Goal: Task Accomplishment & Management: Complete application form

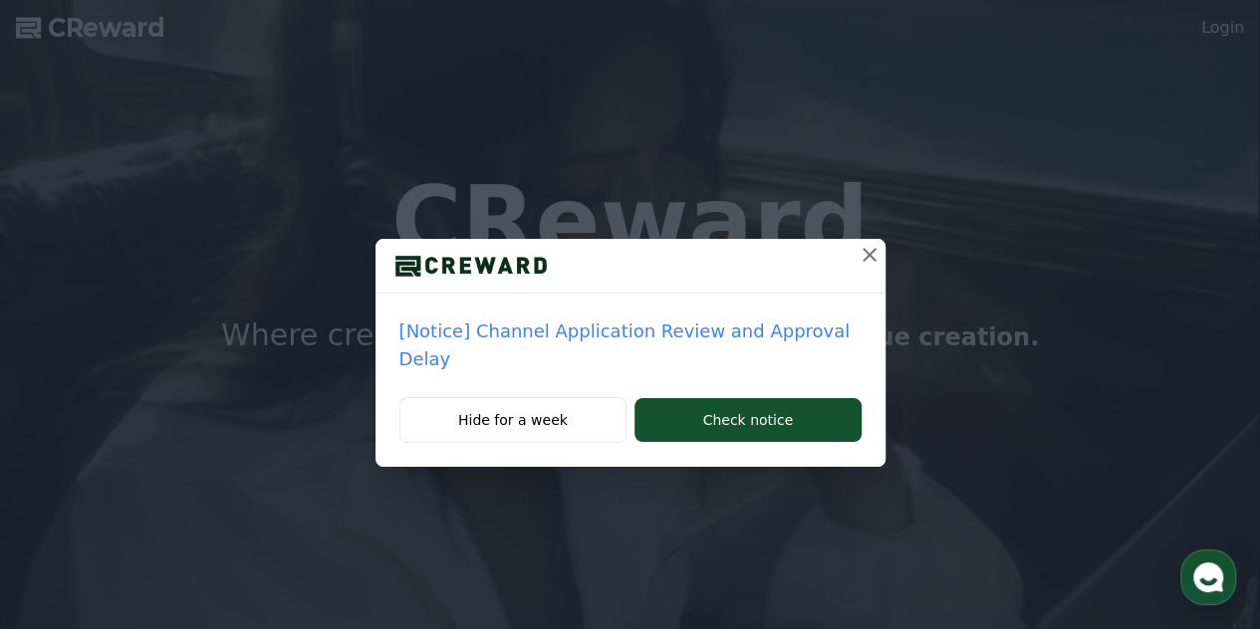
click at [857, 254] on icon at bounding box center [869, 255] width 24 height 24
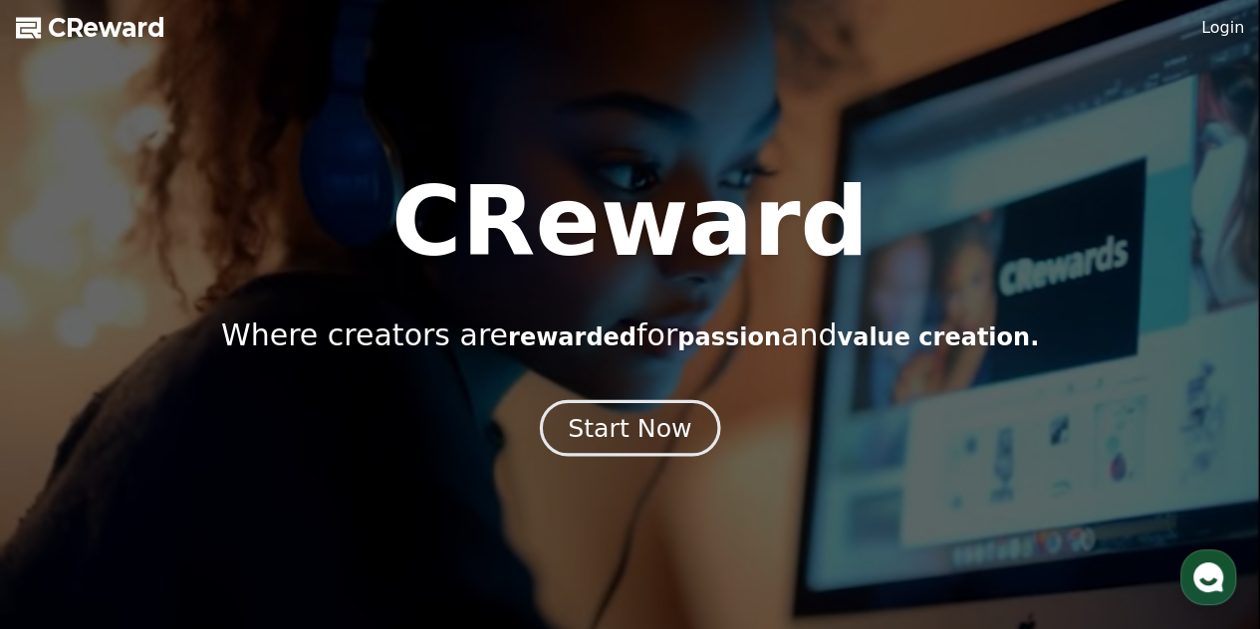
click at [631, 440] on div "Start Now" at bounding box center [629, 428] width 123 height 34
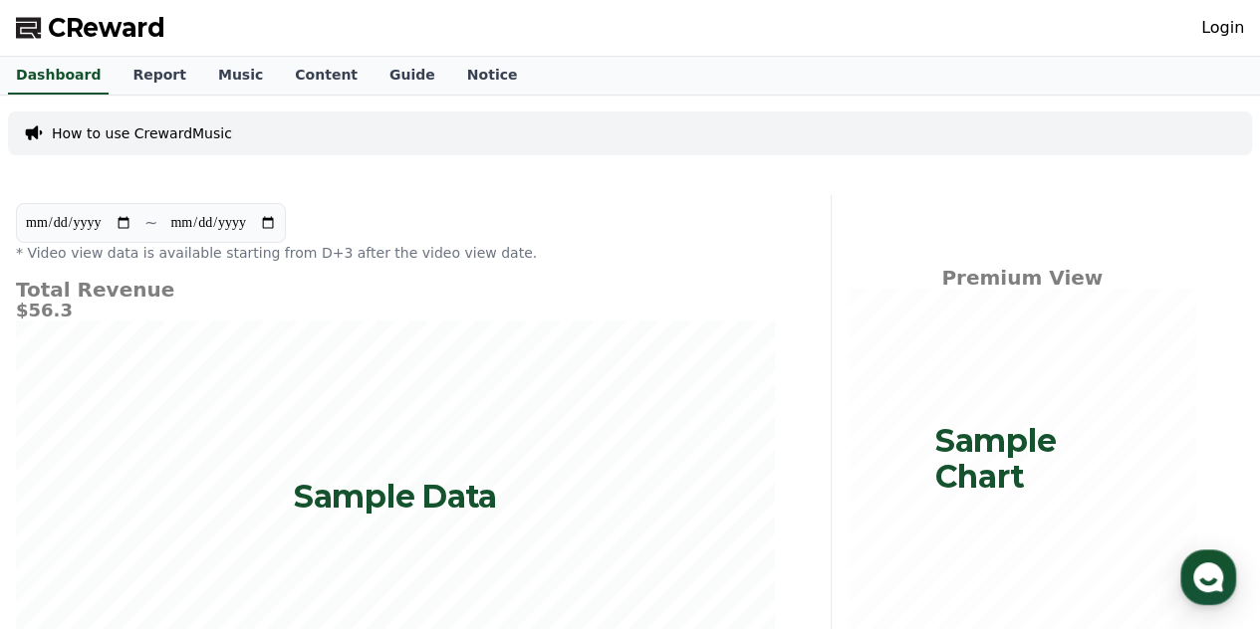
drag, startPoint x: 131, startPoint y: 309, endPoint x: 58, endPoint y: 319, distance: 74.4
click at [59, 319] on h5 "$56.3" at bounding box center [395, 311] width 759 height 20
click at [90, 318] on h5 "$56.3" at bounding box center [395, 311] width 759 height 20
click at [211, 69] on link "Music" at bounding box center [240, 76] width 77 height 38
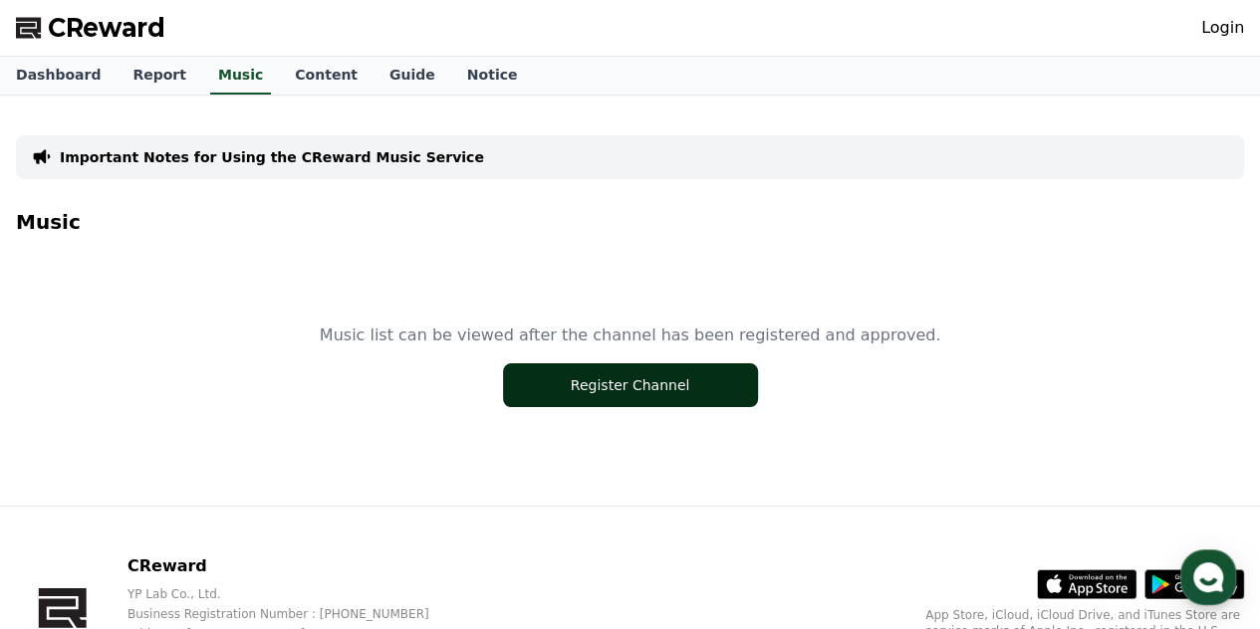
click at [700, 385] on button "Register Channel" at bounding box center [630, 385] width 255 height 44
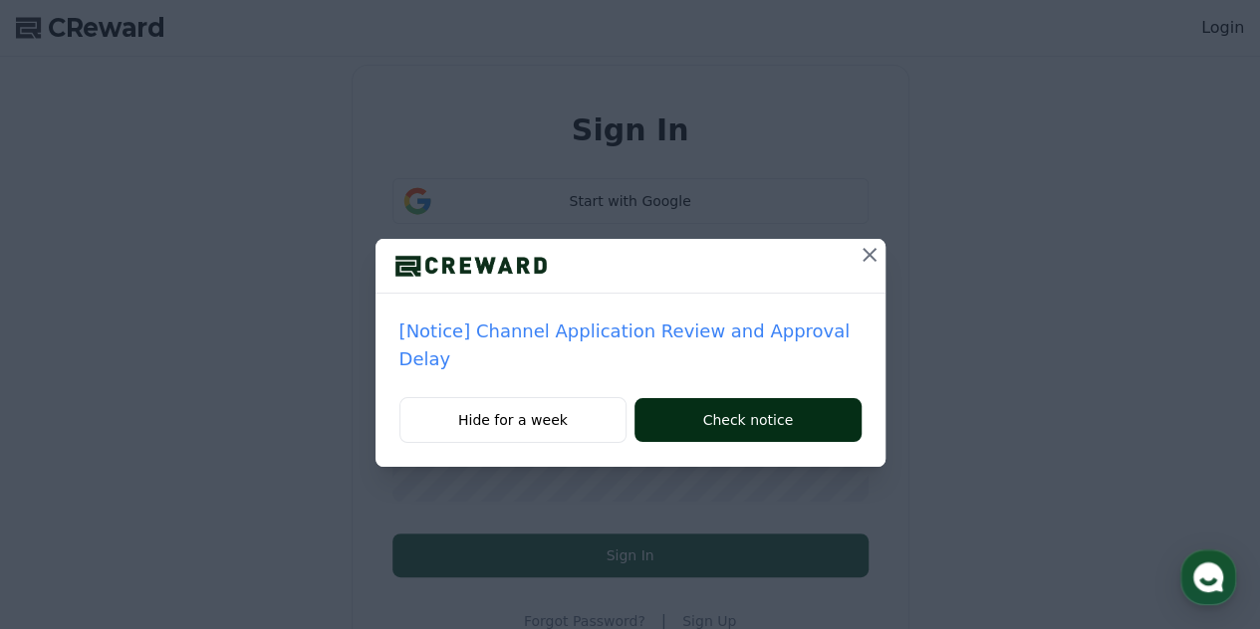
click at [750, 398] on button "Check notice" at bounding box center [747, 420] width 226 height 44
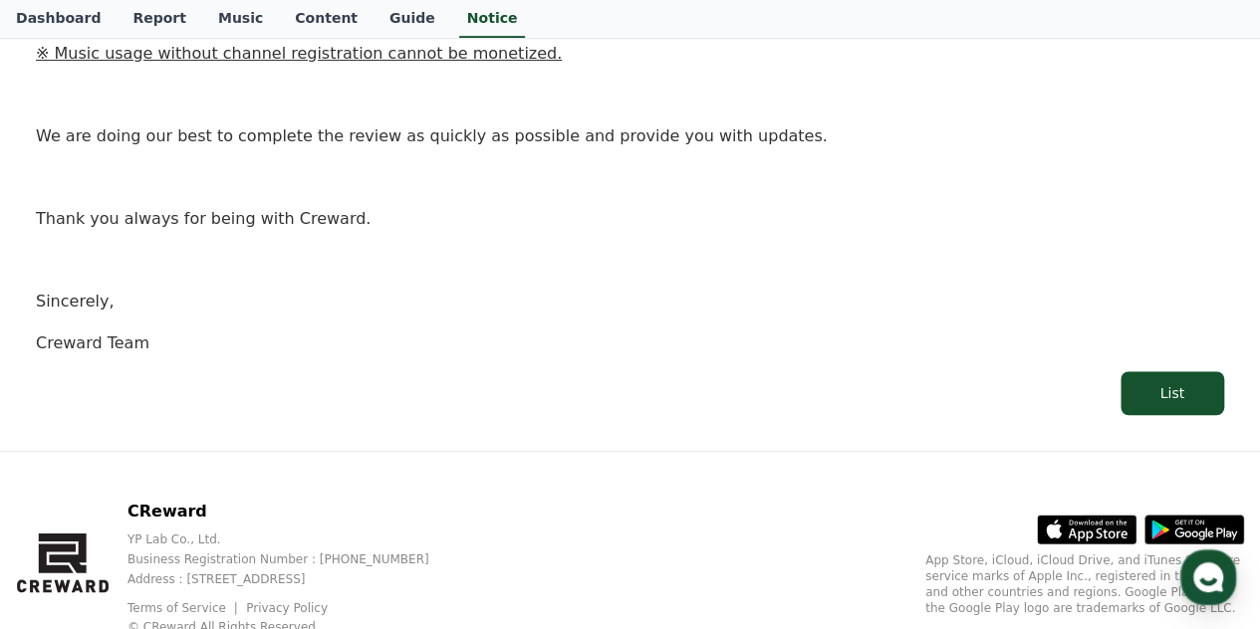
scroll to position [524, 0]
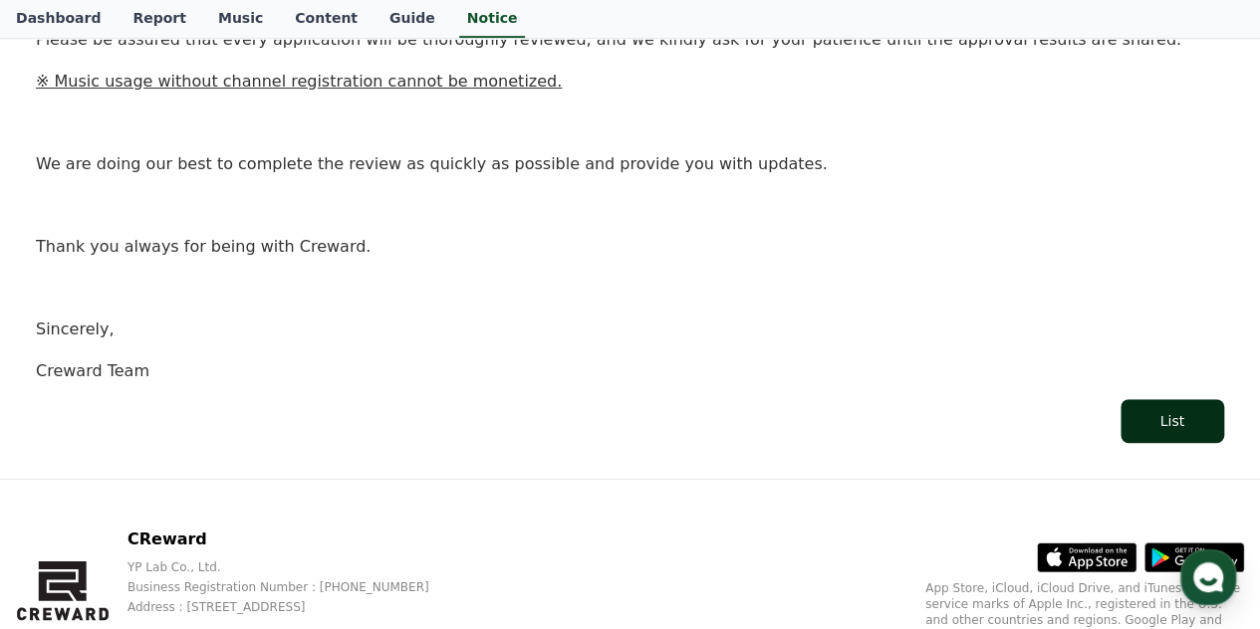
click at [1162, 419] on button "List" at bounding box center [1172, 421] width 104 height 44
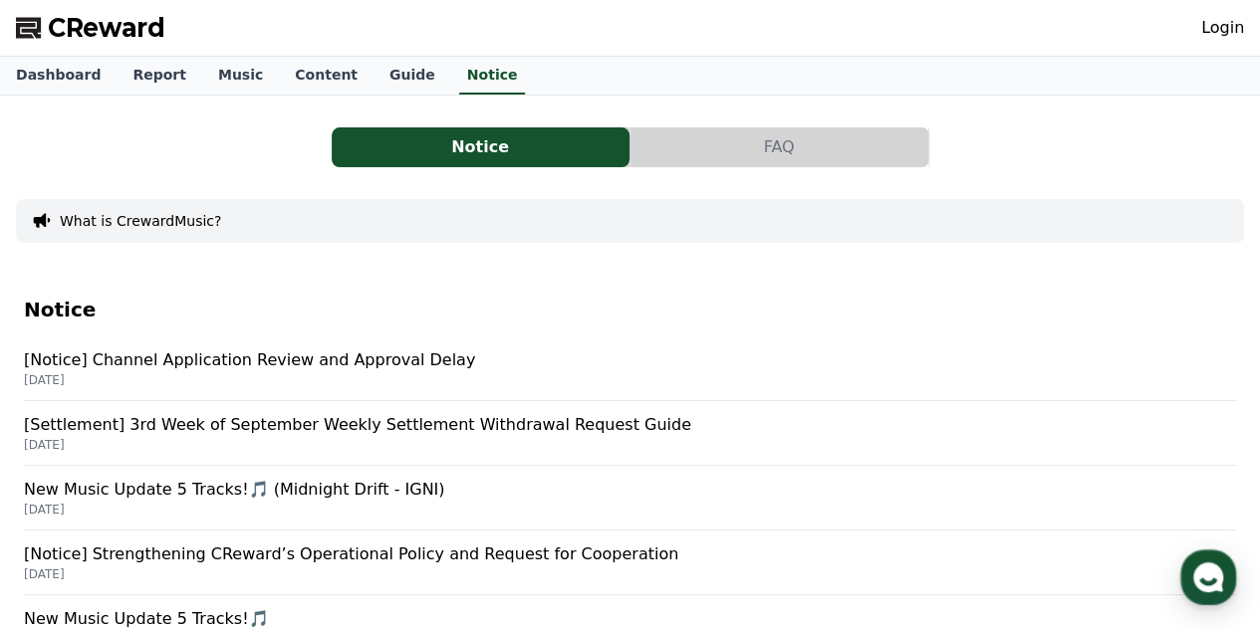
click at [44, 95] on div "Dashboard Report Music Content Guide Notice" at bounding box center [630, 76] width 1260 height 39
click at [54, 81] on link "Dashboard" at bounding box center [58, 76] width 116 height 38
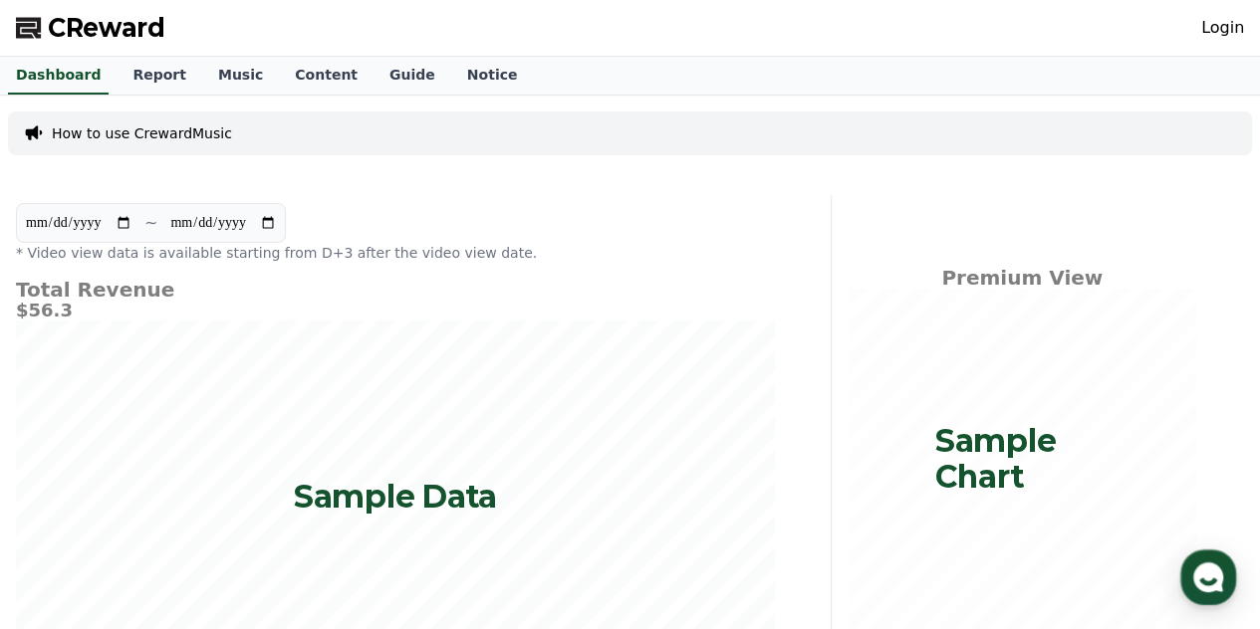
click at [85, 295] on h4 "Total Revenue" at bounding box center [395, 290] width 759 height 22
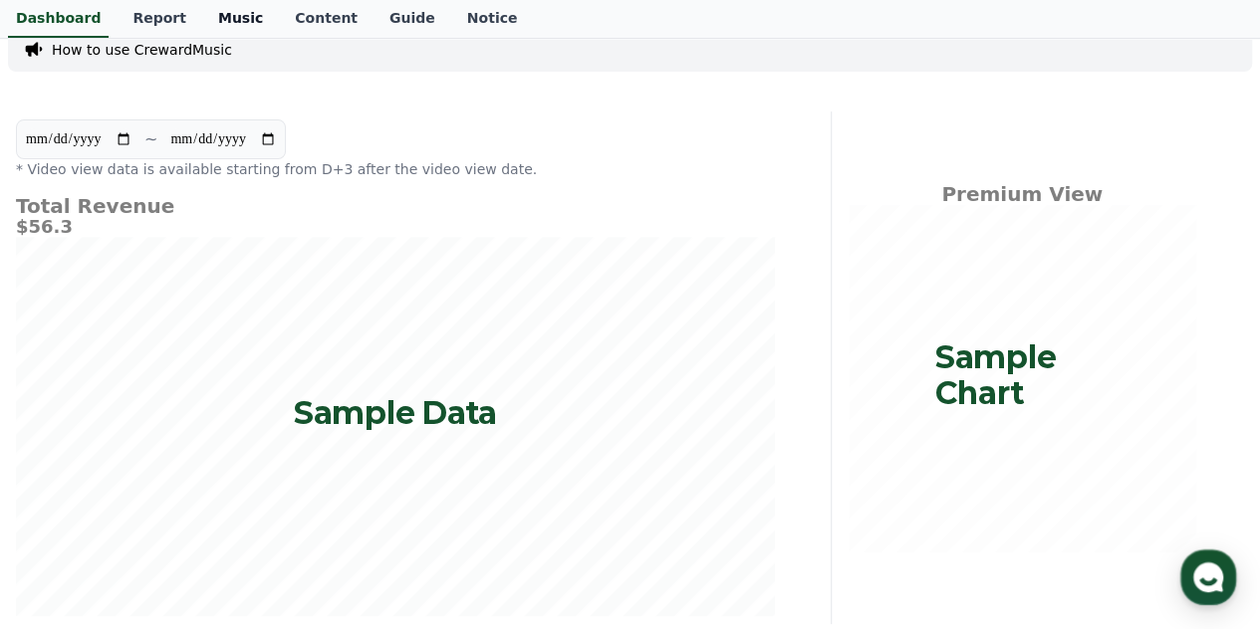
scroll to position [80, 0]
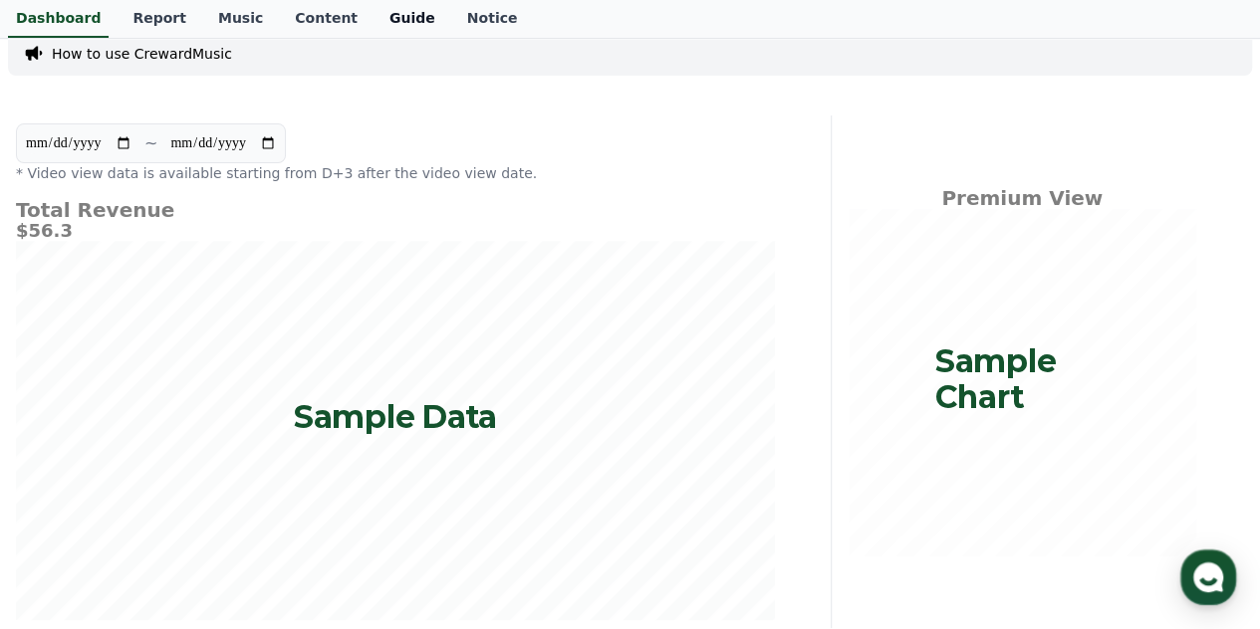
click at [373, 13] on link "Guide" at bounding box center [412, 19] width 78 height 38
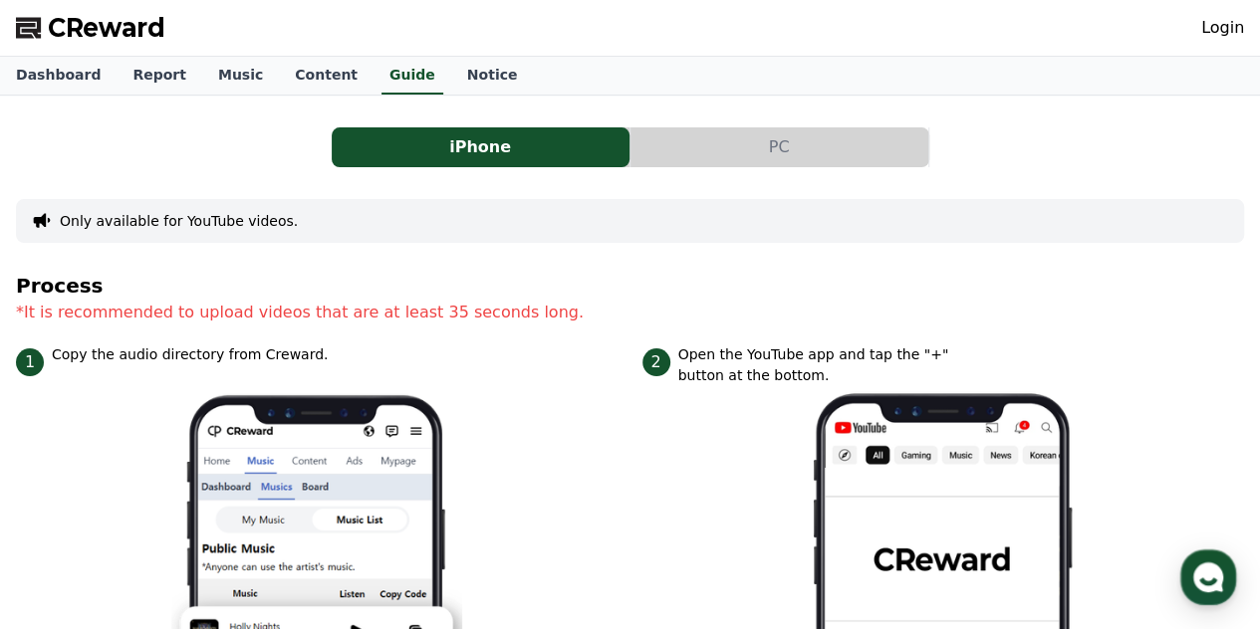
click at [712, 138] on button "PC" at bounding box center [779, 147] width 298 height 40
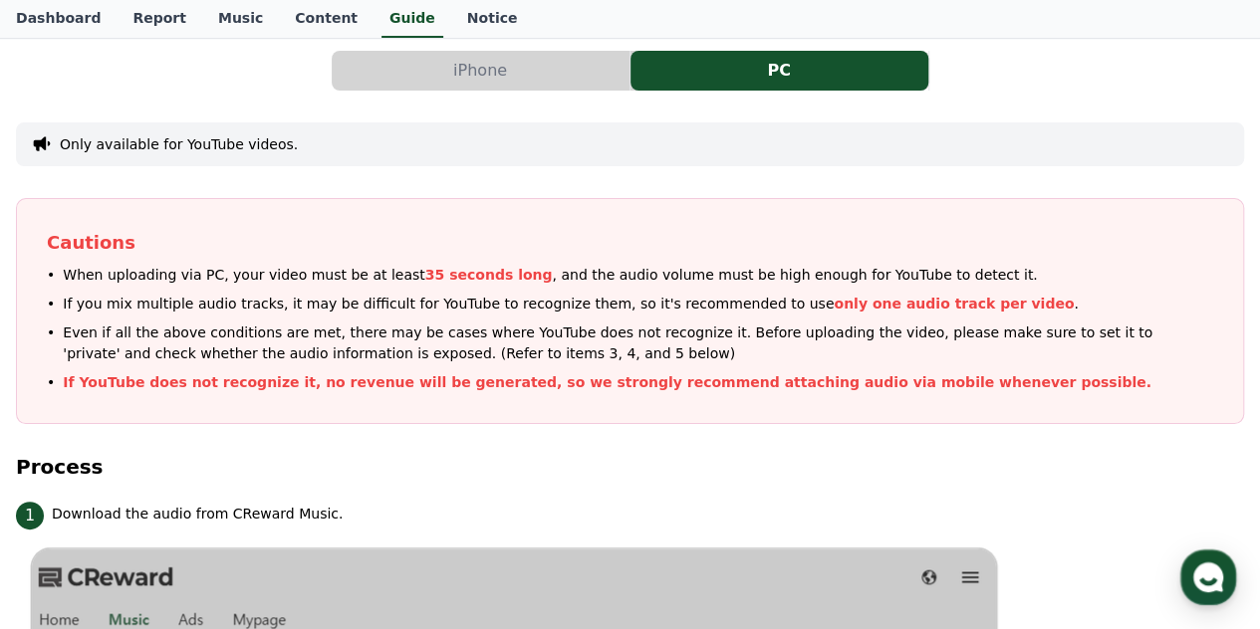
scroll to position [80, 0]
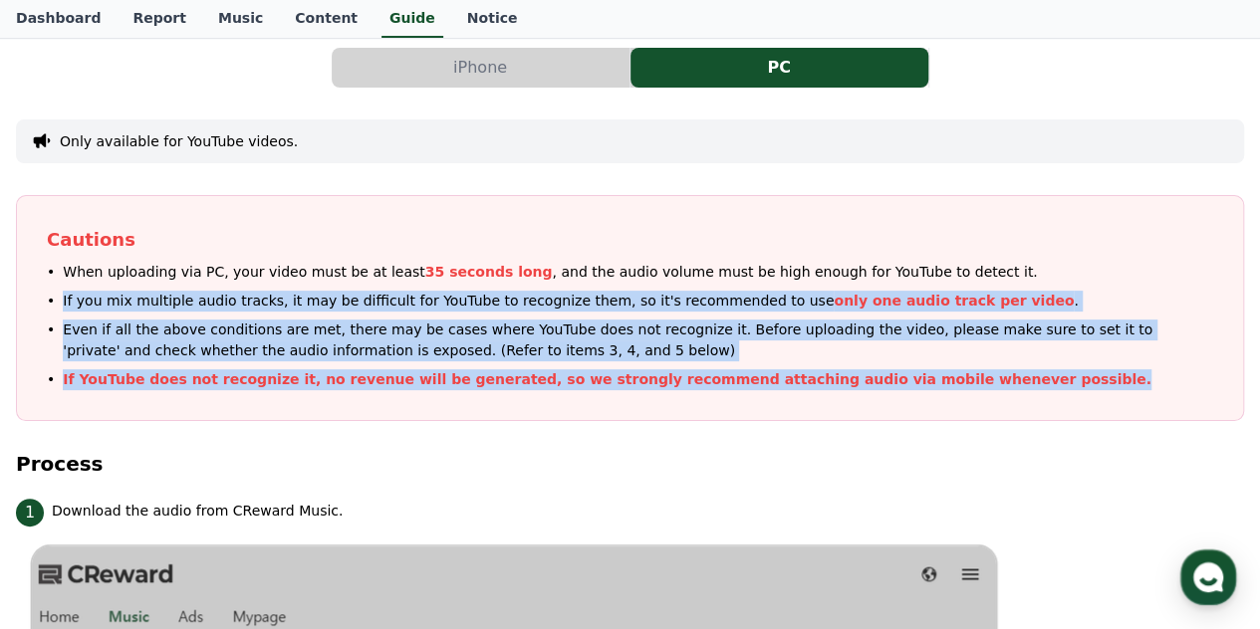
drag, startPoint x: 52, startPoint y: 290, endPoint x: 964, endPoint y: 374, distance: 916.0
click at [964, 374] on ul "When uploading via PC, your video must be at least 35 seconds long , and the au…" at bounding box center [630, 326] width 1166 height 128
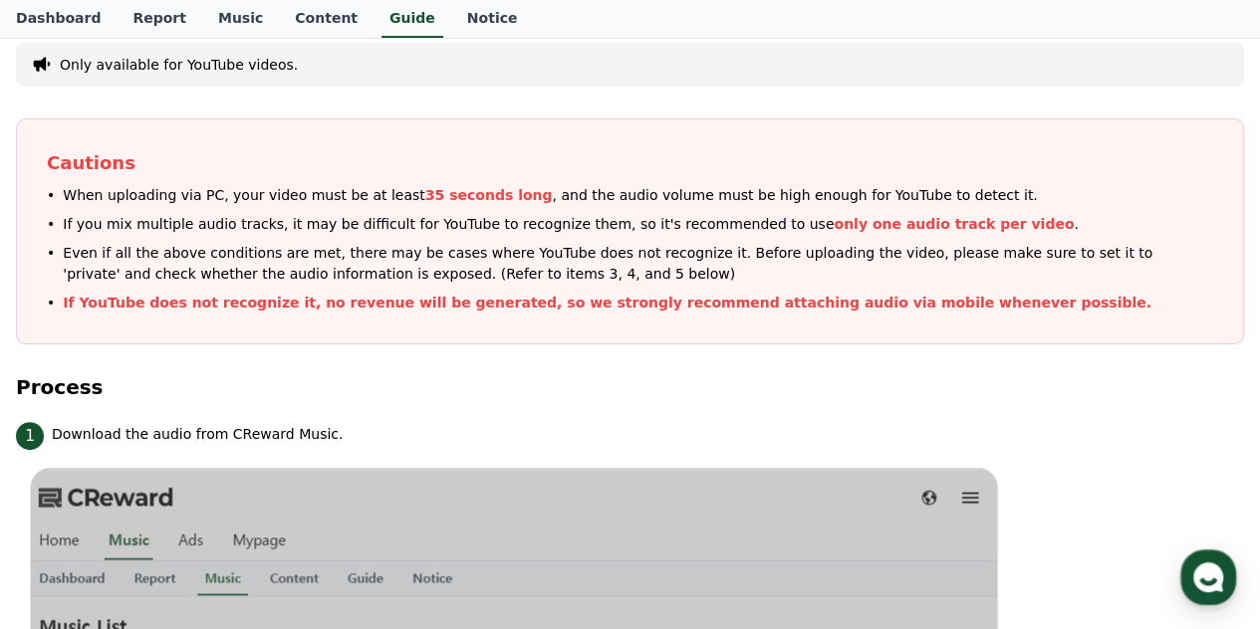
click at [422, 439] on div "1 Download the audio from CReward Music." at bounding box center [630, 434] width 1228 height 32
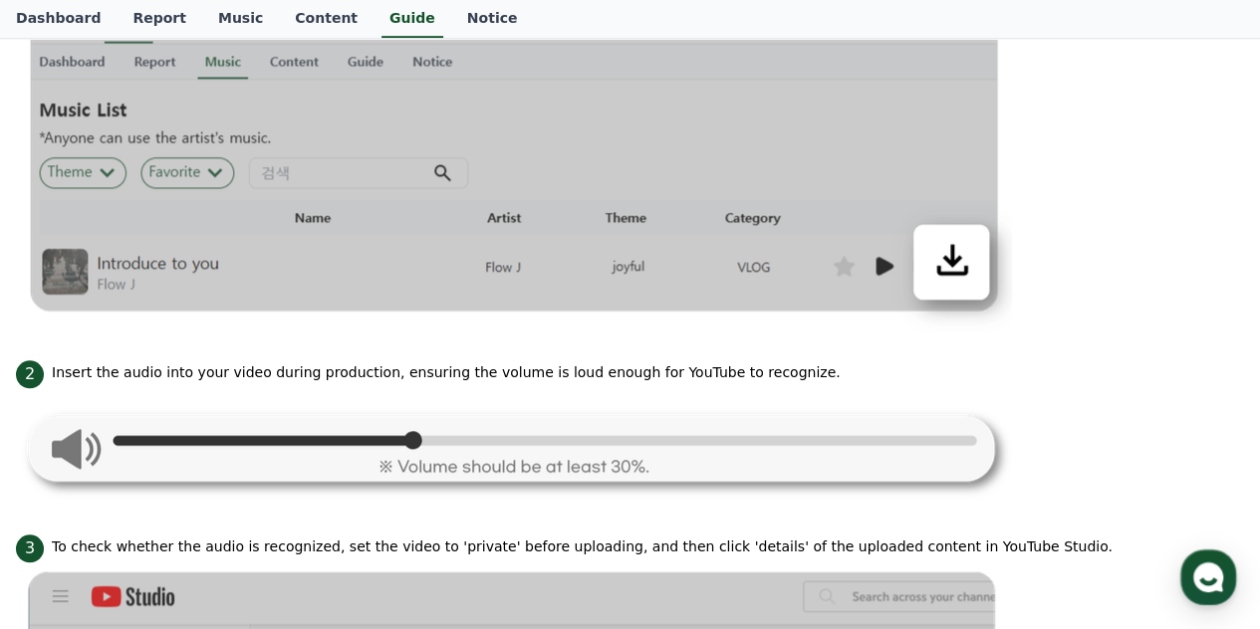
scroll to position [677, 0]
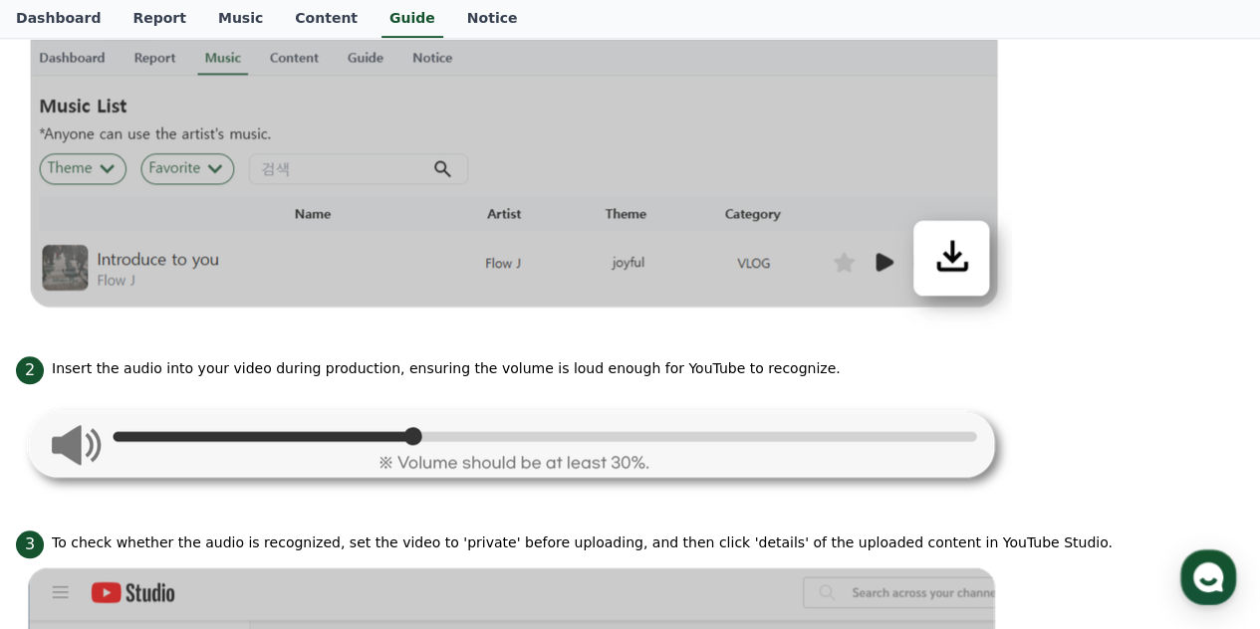
click at [569, 427] on img at bounding box center [514, 443] width 996 height 118
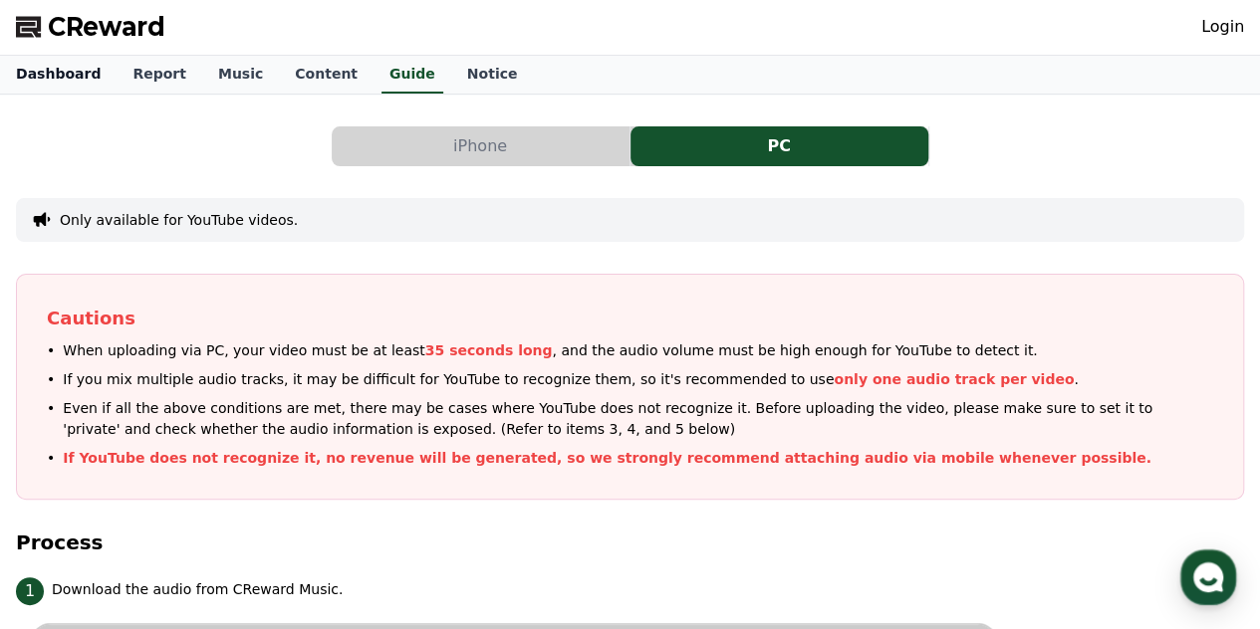
scroll to position [0, 0]
click at [316, 75] on link "Content" at bounding box center [326, 76] width 95 height 38
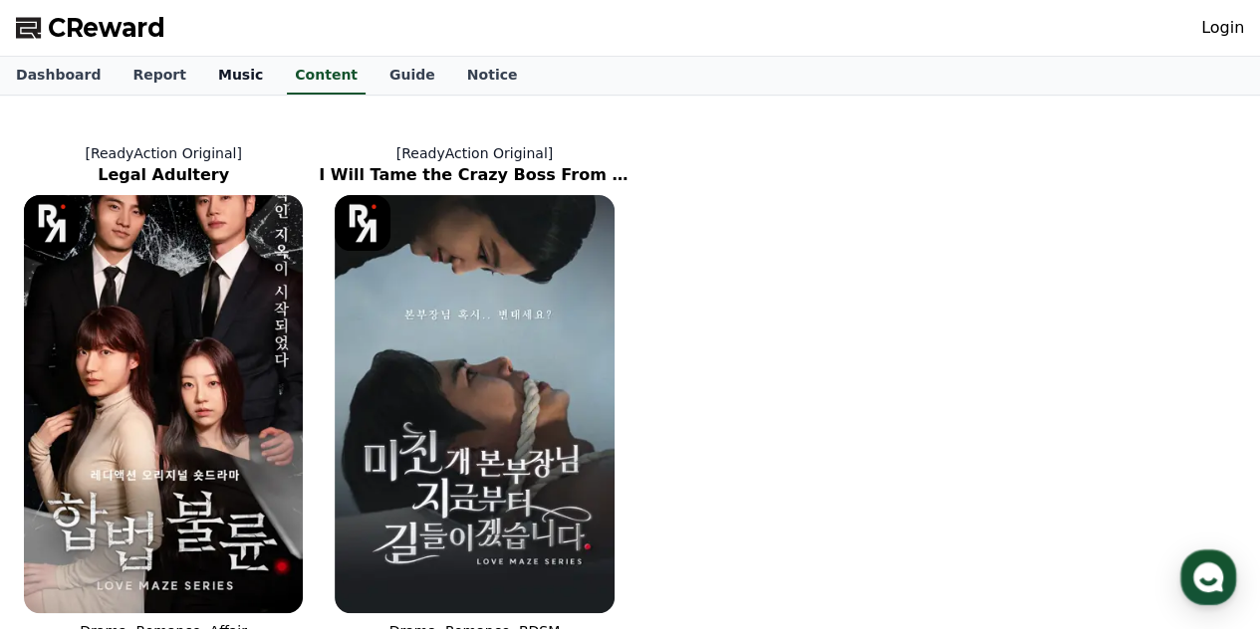
click at [202, 69] on link "Music" at bounding box center [240, 76] width 77 height 38
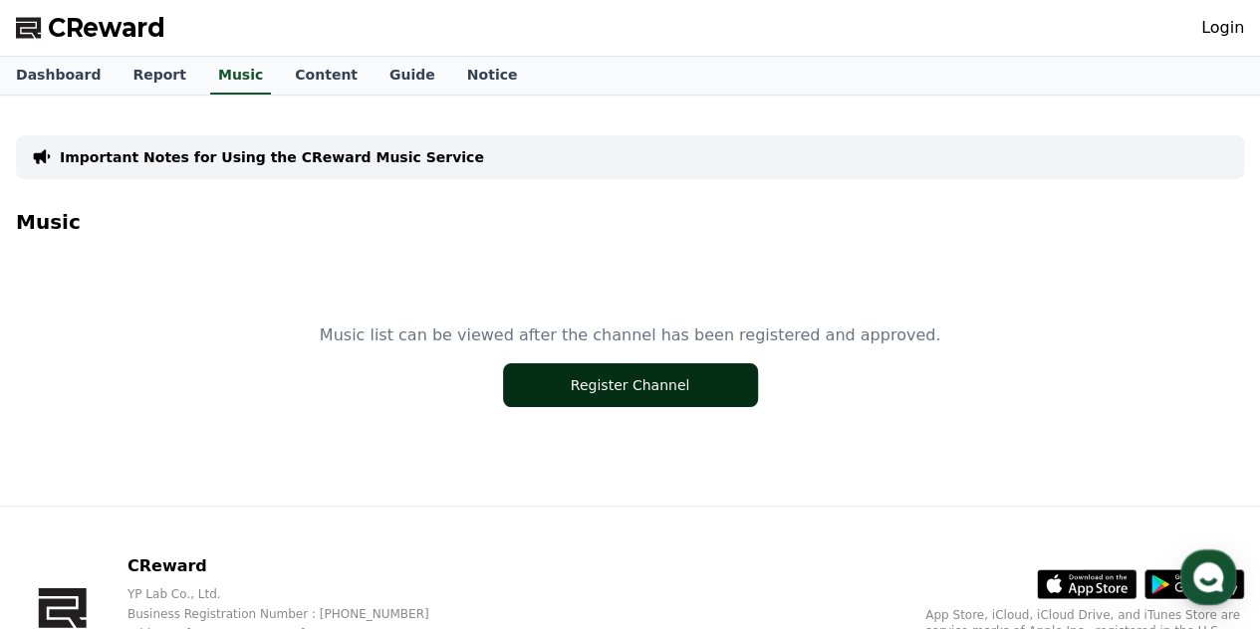
click at [547, 385] on button "Register Channel" at bounding box center [630, 385] width 255 height 44
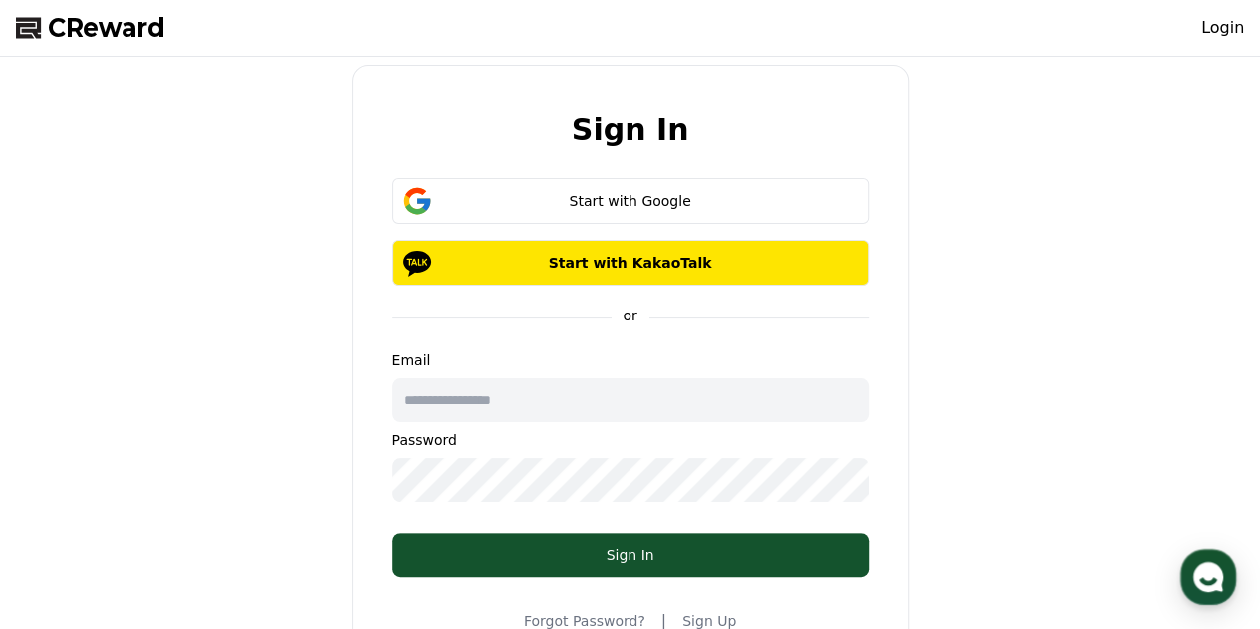
click at [456, 378] on input "text" at bounding box center [630, 400] width 476 height 44
type input "**********"
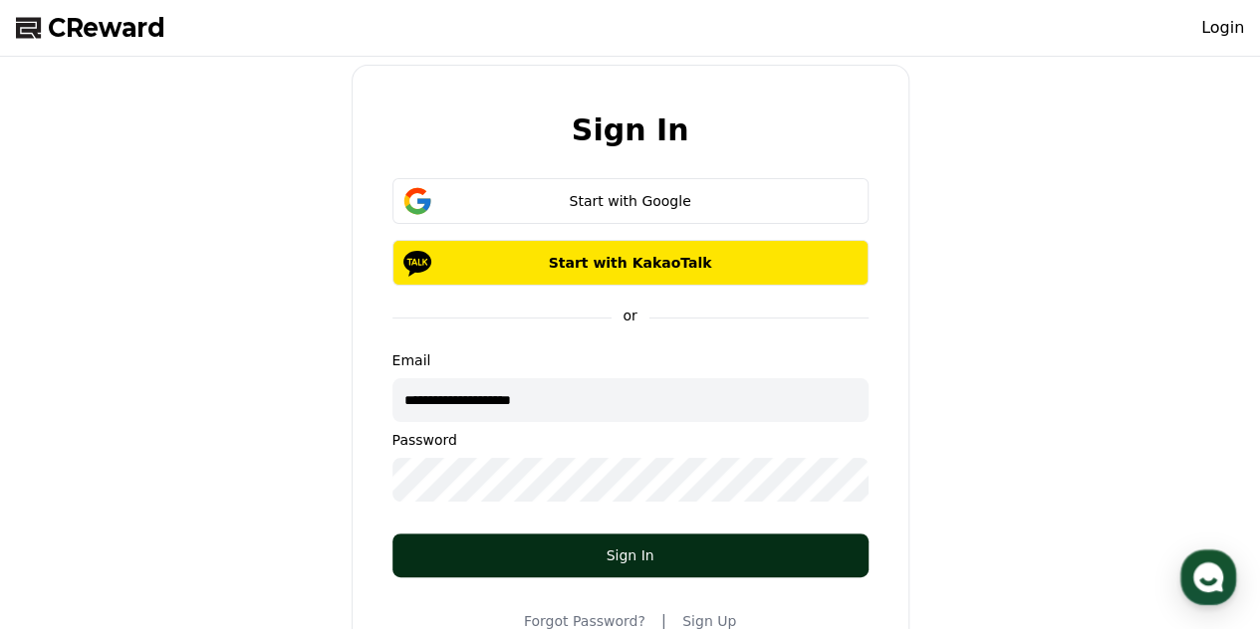
click at [560, 537] on button "Sign In" at bounding box center [630, 556] width 476 height 44
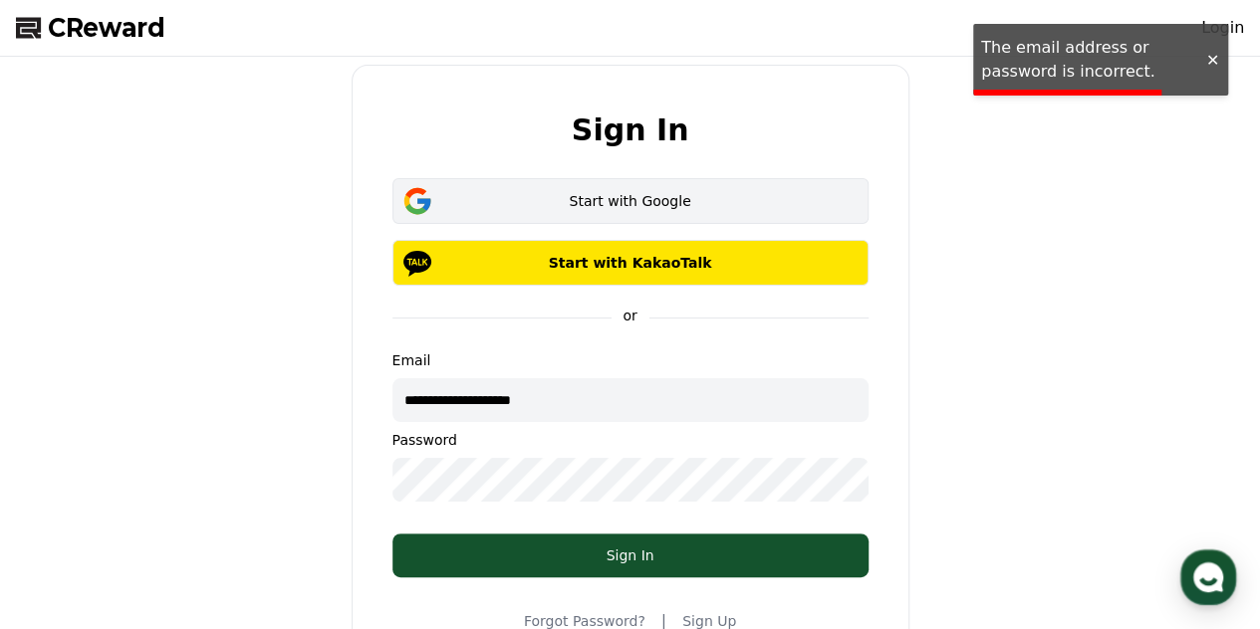
click at [609, 195] on div "Start with Google" at bounding box center [630, 201] width 418 height 20
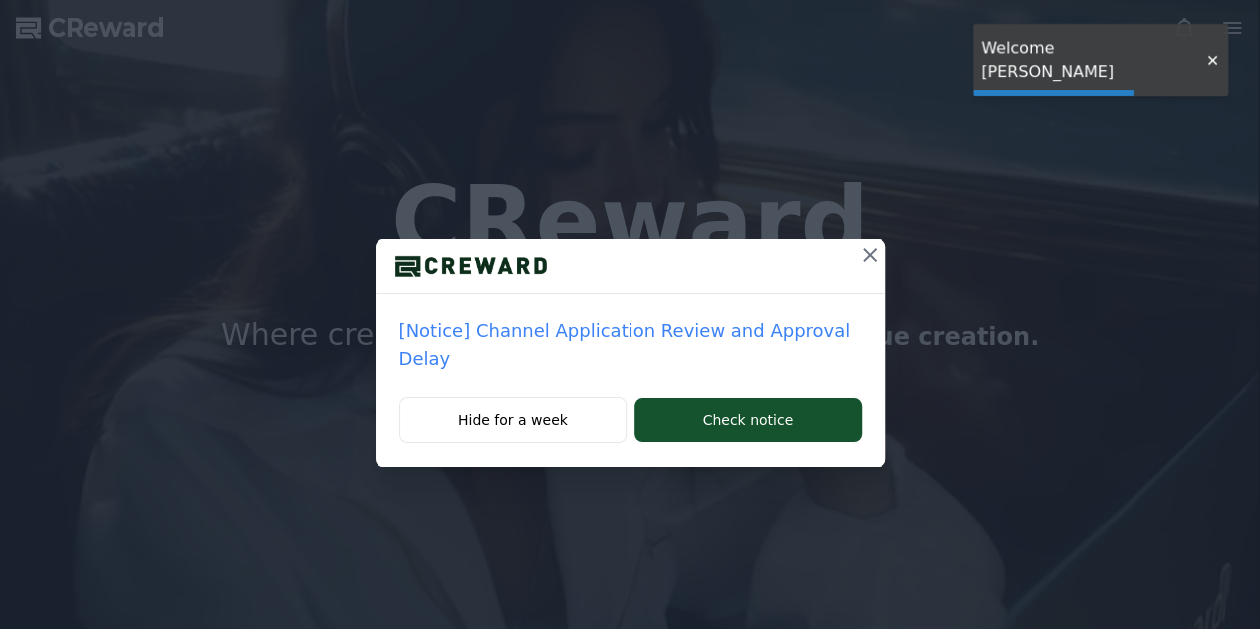
click at [447, 281] on div at bounding box center [470, 266] width 191 height 54
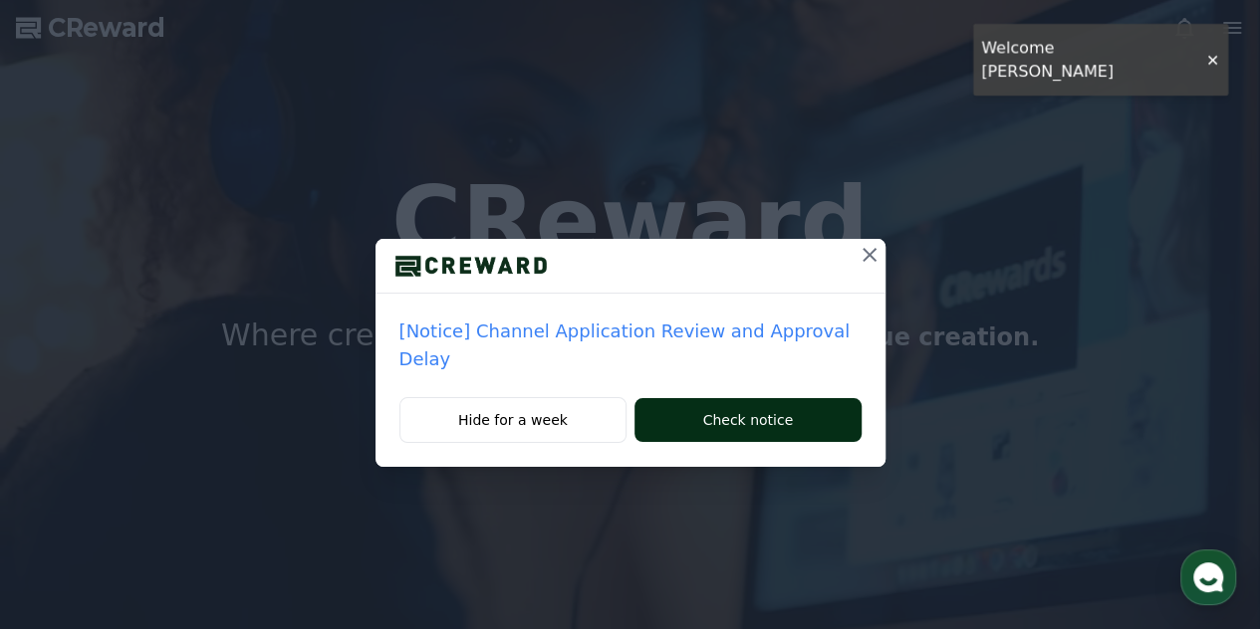
click at [669, 401] on button "Check notice" at bounding box center [747, 420] width 226 height 44
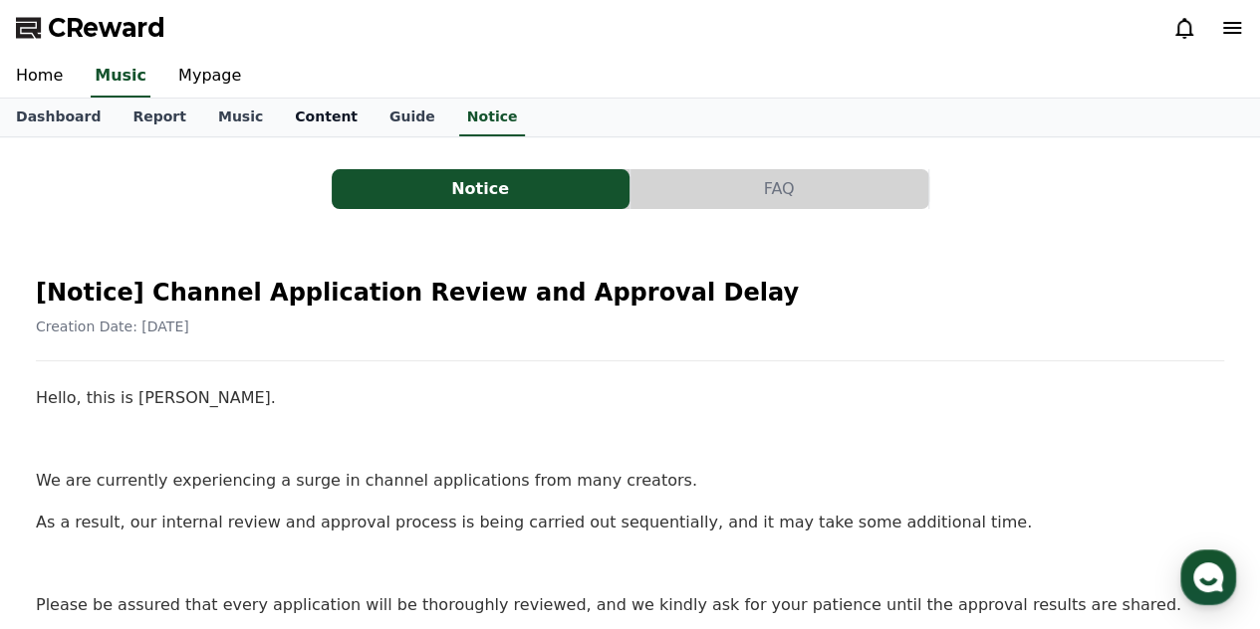
click at [315, 122] on link "Content" at bounding box center [326, 118] width 95 height 38
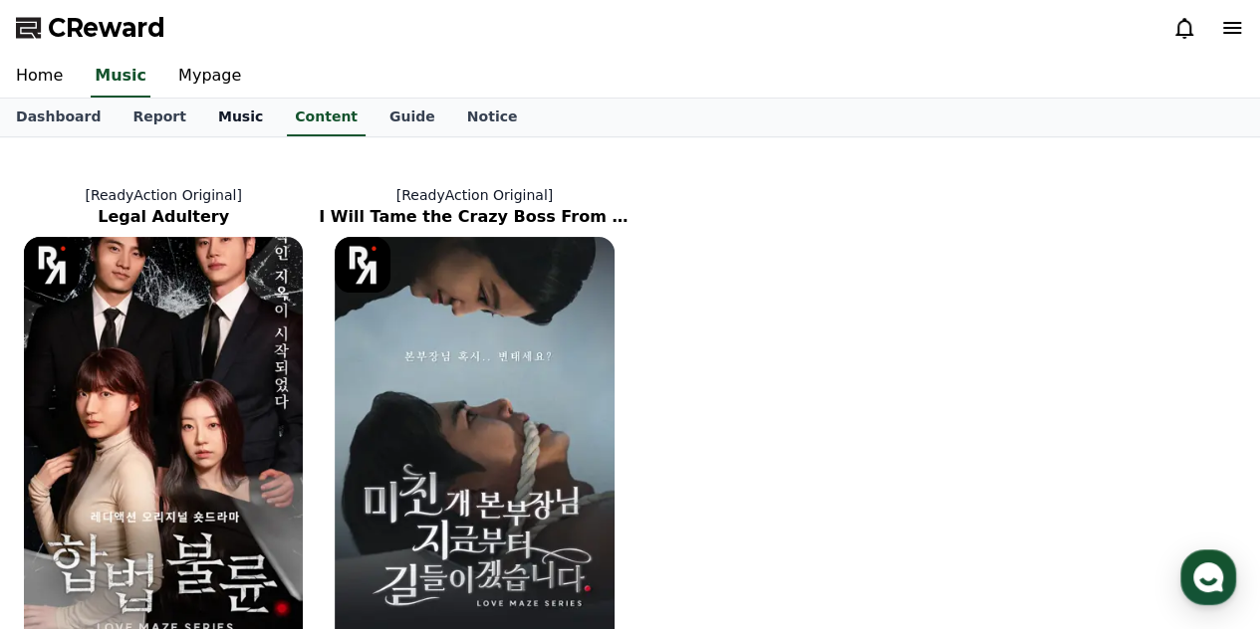
click at [248, 122] on link "Music" at bounding box center [240, 118] width 77 height 38
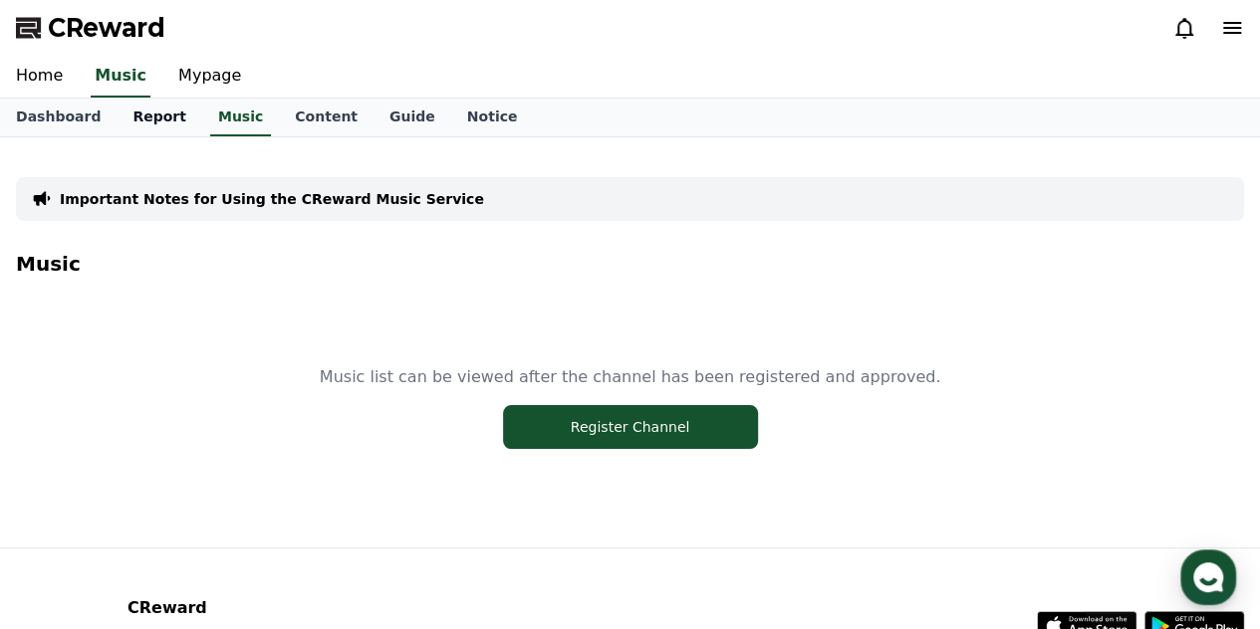
click at [156, 122] on link "Report" at bounding box center [159, 118] width 86 height 38
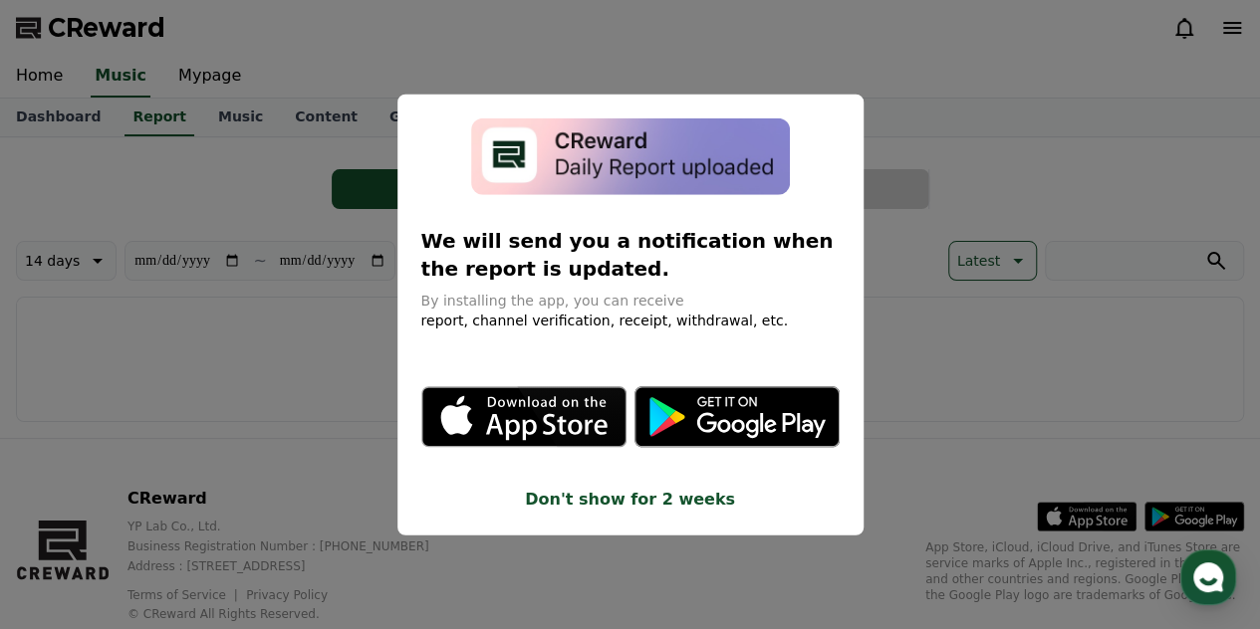
click at [72, 116] on button "close modal" at bounding box center [630, 314] width 1260 height 629
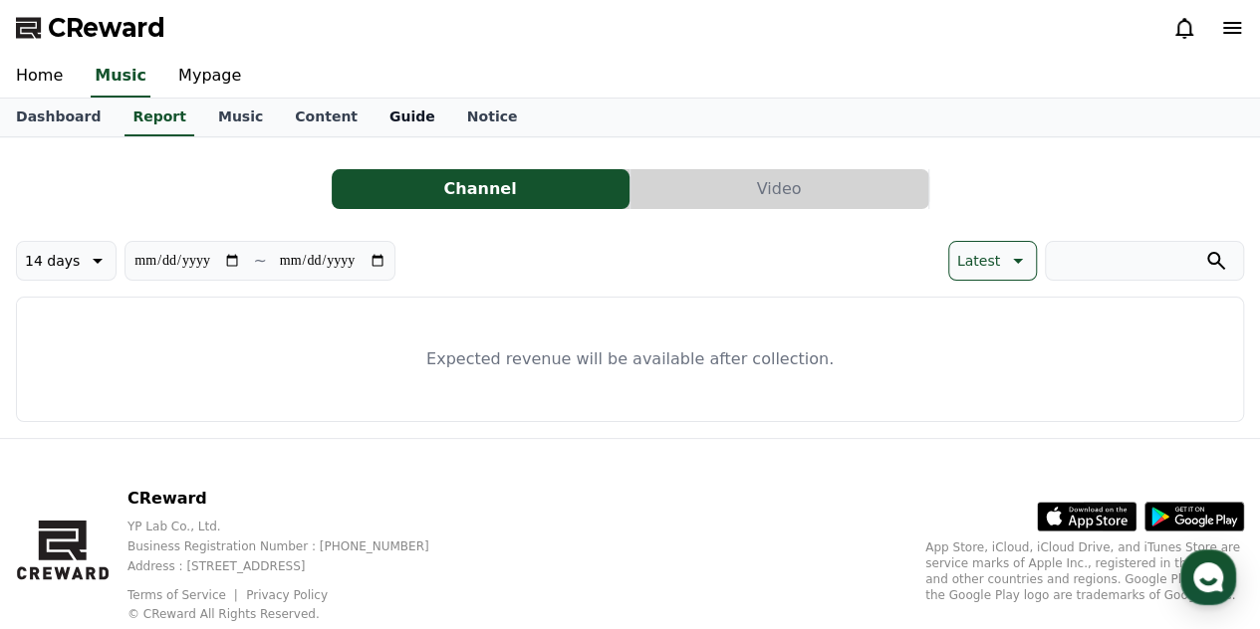
click at [373, 105] on link "Guide" at bounding box center [412, 118] width 78 height 38
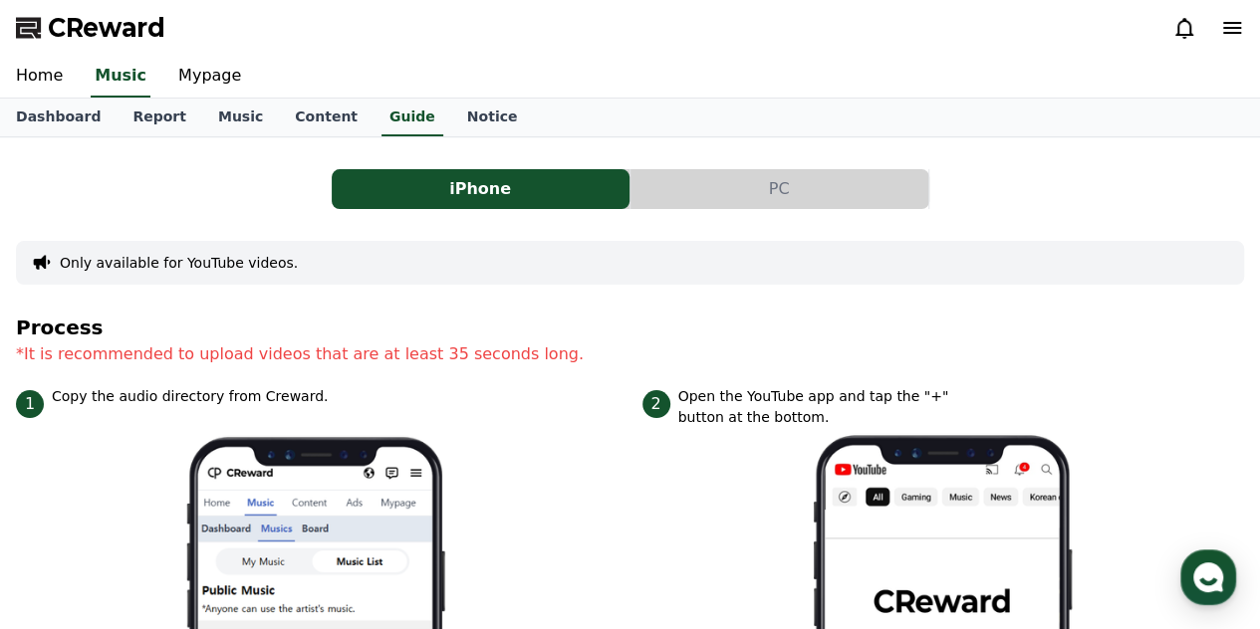
click at [665, 170] on button "PC" at bounding box center [779, 189] width 298 height 40
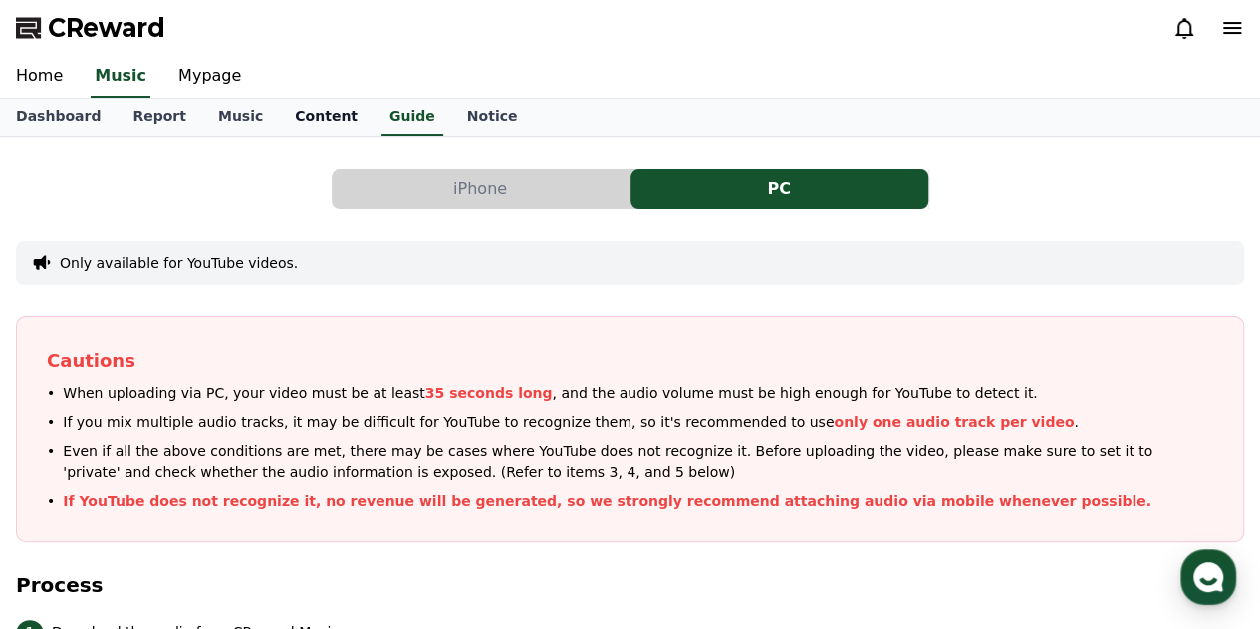
click at [284, 111] on link "Content" at bounding box center [326, 118] width 95 height 38
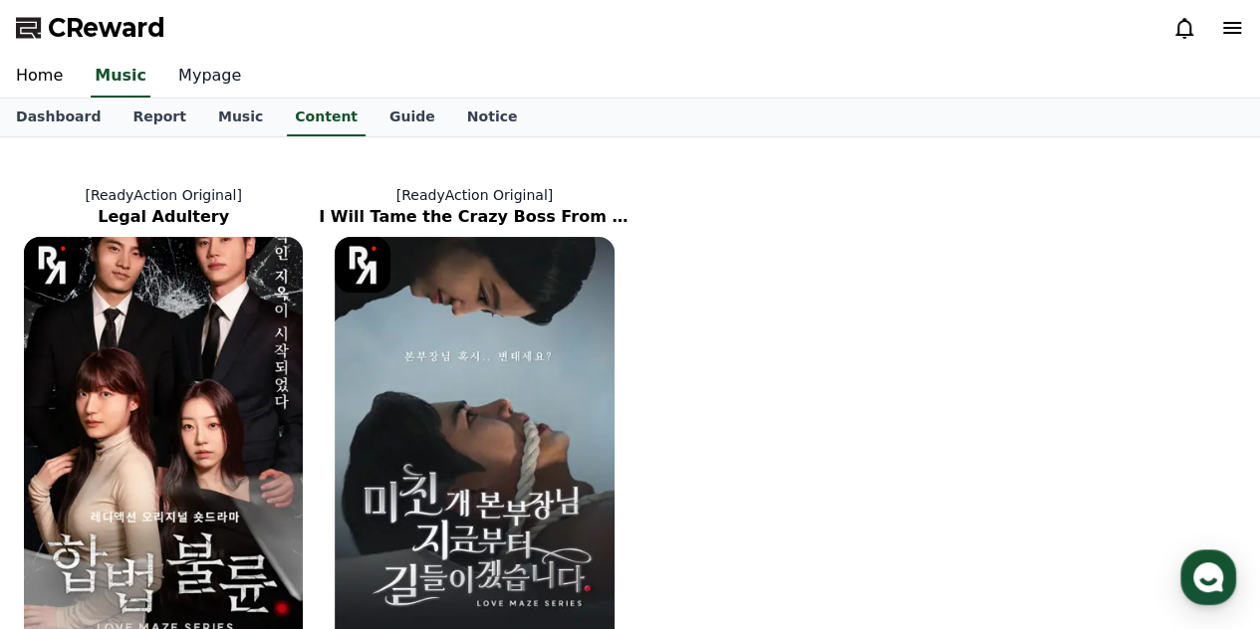
click at [205, 79] on link "Mypage" at bounding box center [209, 77] width 95 height 42
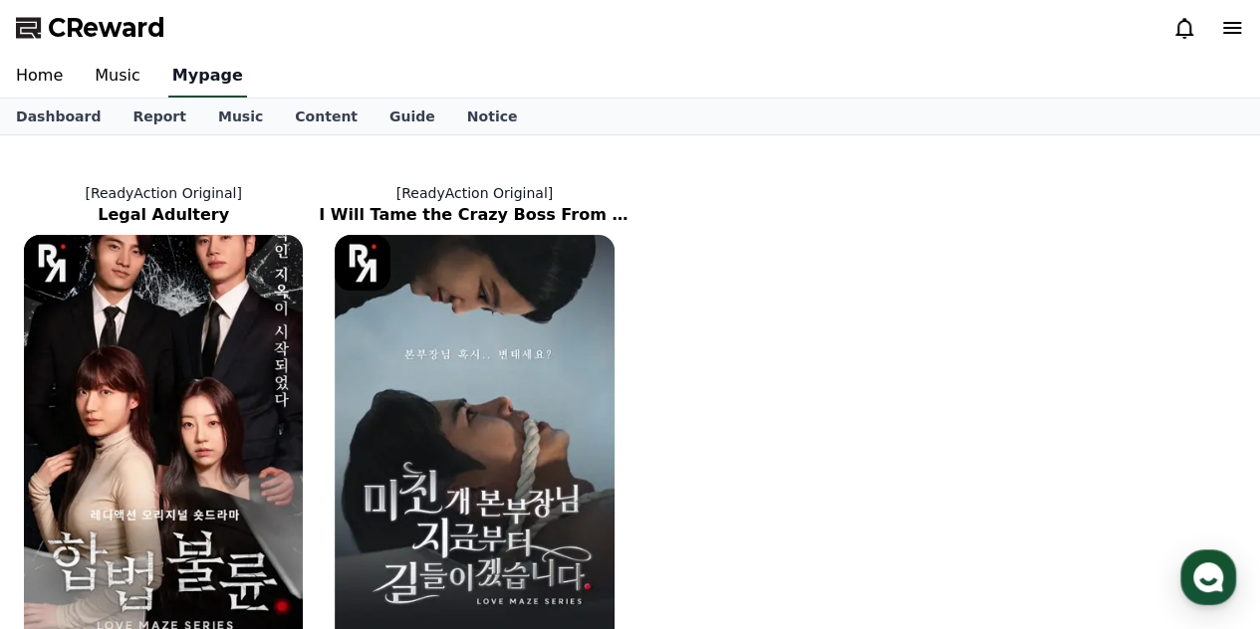
select select "**********"
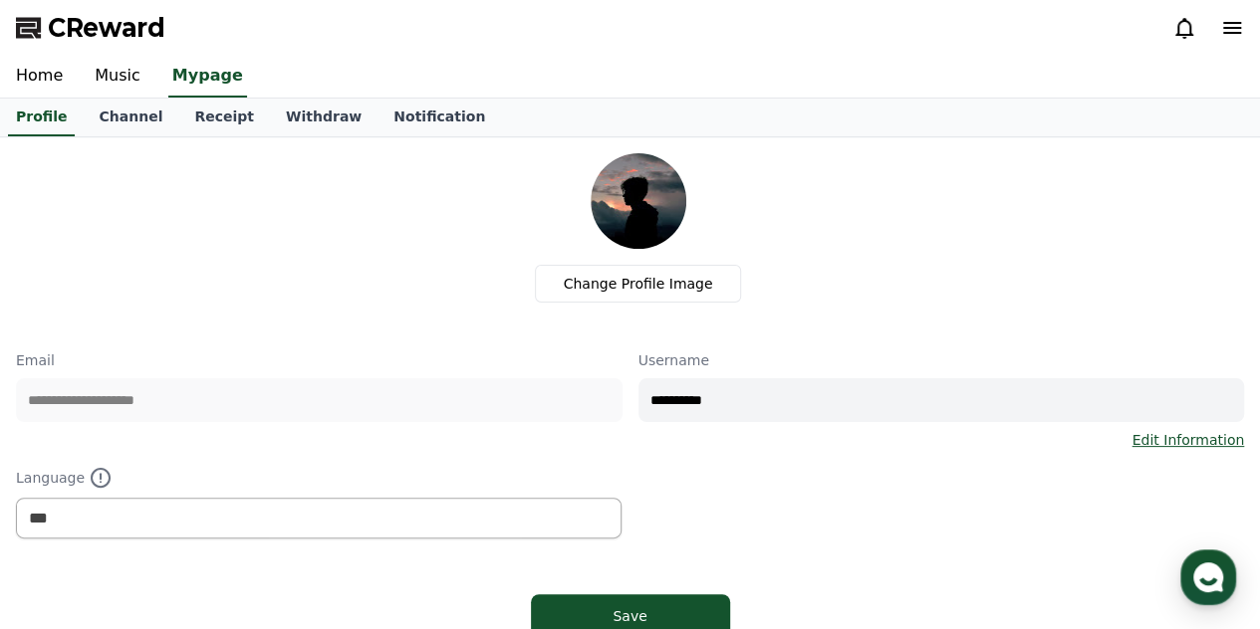
click at [524, 356] on p "Email" at bounding box center [319, 360] width 606 height 20
click at [135, 83] on link "Music" at bounding box center [118, 77] width 78 height 42
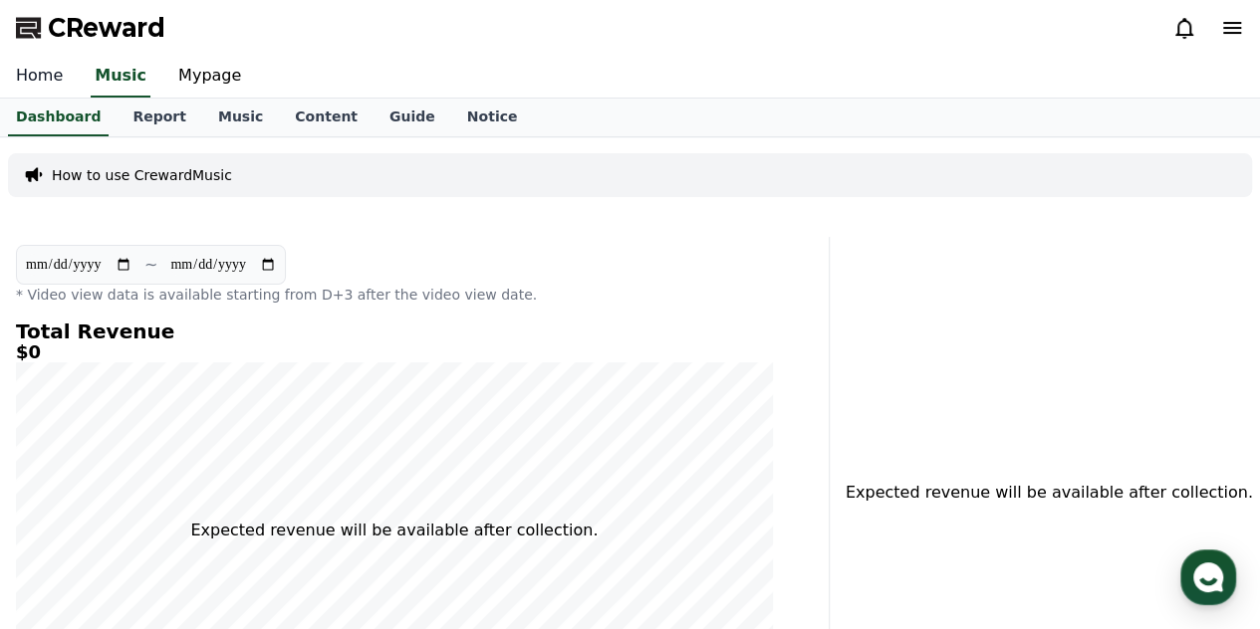
click at [28, 75] on link "Home" at bounding box center [39, 77] width 79 height 42
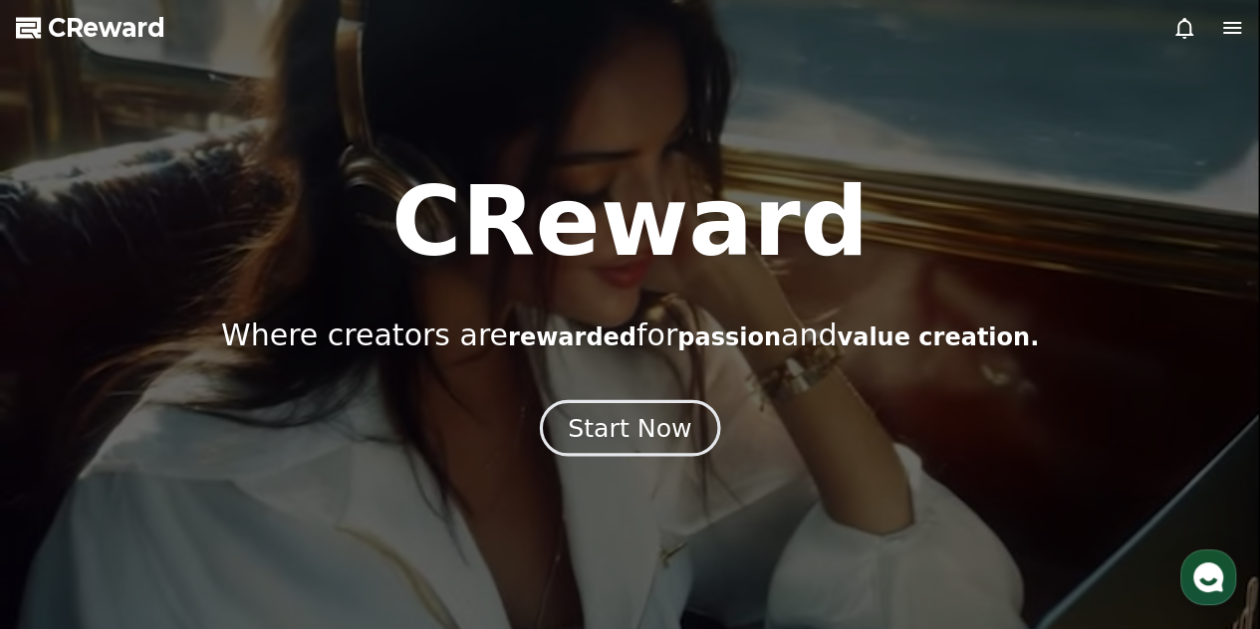
click at [576, 430] on div "Start Now" at bounding box center [629, 428] width 123 height 34
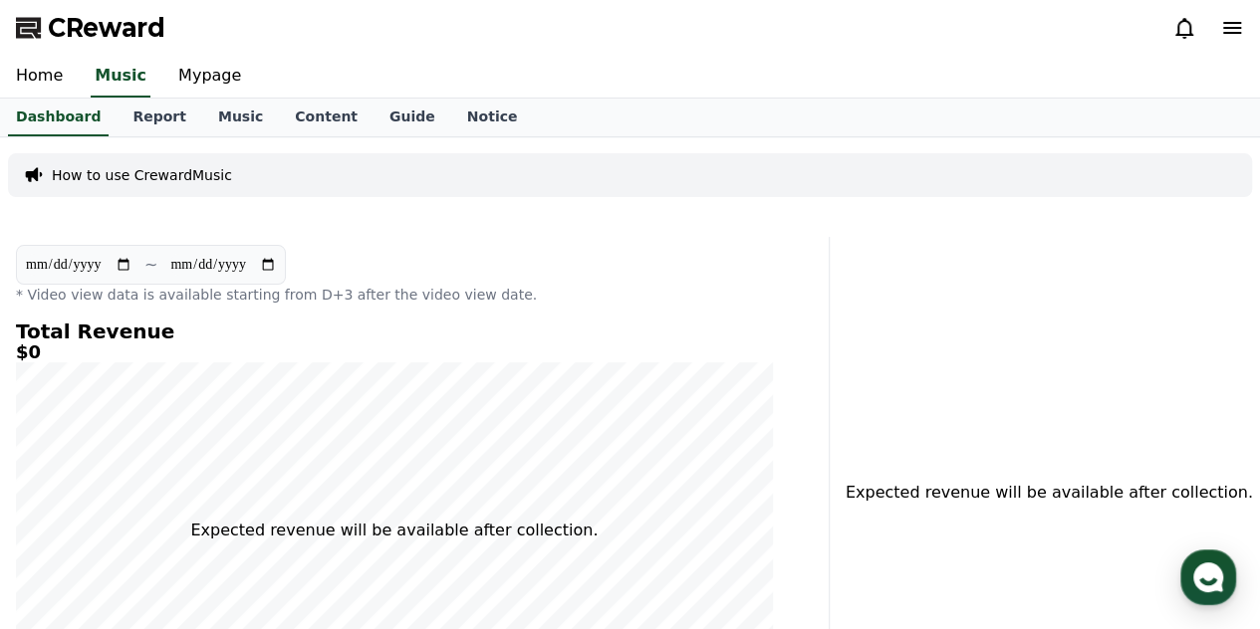
click at [269, 357] on h5 "$0" at bounding box center [394, 353] width 757 height 20
click at [119, 171] on p "How to use CrewardMusic" at bounding box center [142, 175] width 180 height 20
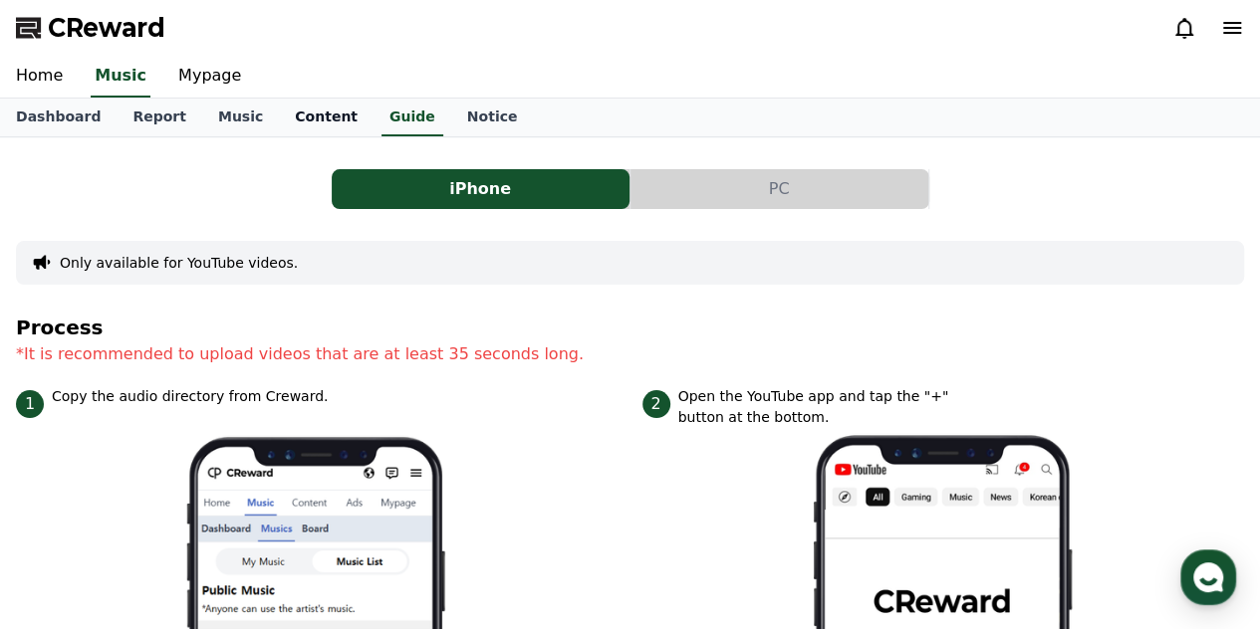
click at [311, 105] on link "Content" at bounding box center [326, 118] width 95 height 38
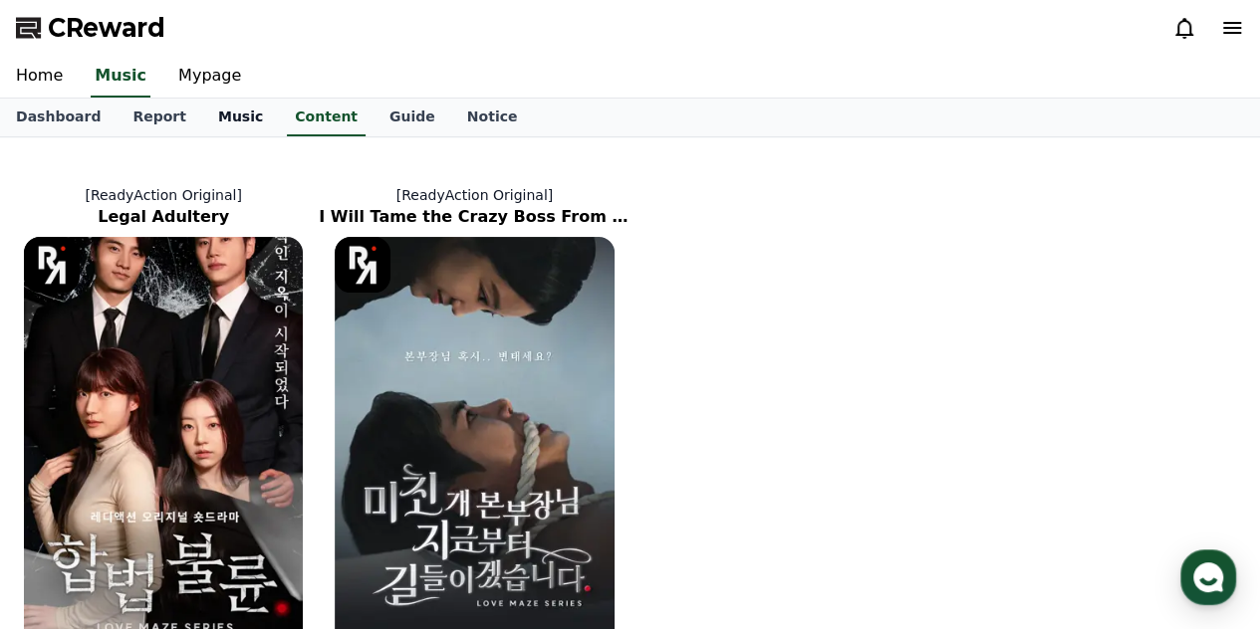
click at [229, 115] on link "Music" at bounding box center [240, 118] width 77 height 38
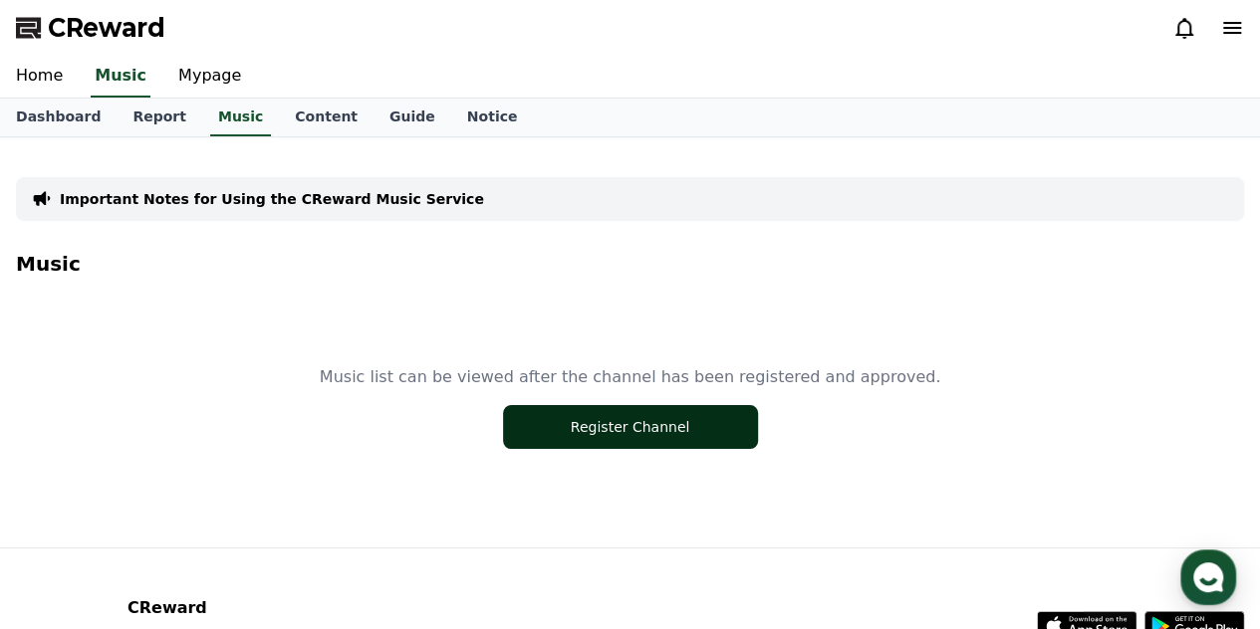
click at [609, 429] on button "Register Channel" at bounding box center [630, 427] width 255 height 44
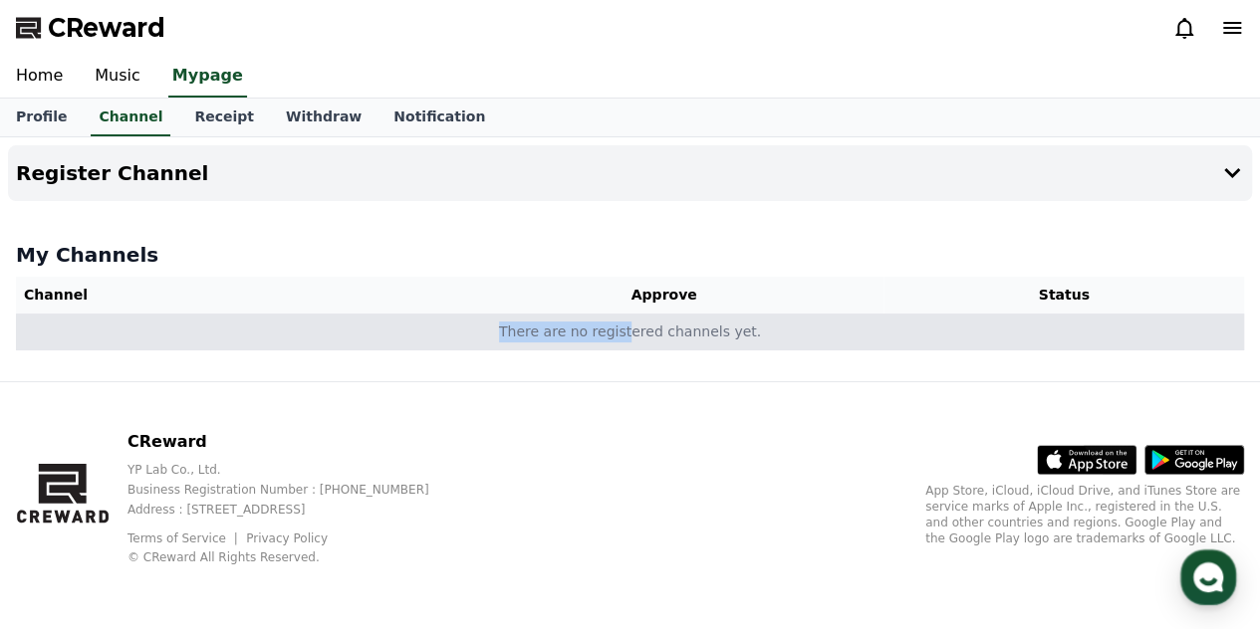
drag, startPoint x: 516, startPoint y: 346, endPoint x: 633, endPoint y: 346, distance: 117.5
click at [633, 346] on td "There are no registered channels yet." at bounding box center [630, 332] width 1228 height 37
click at [715, 330] on td "There are no registered channels yet." at bounding box center [630, 332] width 1228 height 37
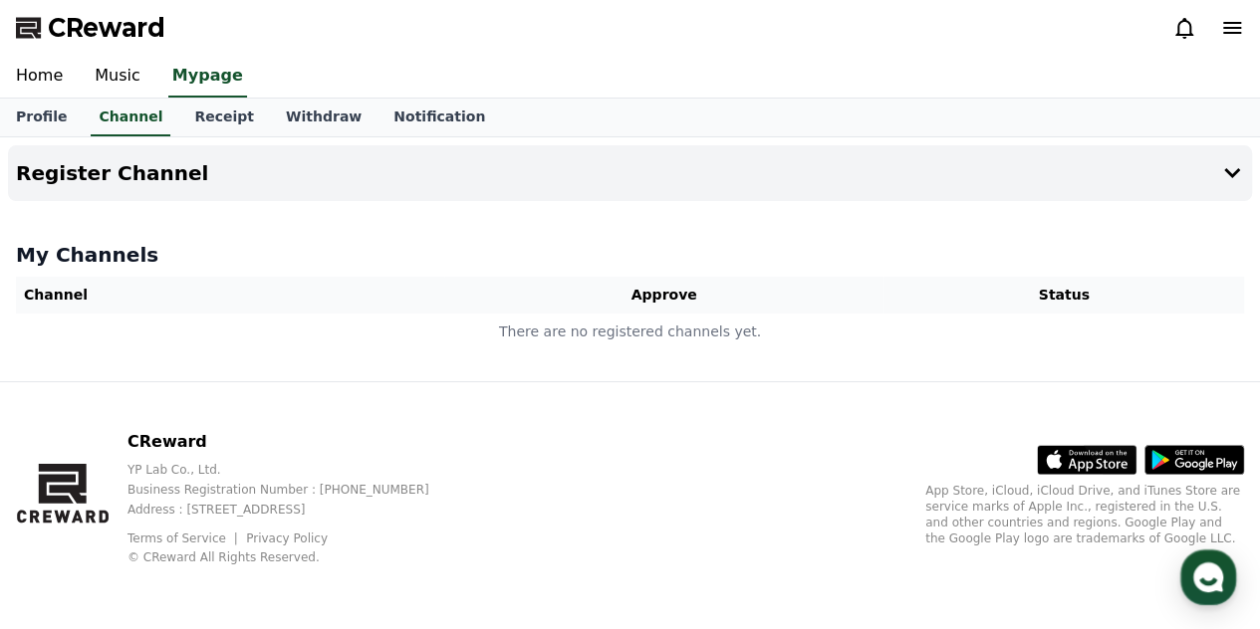
click at [74, 289] on th "Channel" at bounding box center [230, 295] width 428 height 37
click at [91, 180] on h4 "Register Channel" at bounding box center [112, 173] width 192 height 22
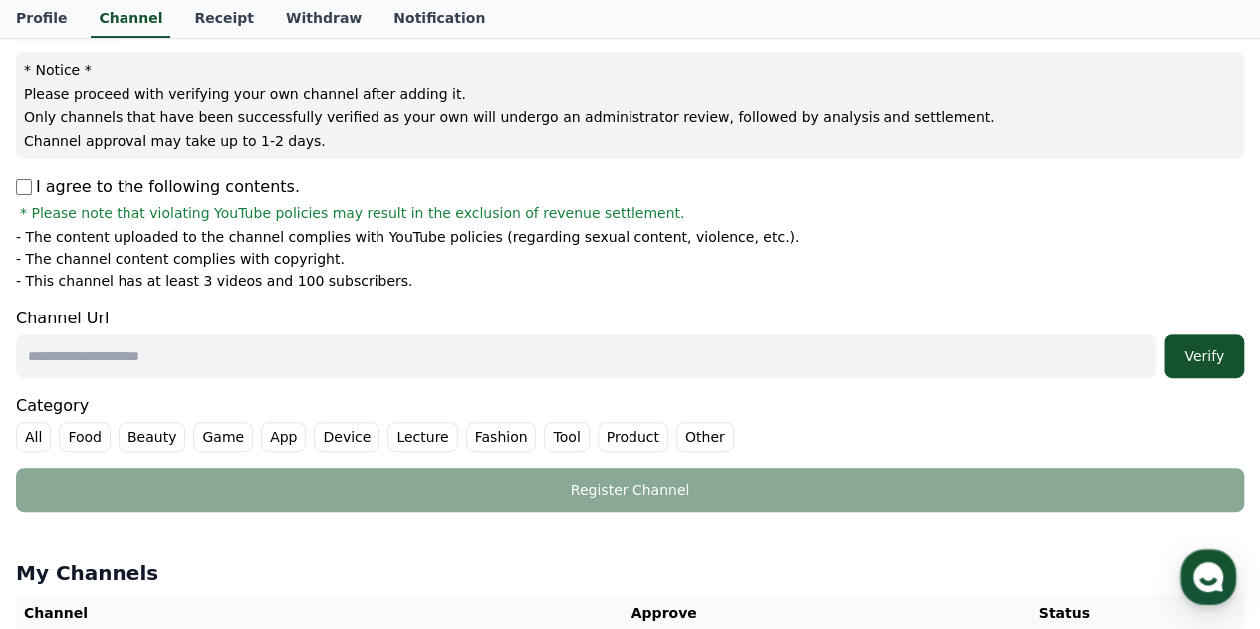
scroll to position [220, 0]
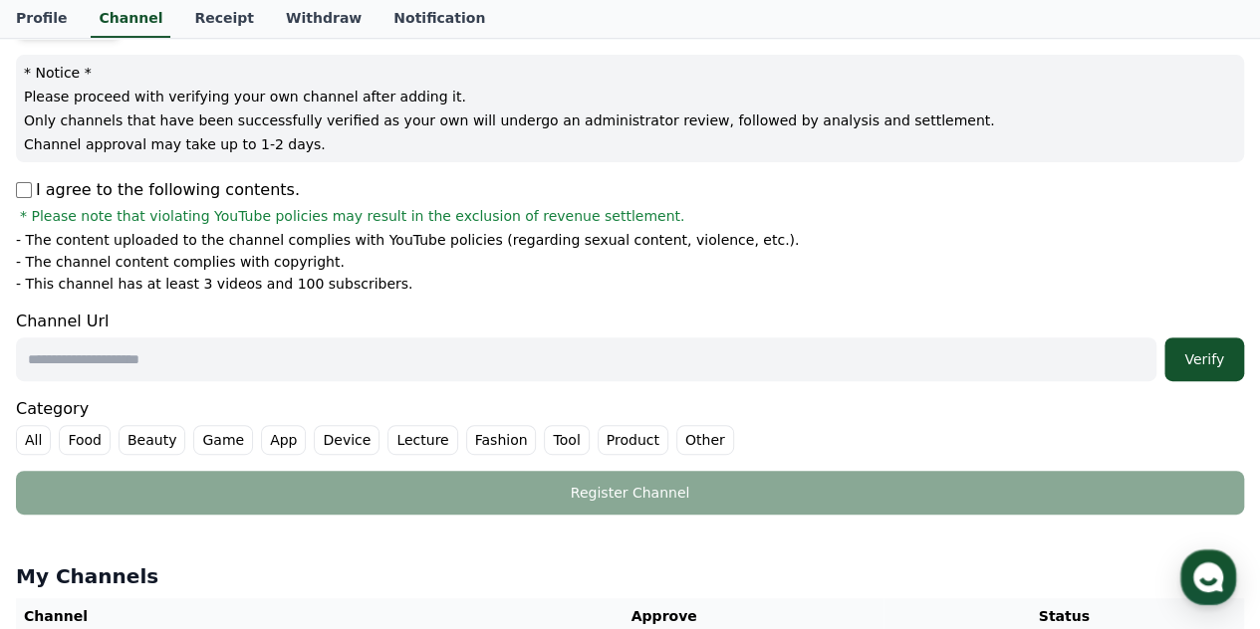
click at [149, 145] on p "Channel approval may take up to 1-2 days." at bounding box center [630, 144] width 1212 height 20
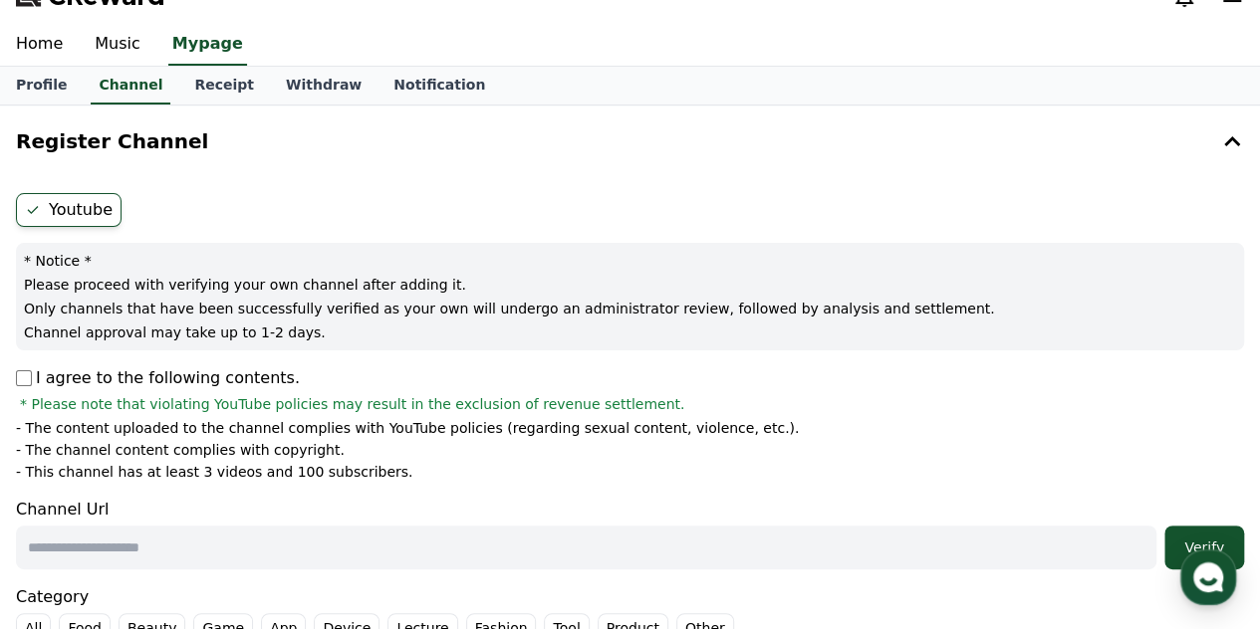
scroll to position [0, 0]
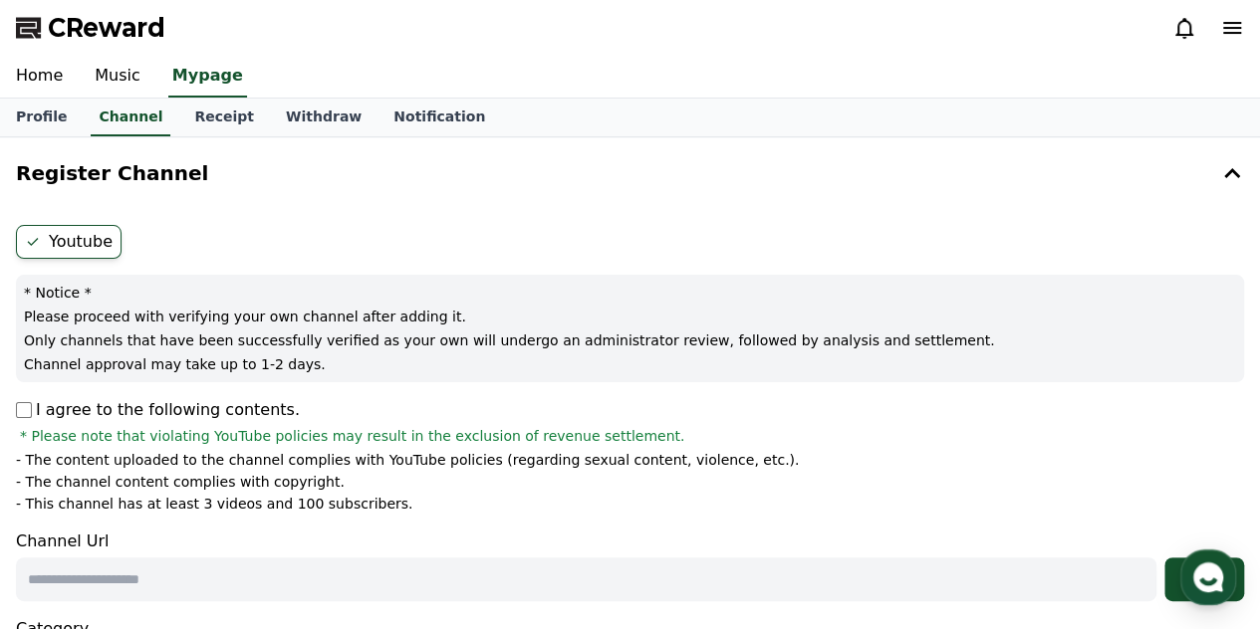
click at [78, 242] on label "Youtube" at bounding box center [69, 242] width 106 height 34
drag, startPoint x: 55, startPoint y: 244, endPoint x: 0, endPoint y: 242, distance: 54.8
click at [40, 244] on label "Youtube" at bounding box center [69, 242] width 106 height 34
click at [40, 240] on icon at bounding box center [33, 242] width 16 height 16
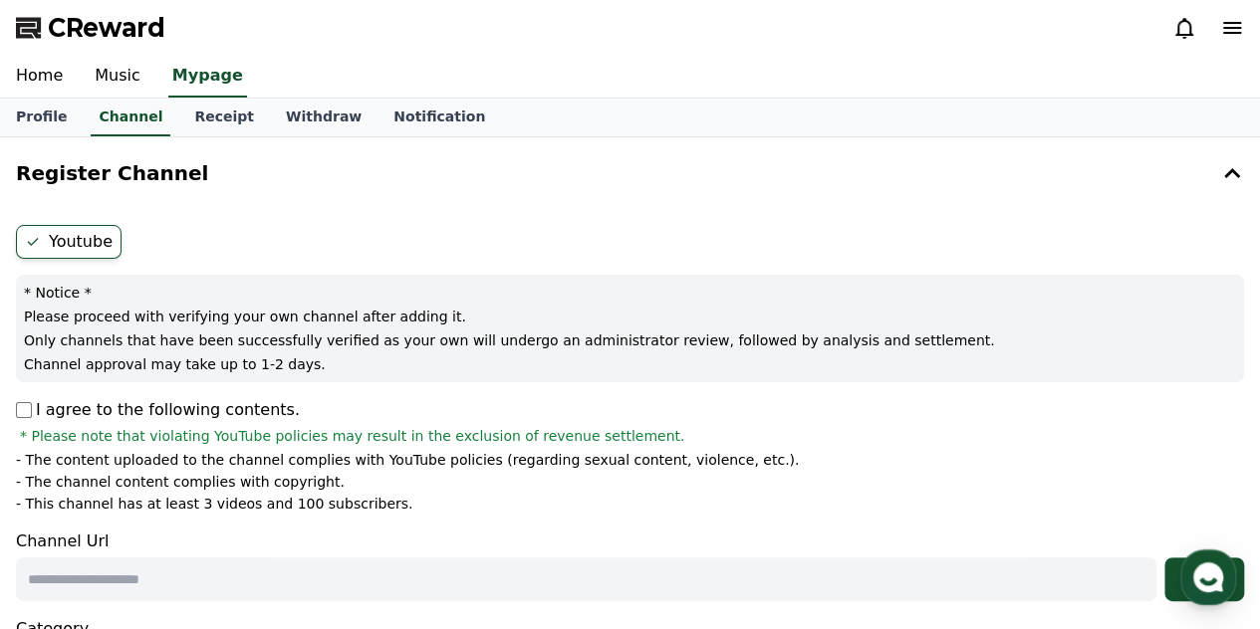
click at [27, 242] on icon at bounding box center [33, 242] width 16 height 16
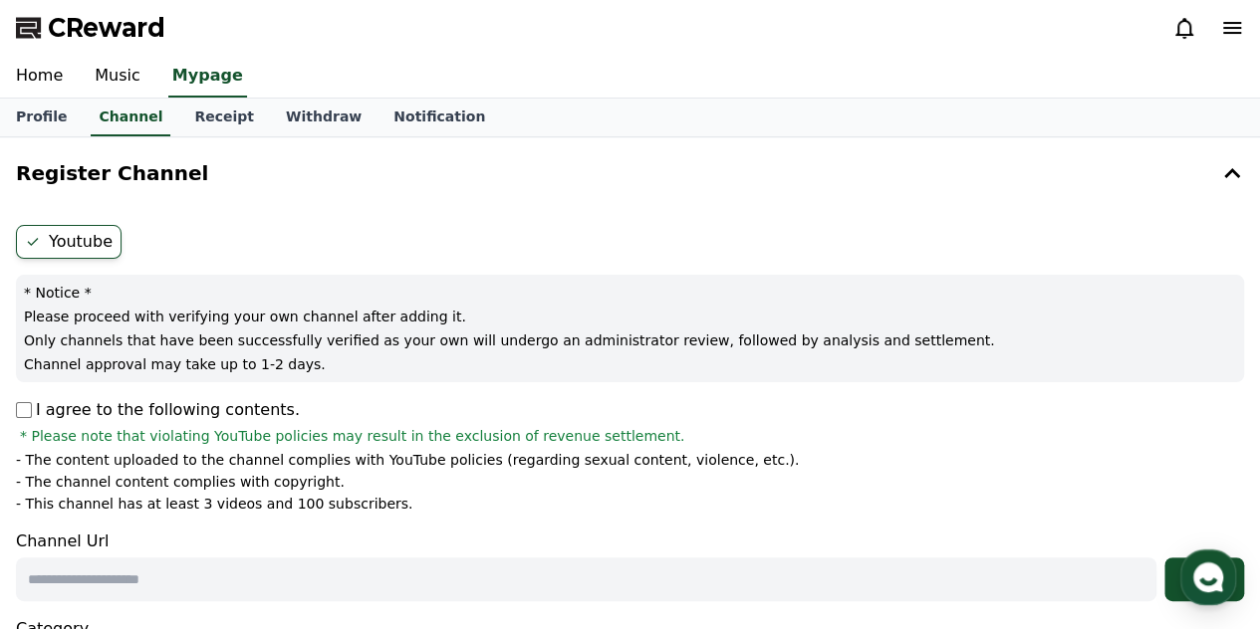
click at [12, 394] on div "Youtube * Notice * Please proceed with verifying your own channel after adding …" at bounding box center [630, 480] width 1244 height 526
click at [32, 248] on icon at bounding box center [33, 242] width 16 height 16
click at [255, 236] on ul "Youtube" at bounding box center [630, 242] width 1228 height 34
click at [1245, 164] on button "Register Channel" at bounding box center [630, 173] width 1244 height 56
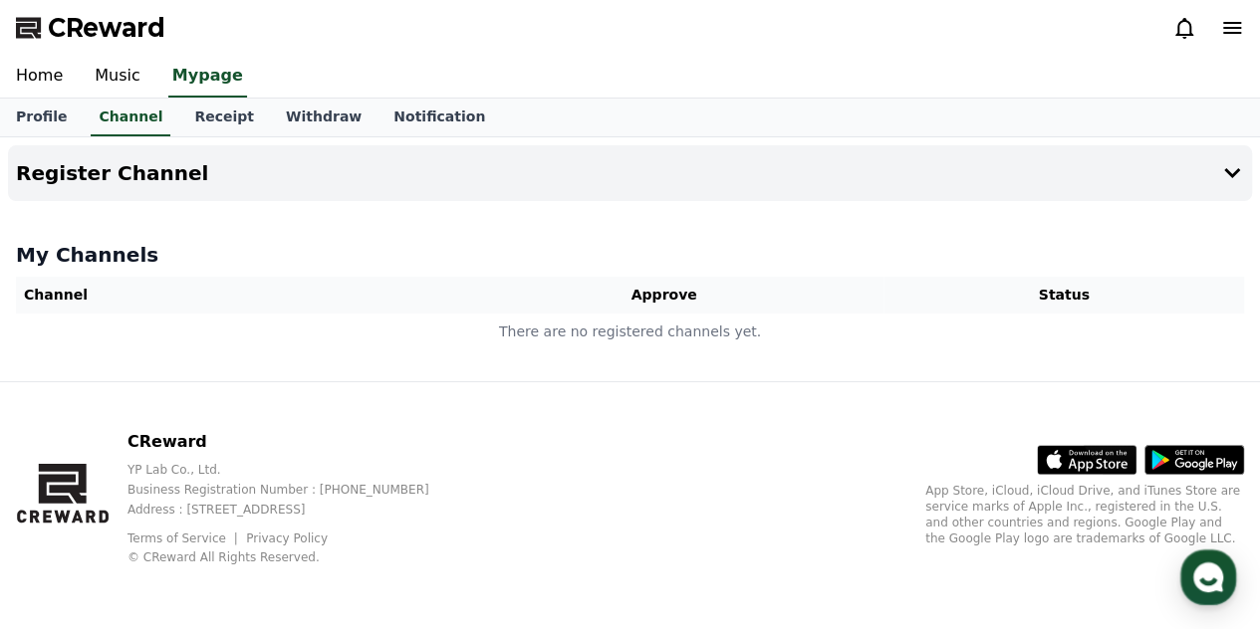
click at [444, 295] on th "Approve" at bounding box center [663, 295] width 439 height 37
click at [697, 302] on th "Approve" at bounding box center [663, 295] width 439 height 37
click at [50, 294] on th "Channel" at bounding box center [230, 295] width 428 height 37
click at [92, 426] on div "CReward YP Lab Co., Ltd. Business Registration Number : 655-81-03655 Address : …" at bounding box center [630, 505] width 1260 height 247
click at [86, 271] on div "My Channels Channel Approve Status There are no registered channels yet." at bounding box center [630, 295] width 1244 height 125
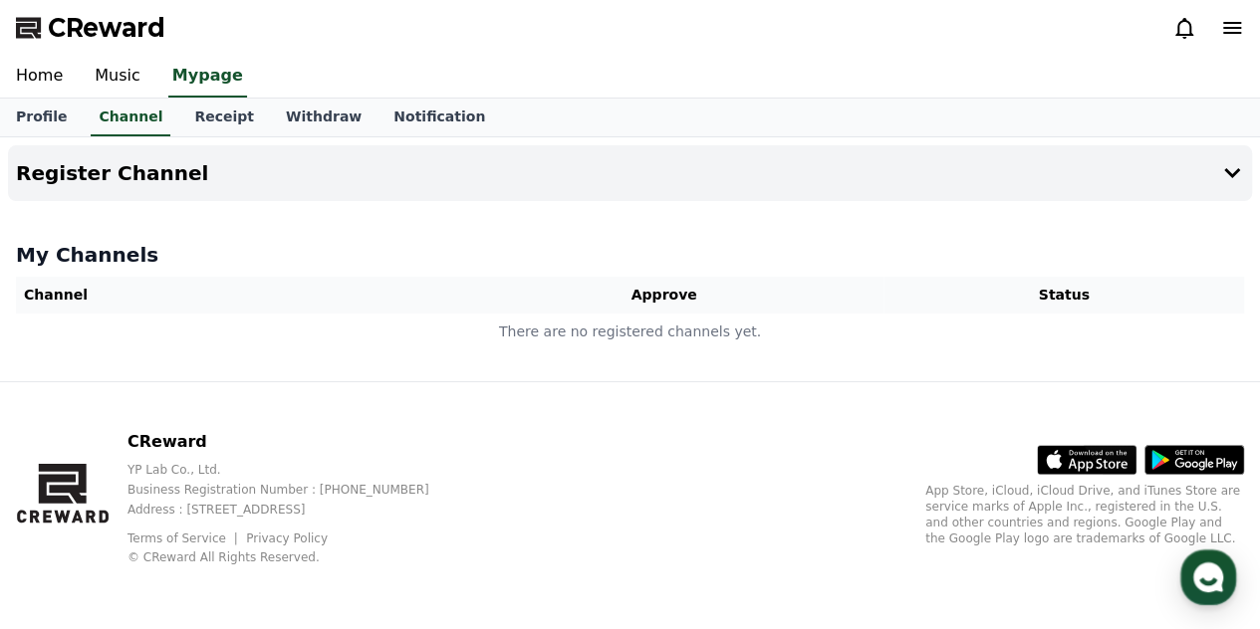
click at [54, 288] on th "Channel" at bounding box center [230, 295] width 428 height 37
click at [88, 178] on h4 "Register Channel" at bounding box center [112, 173] width 192 height 22
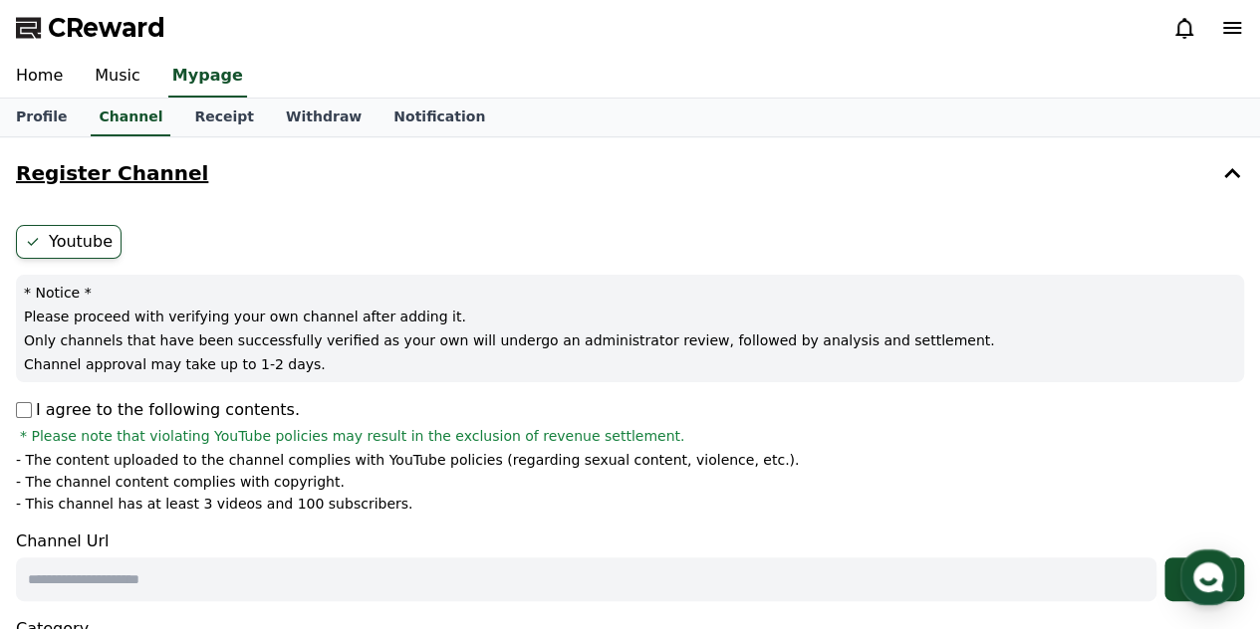
click at [88, 178] on h4 "Register Channel" at bounding box center [112, 173] width 192 height 22
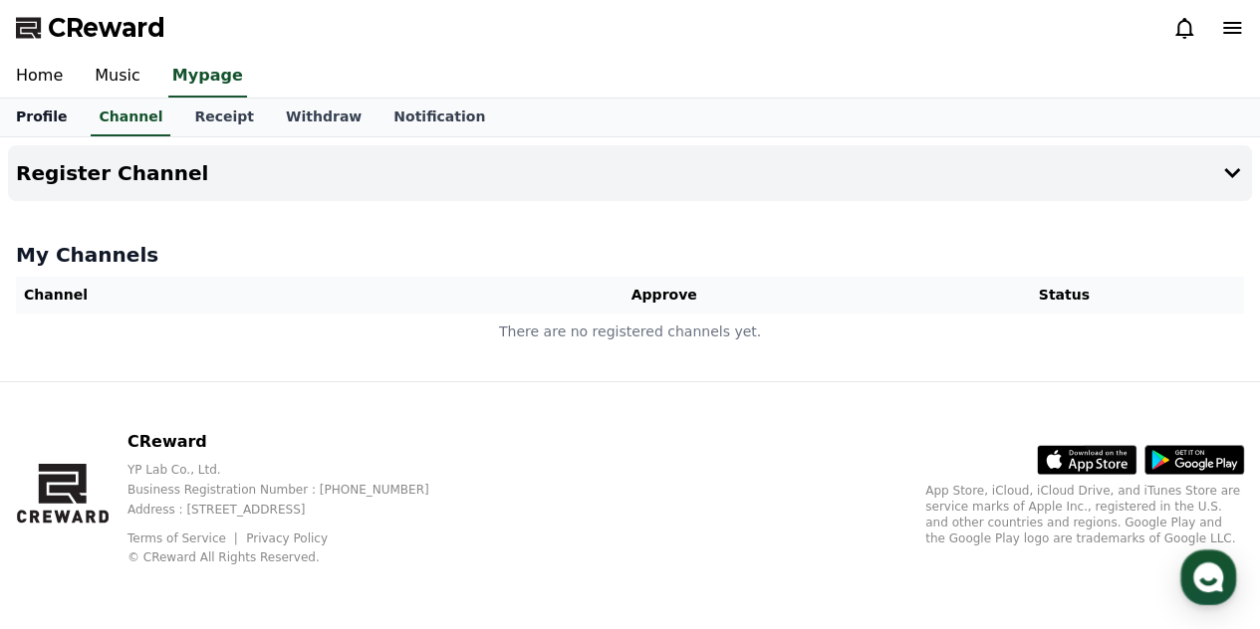
click at [24, 109] on link "Profile" at bounding box center [41, 118] width 83 height 38
select select "**********"
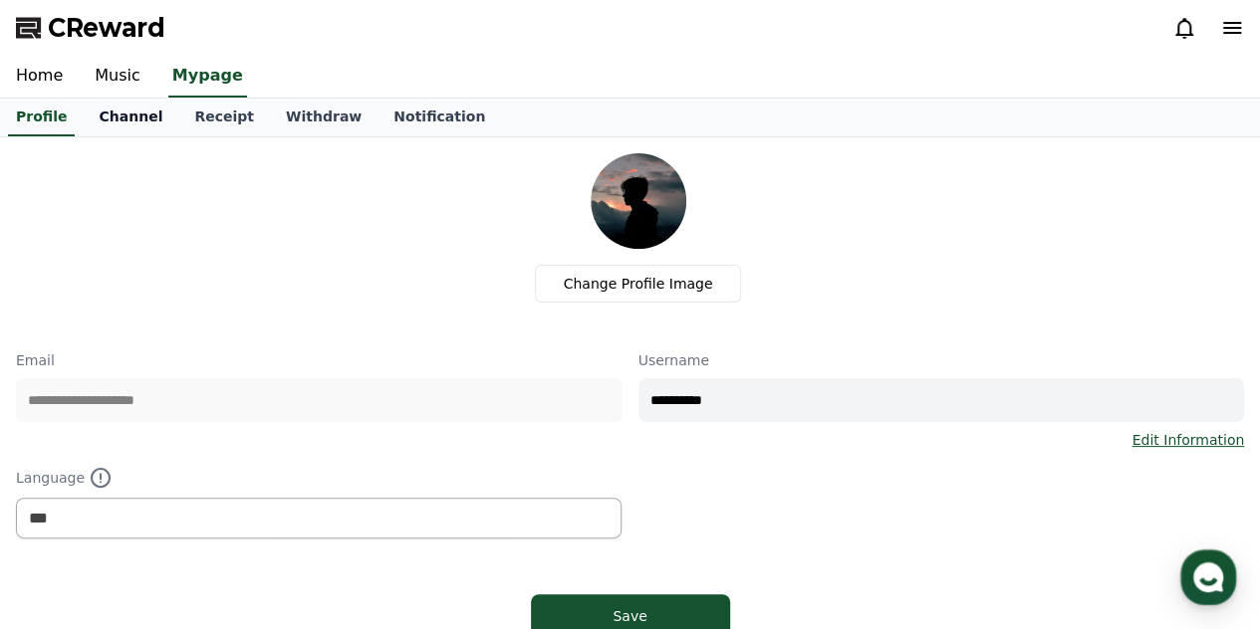
click at [84, 103] on link "Channel" at bounding box center [131, 118] width 96 height 38
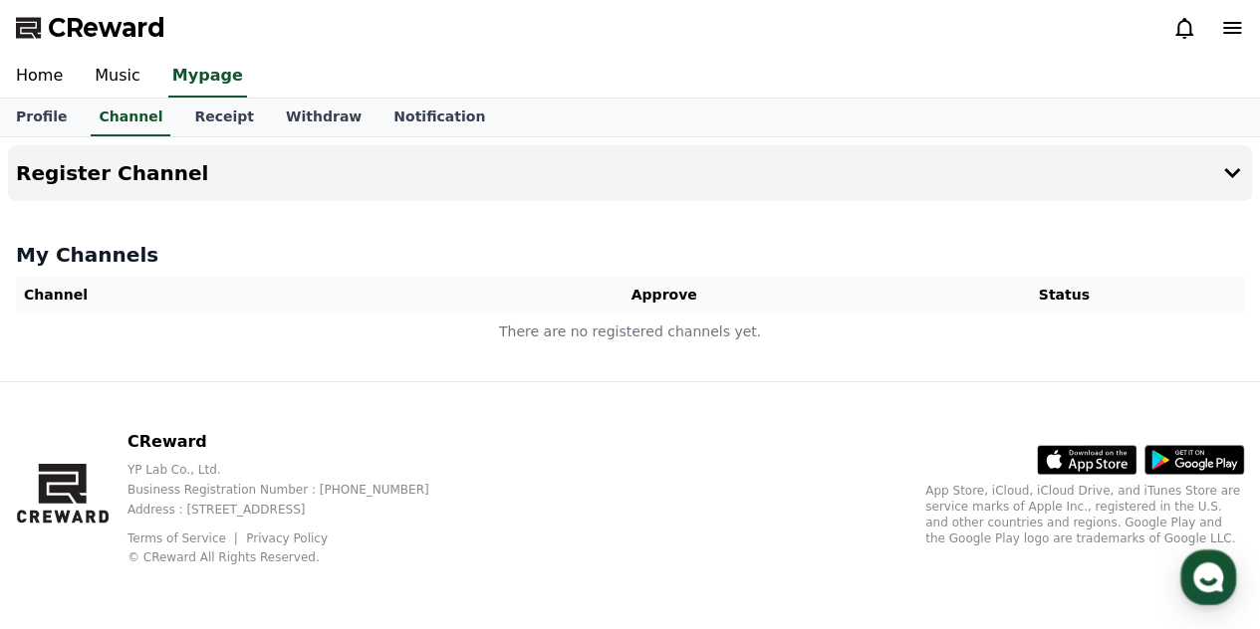
click at [75, 236] on div "My Channels Channel Approve Status There are no registered channels yet." at bounding box center [630, 295] width 1244 height 125
click at [68, 259] on h4 "My Channels" at bounding box center [630, 255] width 1228 height 28
click at [78, 189] on button "Register Channel" at bounding box center [630, 173] width 1244 height 56
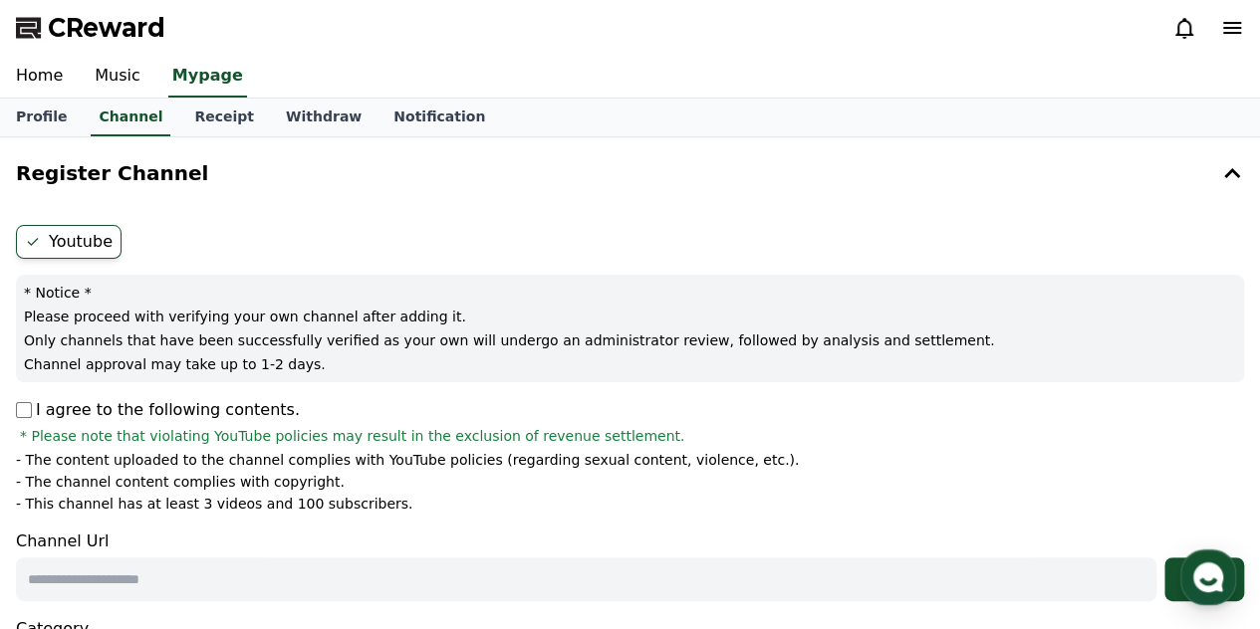
click at [84, 230] on label "Youtube" at bounding box center [69, 242] width 106 height 34
click at [28, 242] on icon at bounding box center [33, 242] width 16 height 16
drag, startPoint x: 50, startPoint y: 242, endPoint x: 1239, endPoint y: 29, distance: 1207.8
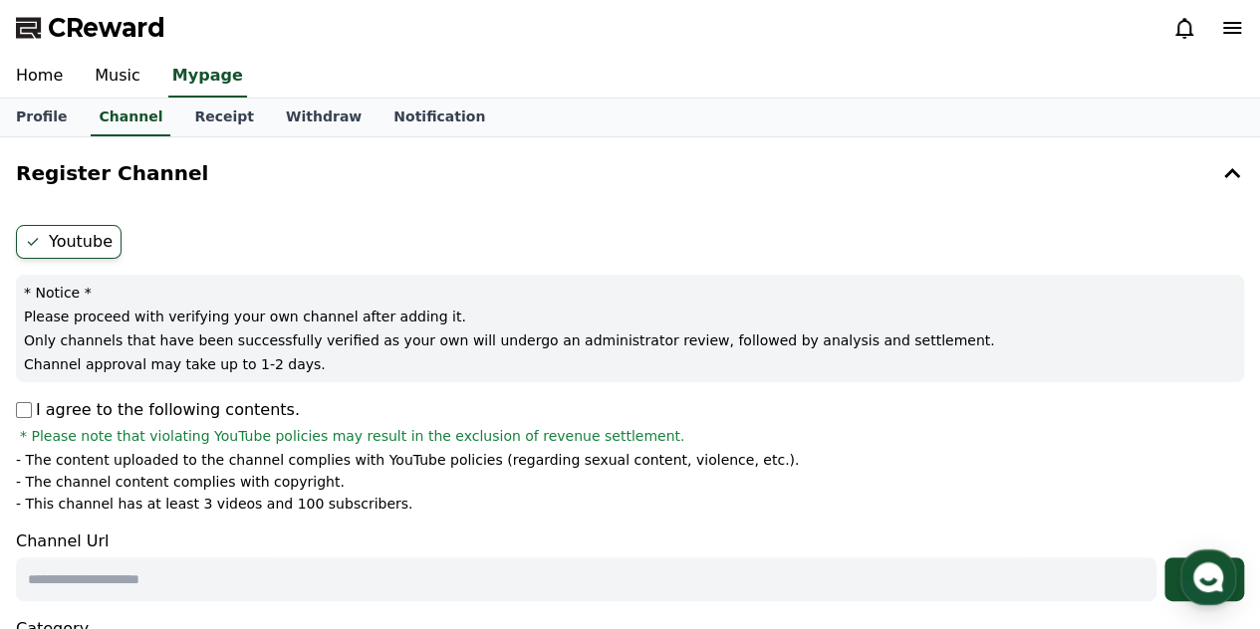
click at [1239, 29] on icon at bounding box center [1232, 28] width 24 height 24
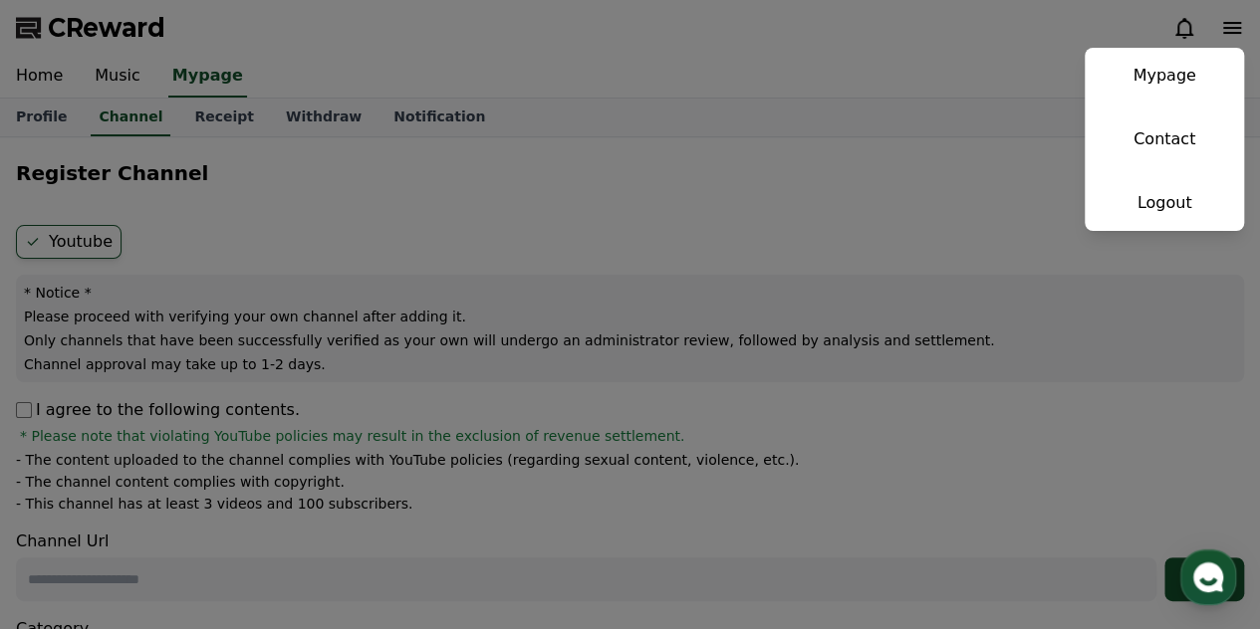
click at [1239, 29] on button "close" at bounding box center [630, 314] width 1260 height 629
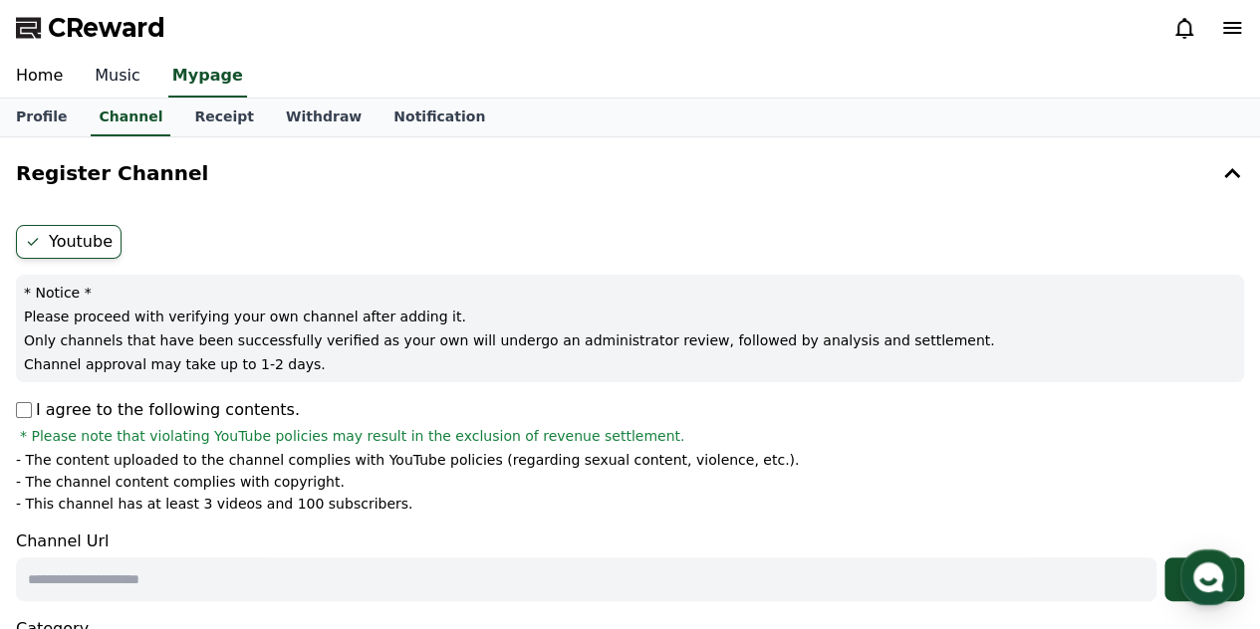
click at [96, 58] on link "Music" at bounding box center [118, 77] width 78 height 42
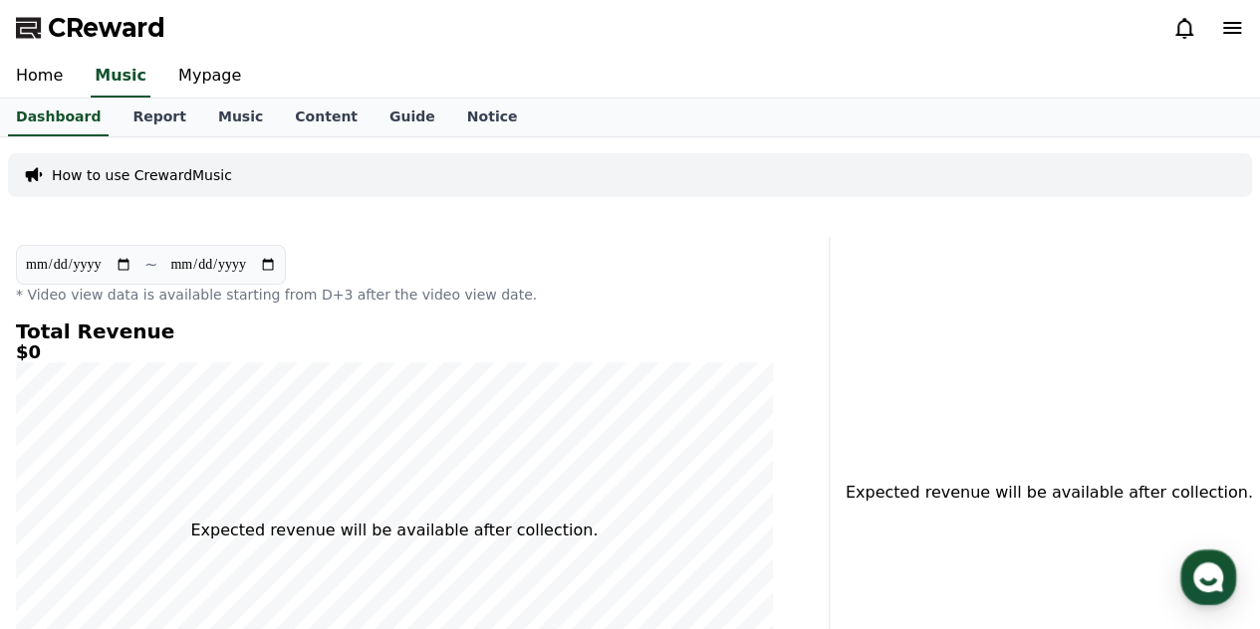
click at [100, 182] on p "How to use CrewardMusic" at bounding box center [142, 175] width 180 height 20
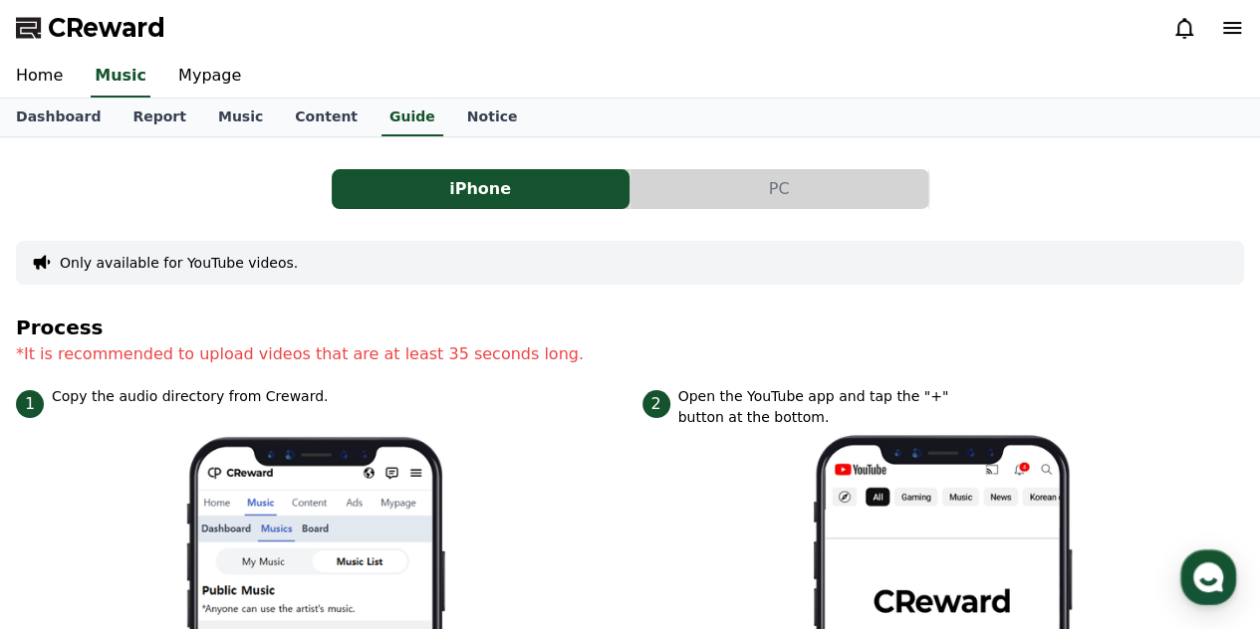
click at [28, 90] on link "Home" at bounding box center [39, 77] width 79 height 42
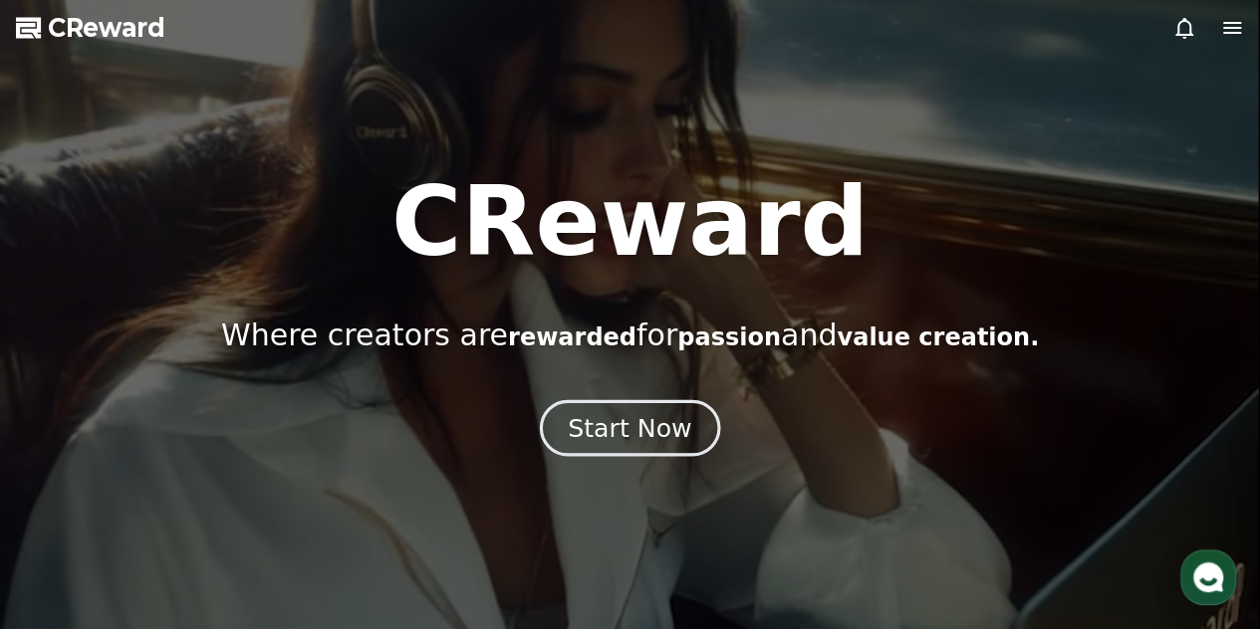
click at [610, 433] on div "Start Now" at bounding box center [629, 428] width 123 height 34
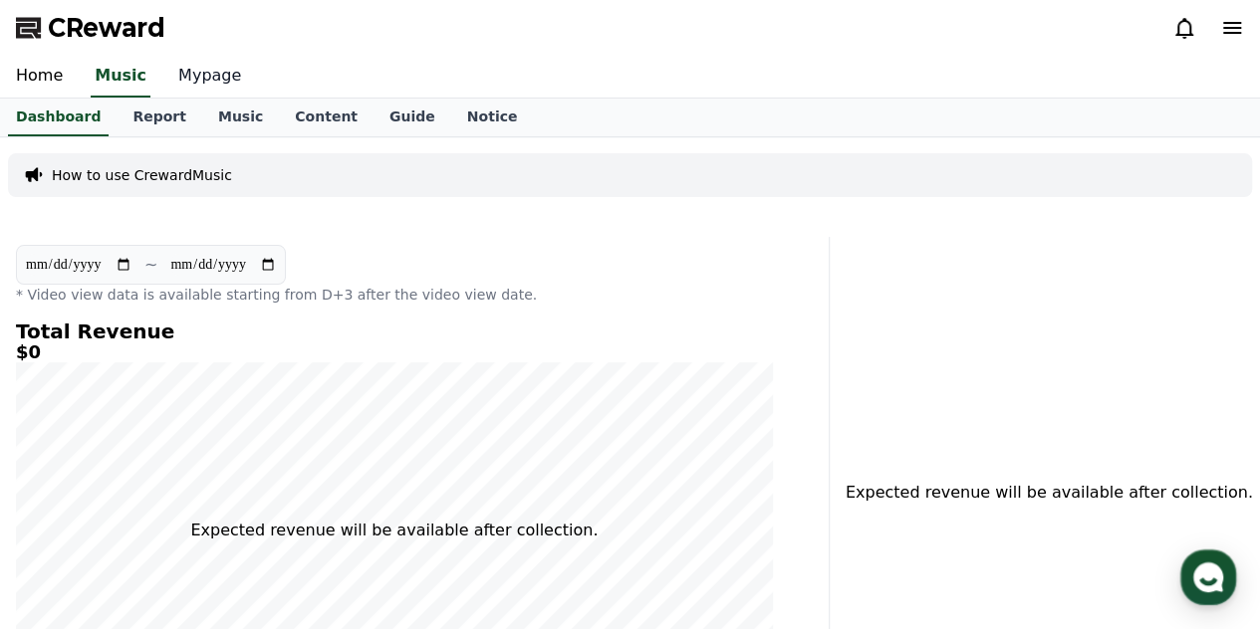
click at [181, 87] on link "Mypage" at bounding box center [209, 77] width 95 height 42
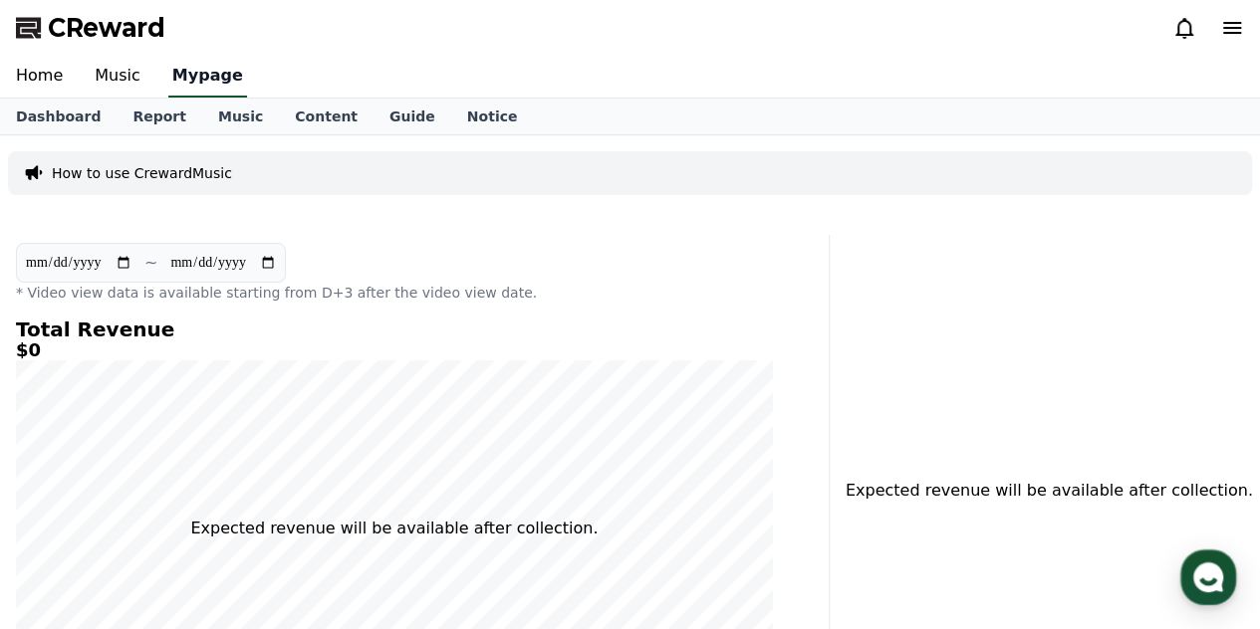
select select "**********"
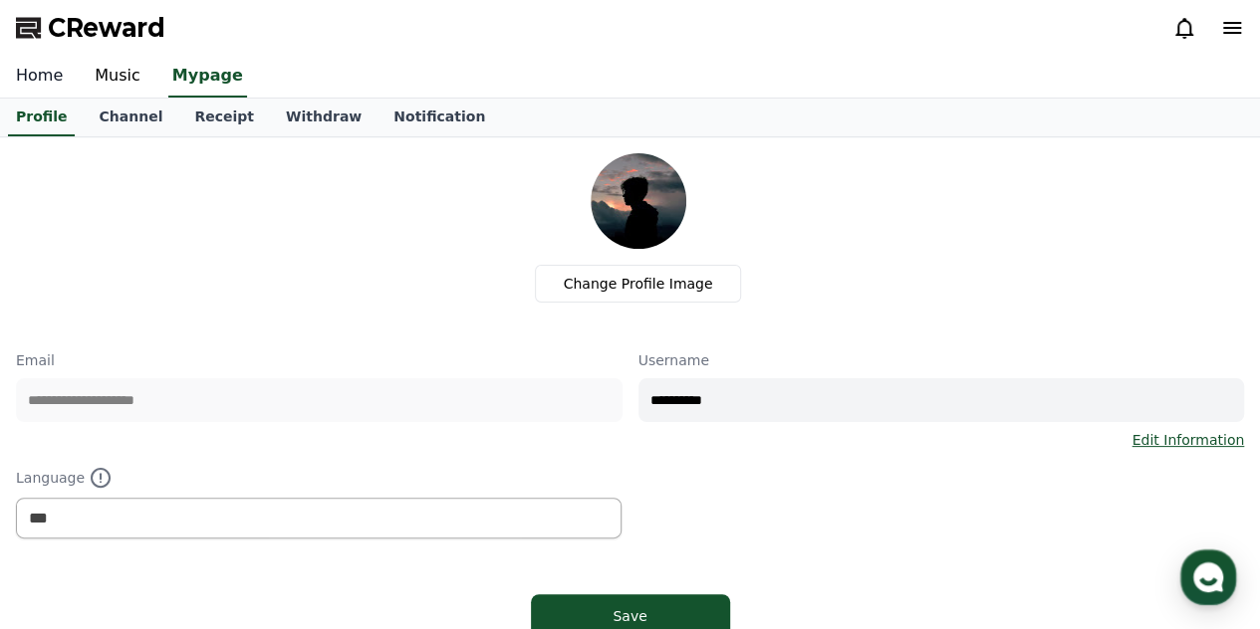
click at [0, 81] on link "Home" at bounding box center [39, 77] width 79 height 42
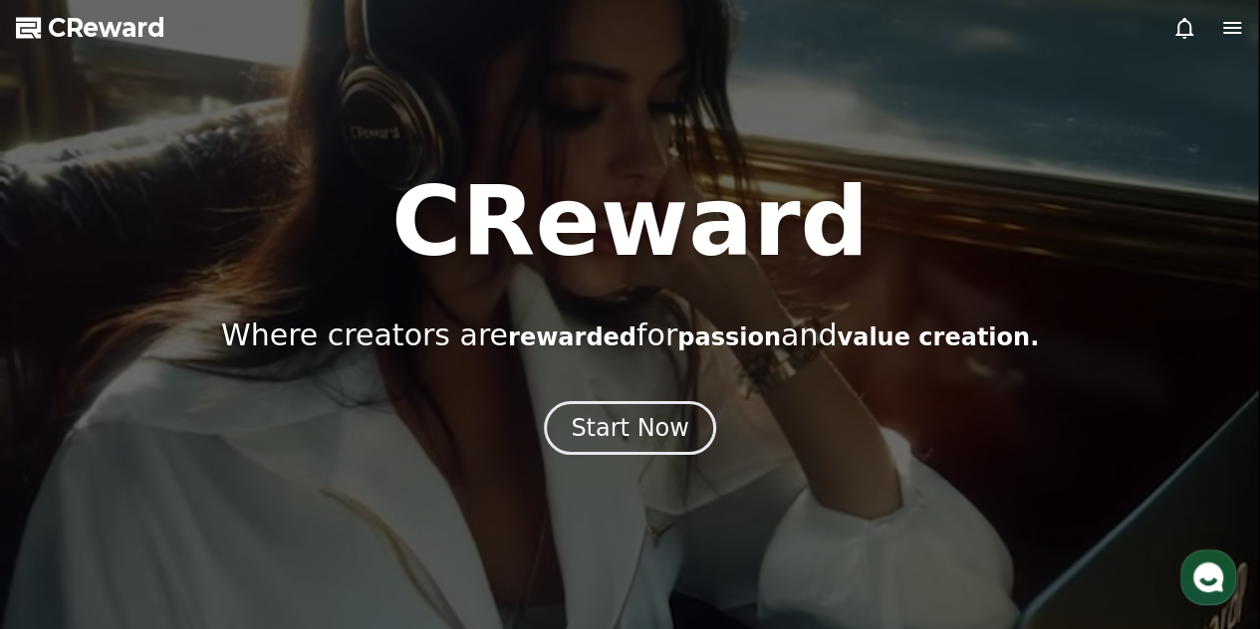
click at [647, 458] on div at bounding box center [630, 314] width 1260 height 629
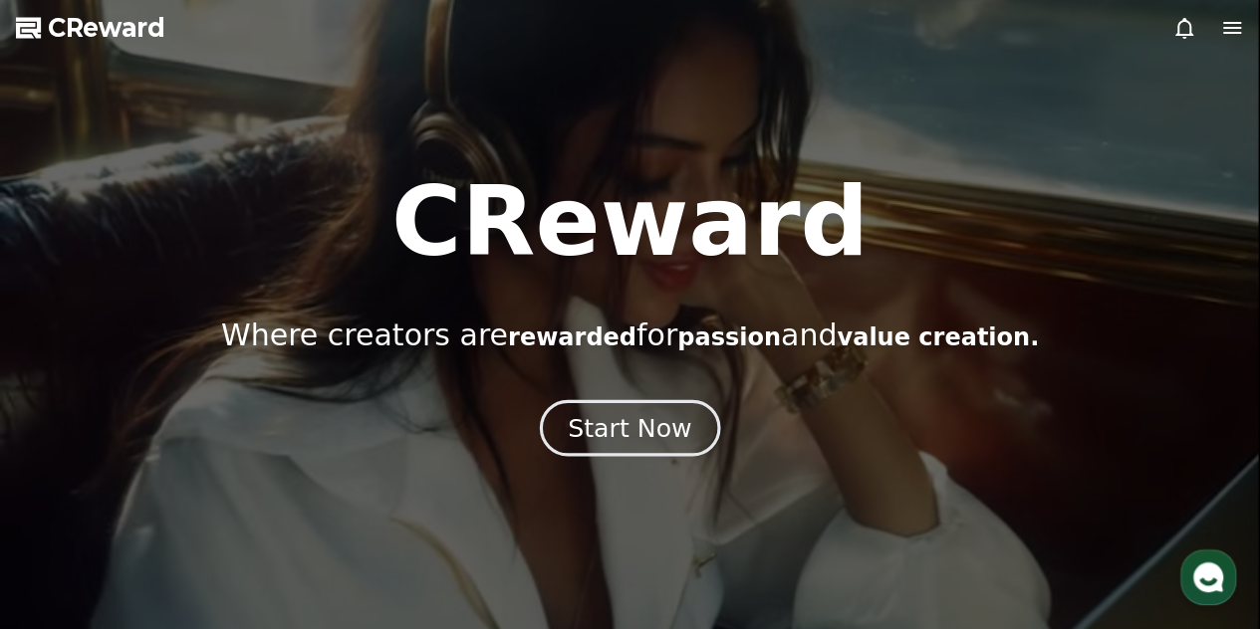
click at [651, 432] on div "Start Now" at bounding box center [629, 428] width 123 height 34
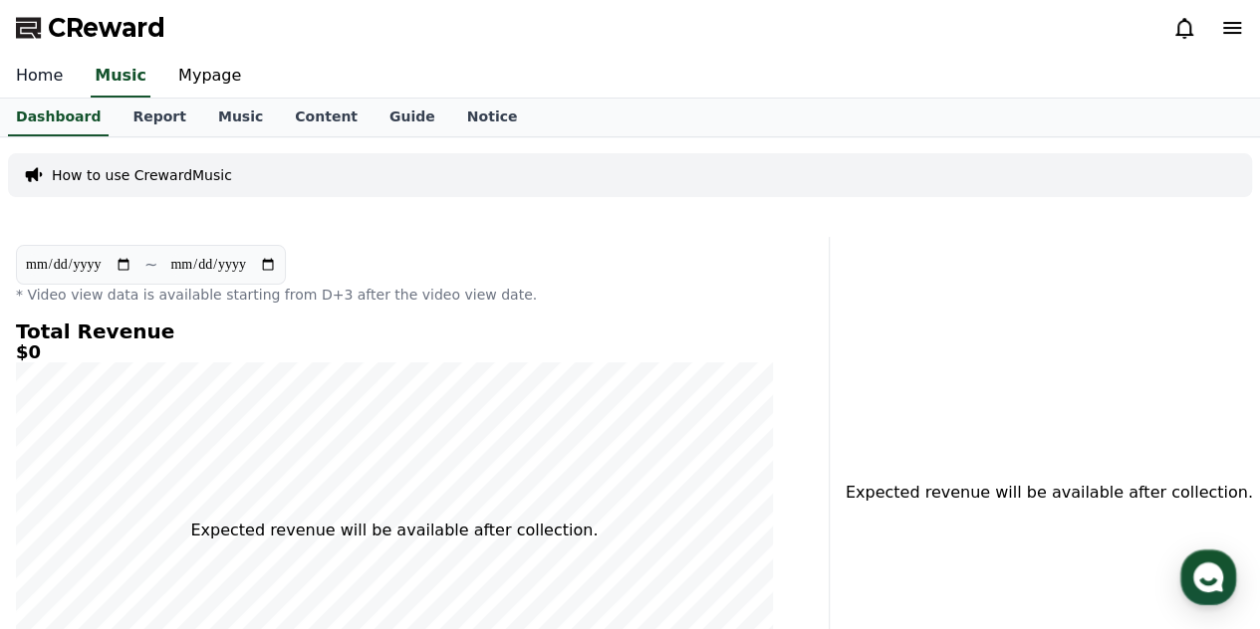
click at [36, 95] on link "Home" at bounding box center [39, 77] width 79 height 42
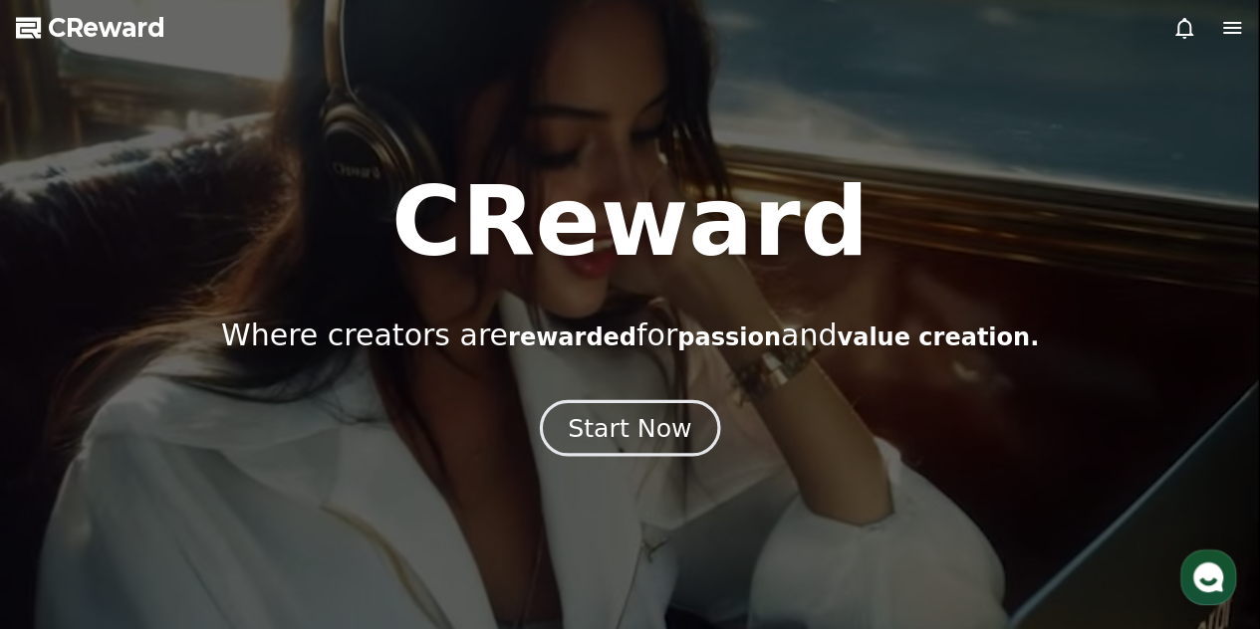
click at [609, 429] on div "Start Now" at bounding box center [629, 428] width 123 height 34
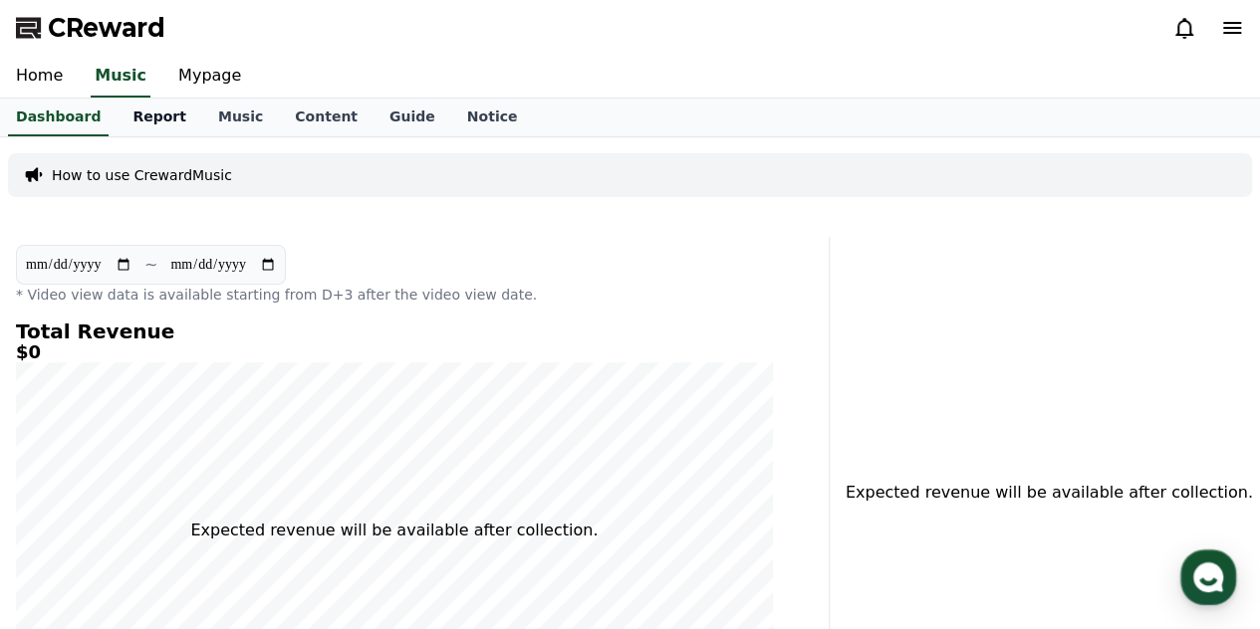
click at [134, 118] on link "Report" at bounding box center [159, 118] width 86 height 38
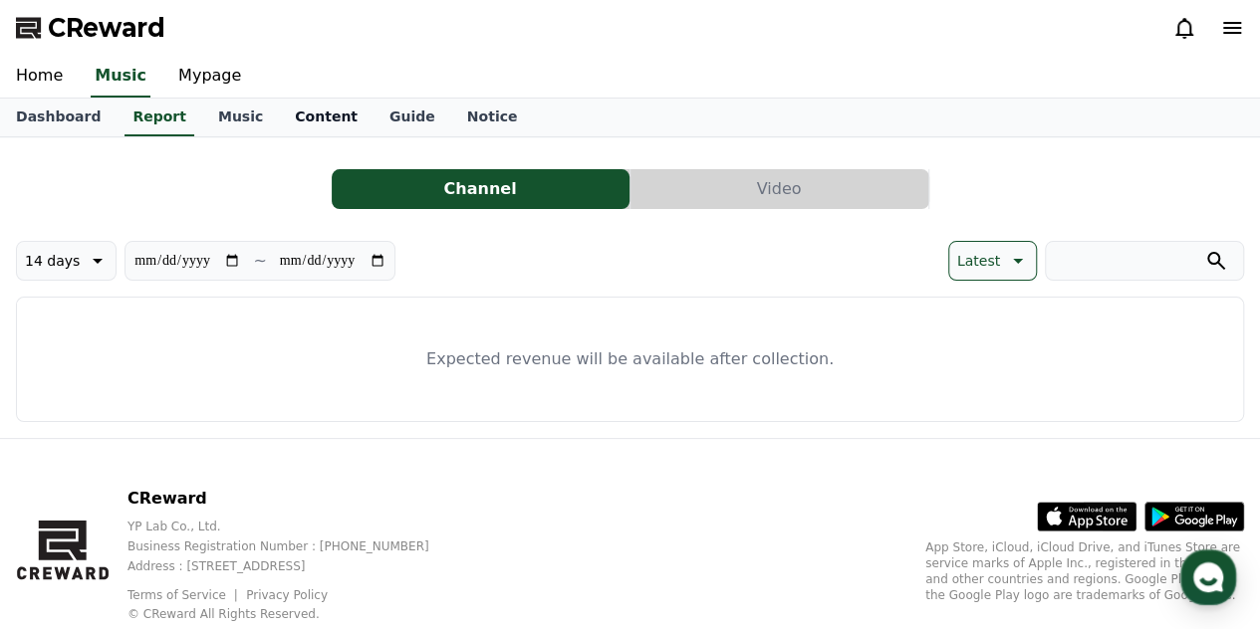
click at [292, 119] on link "Content" at bounding box center [326, 118] width 95 height 38
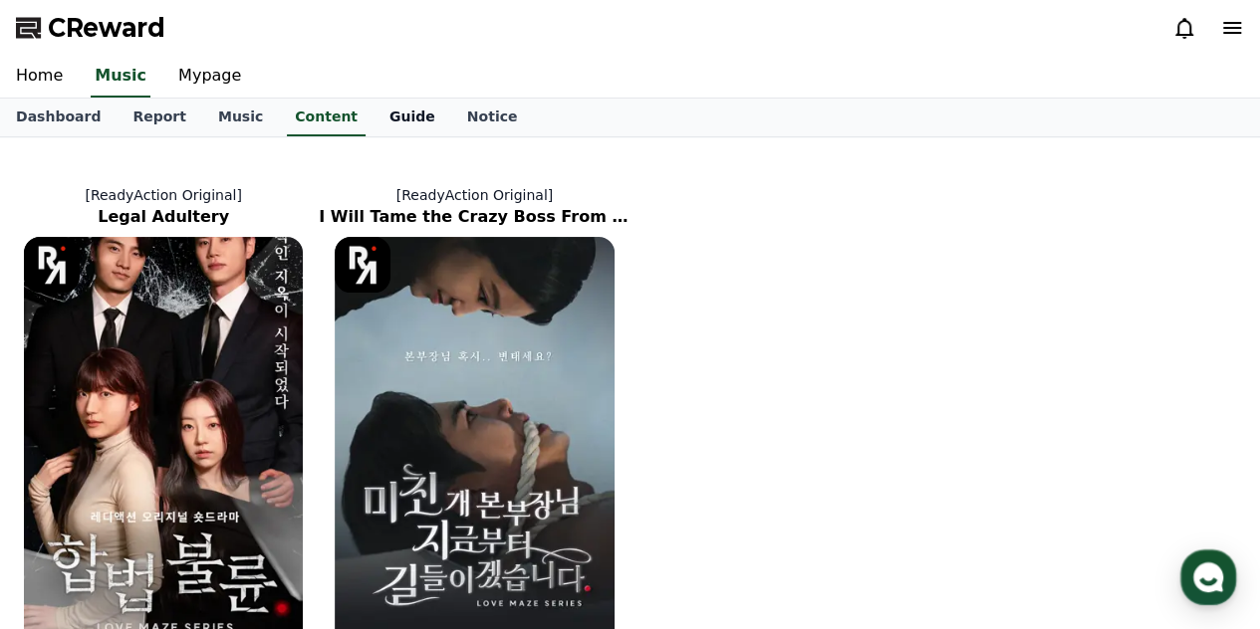
click at [373, 120] on link "Guide" at bounding box center [412, 118] width 78 height 38
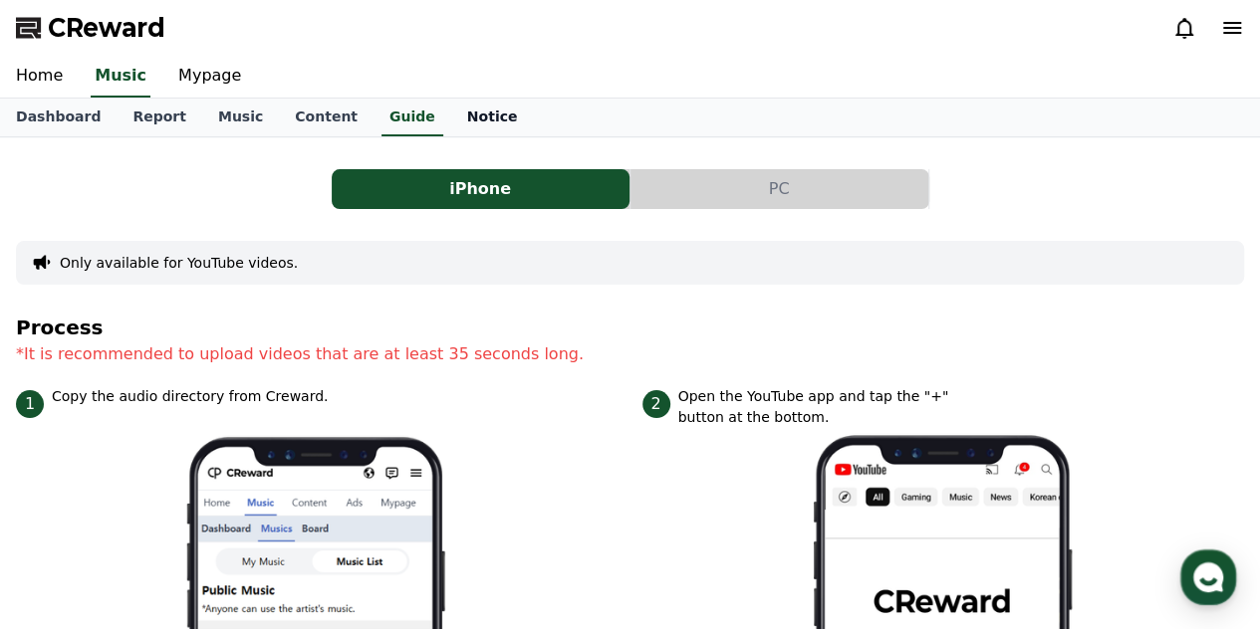
click at [451, 117] on link "Notice" at bounding box center [492, 118] width 83 height 38
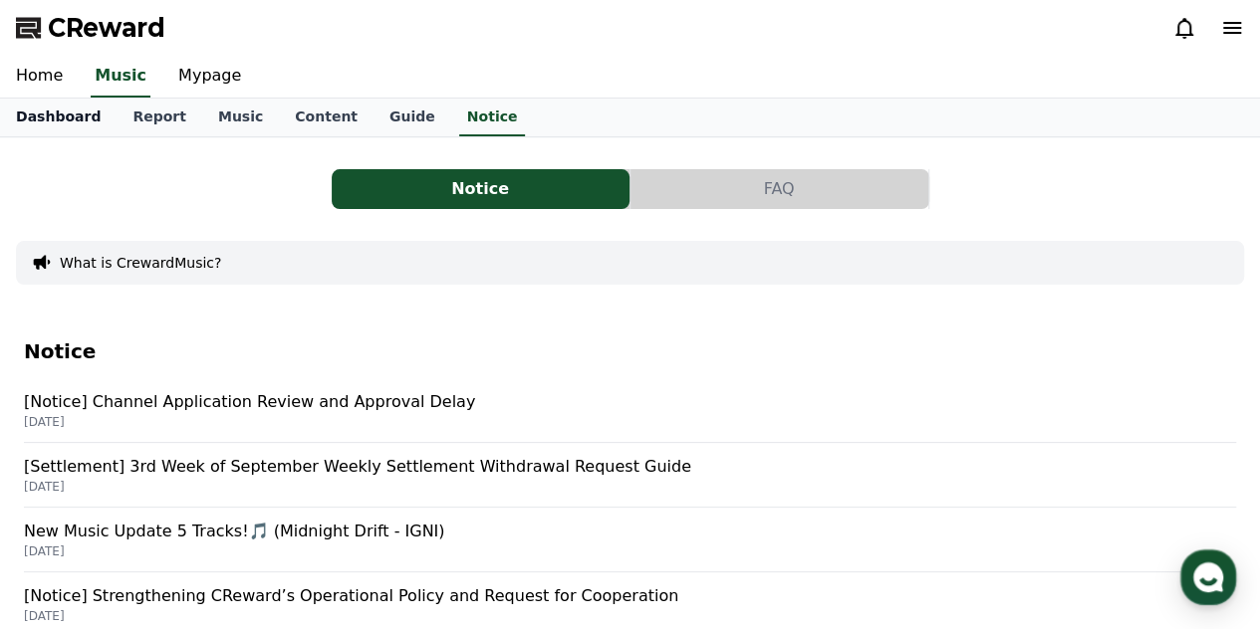
click at [55, 126] on link "Dashboard" at bounding box center [58, 118] width 116 height 38
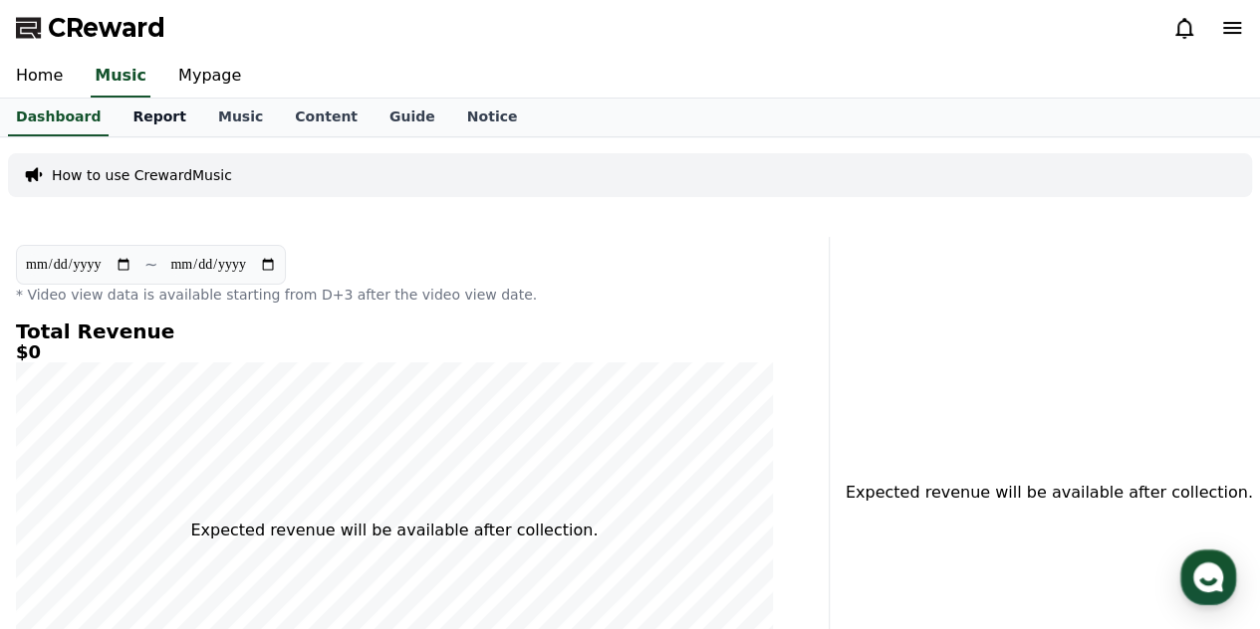
click at [147, 114] on link "Report" at bounding box center [159, 118] width 86 height 38
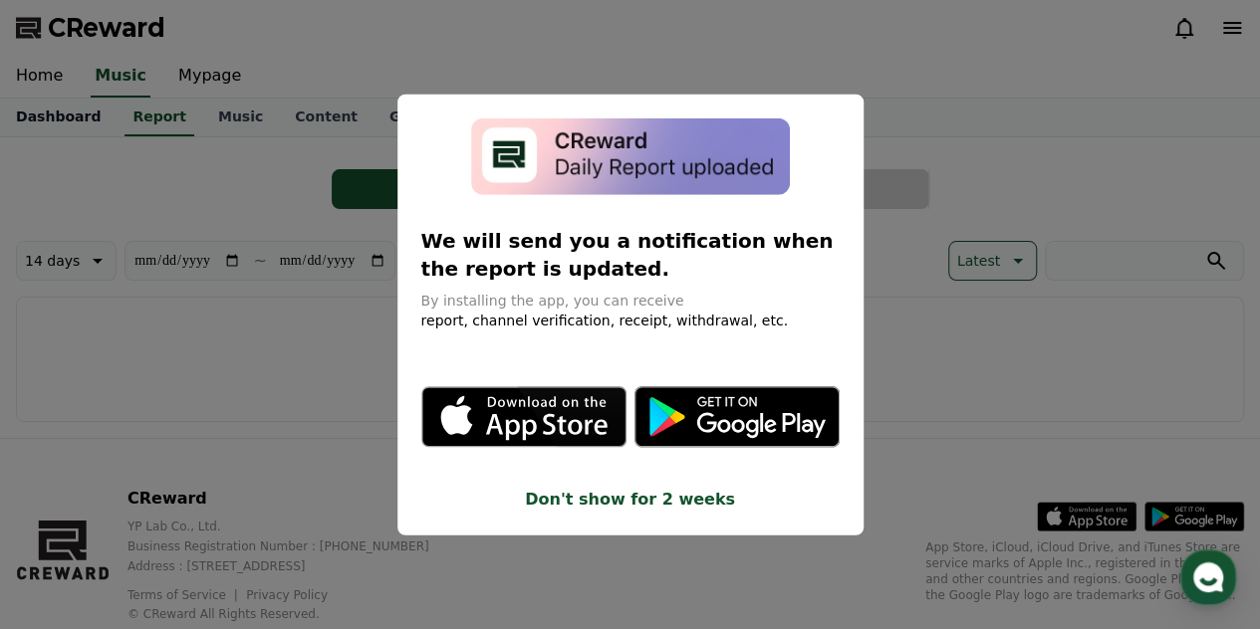
drag, startPoint x: 153, startPoint y: 108, endPoint x: 102, endPoint y: 99, distance: 52.5
click at [151, 110] on button "close modal" at bounding box center [630, 314] width 1260 height 629
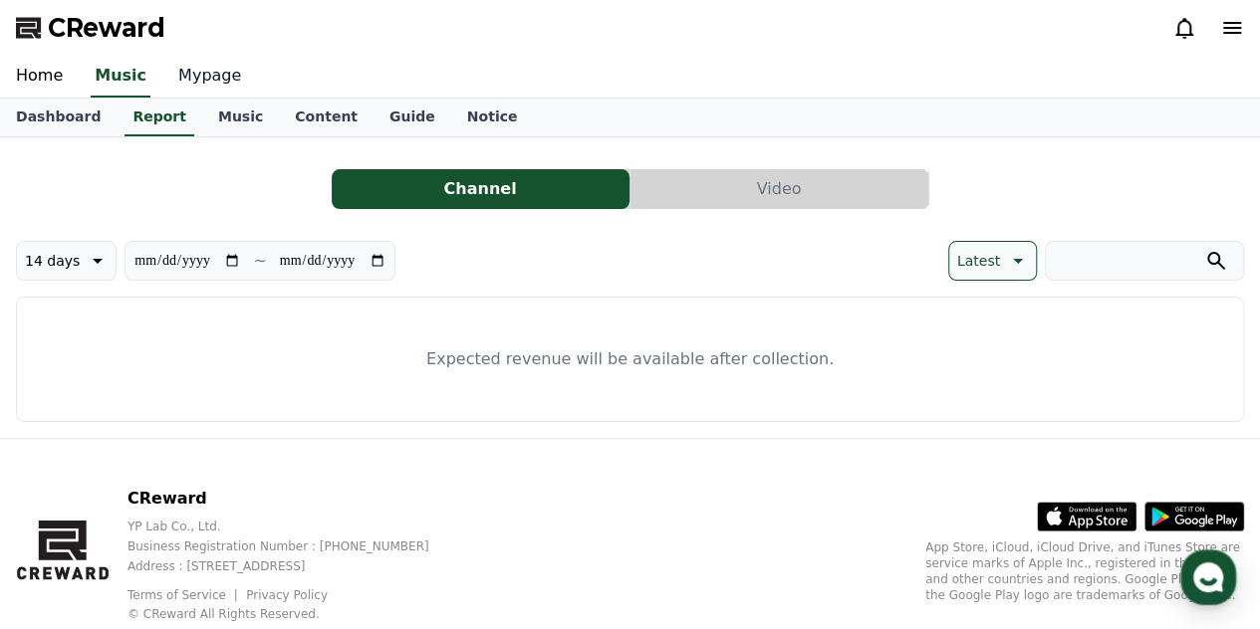
click at [174, 84] on link "Mypage" at bounding box center [209, 77] width 95 height 42
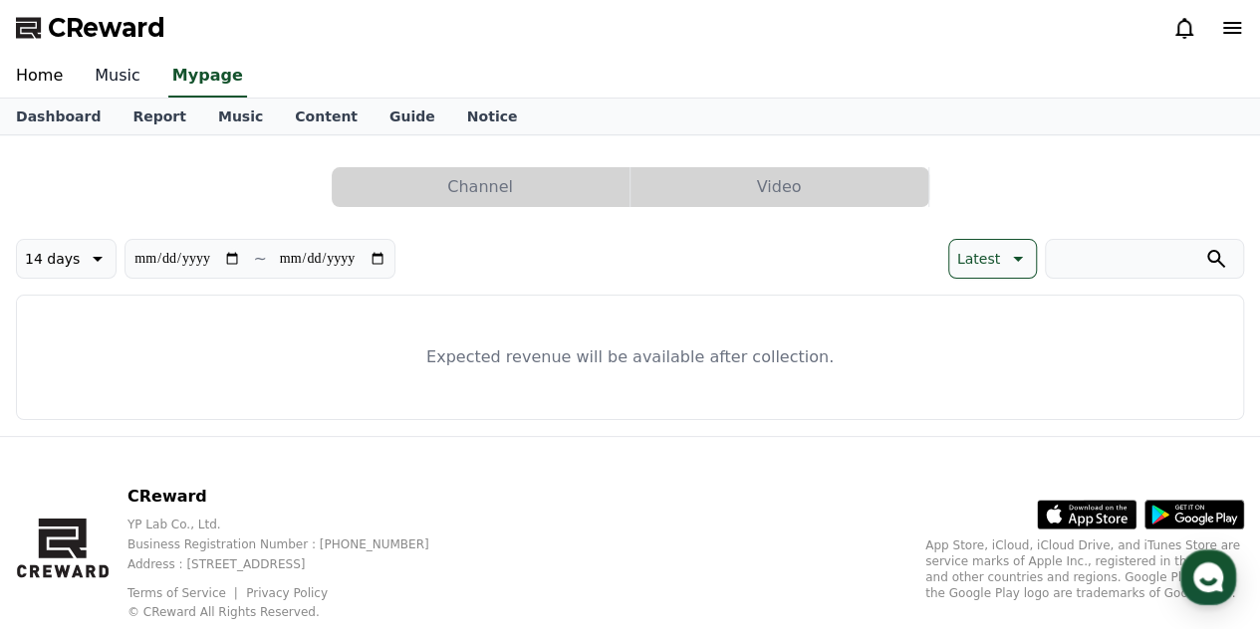
select select "**********"
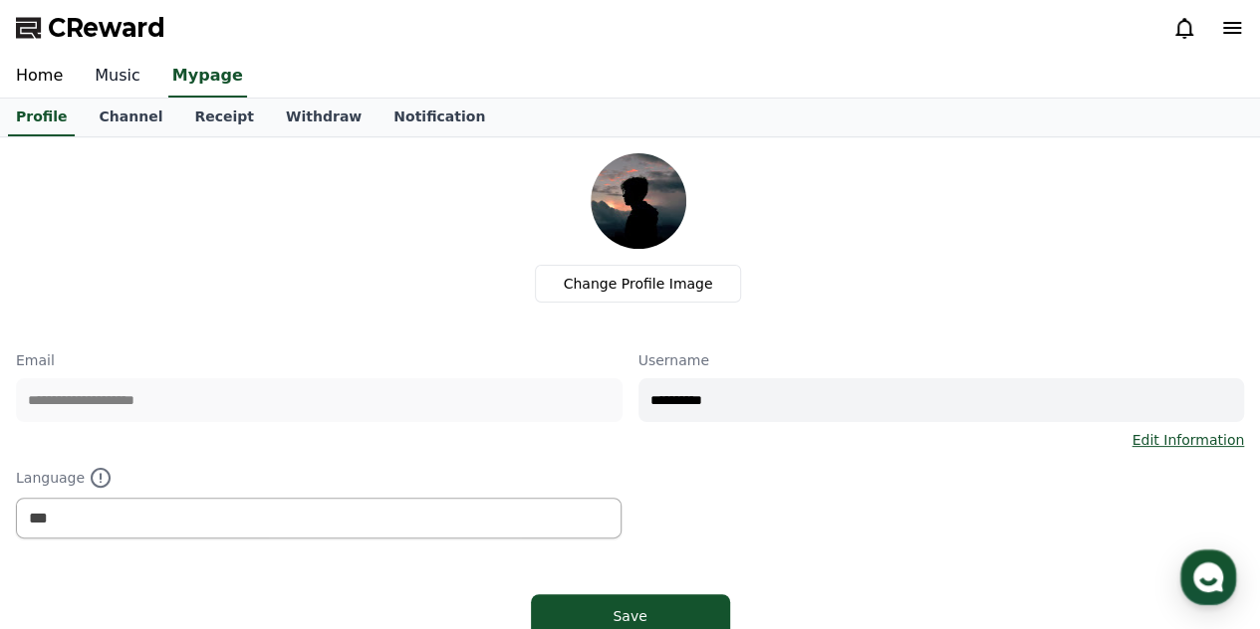
click at [129, 82] on link "Music" at bounding box center [118, 77] width 78 height 42
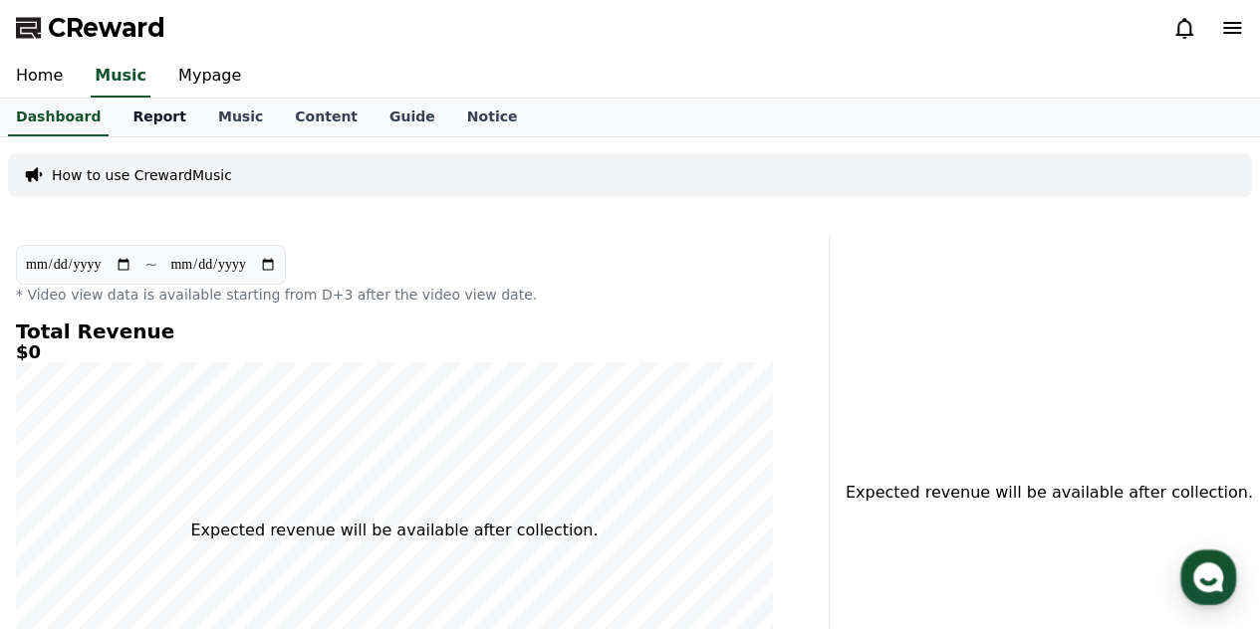
click at [133, 104] on link "Report" at bounding box center [159, 118] width 86 height 38
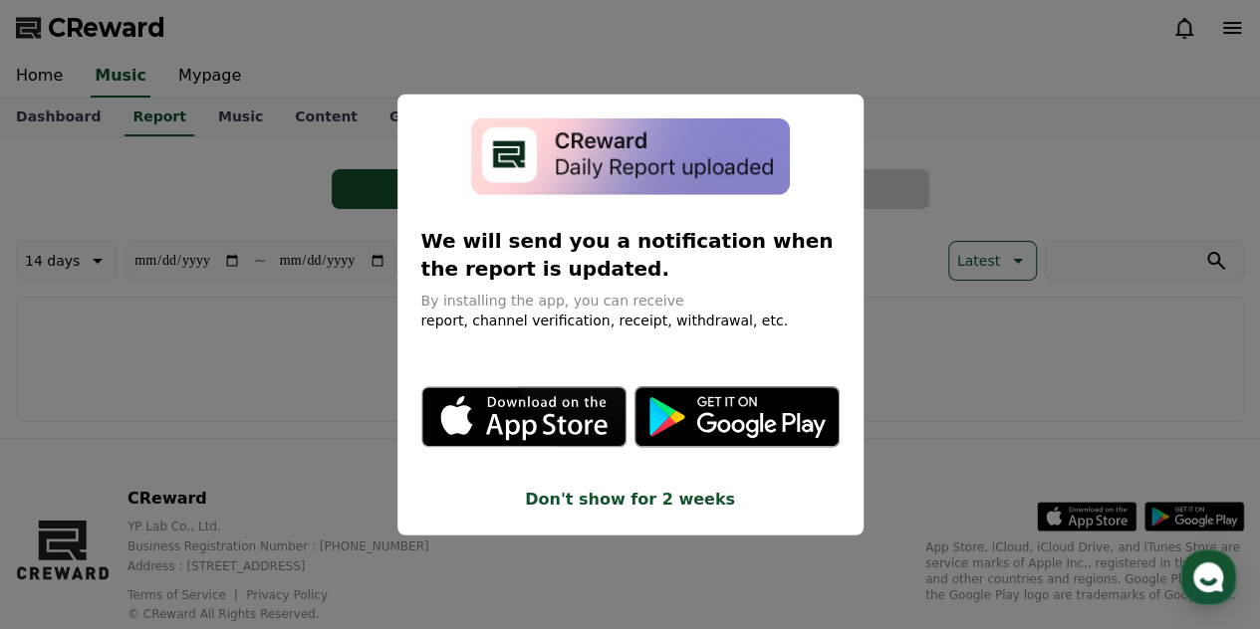
click at [263, 137] on button "close modal" at bounding box center [630, 314] width 1260 height 629
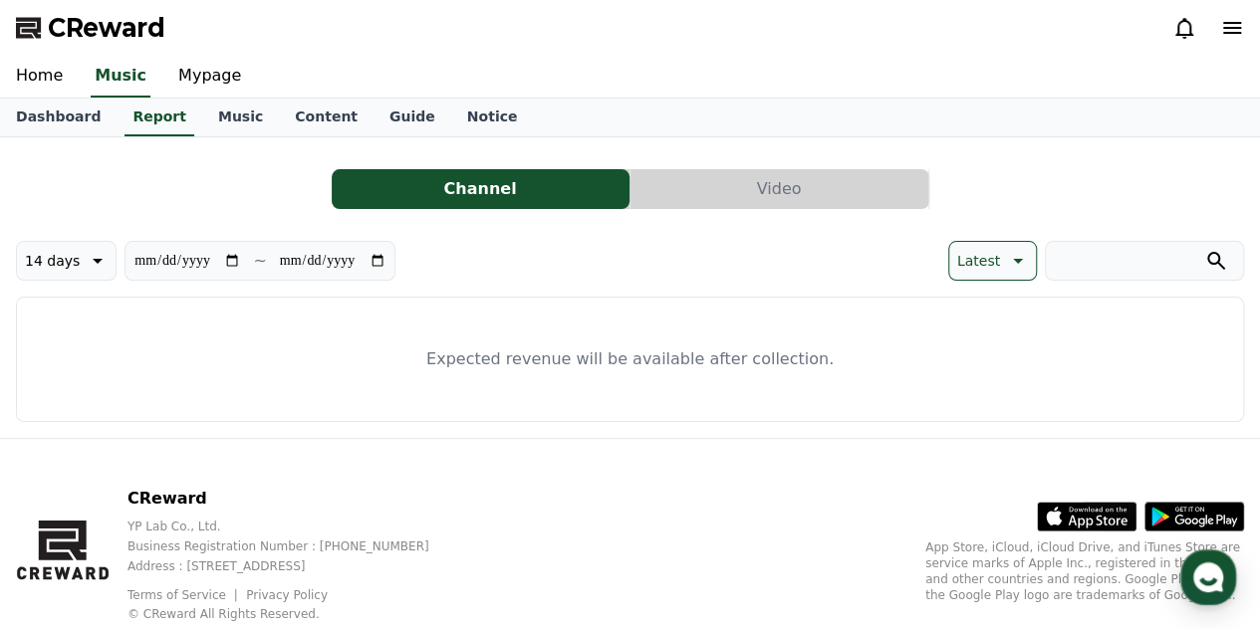
click at [524, 200] on button "Channel" at bounding box center [481, 189] width 298 height 40
click at [703, 200] on button "Video" at bounding box center [779, 189] width 298 height 40
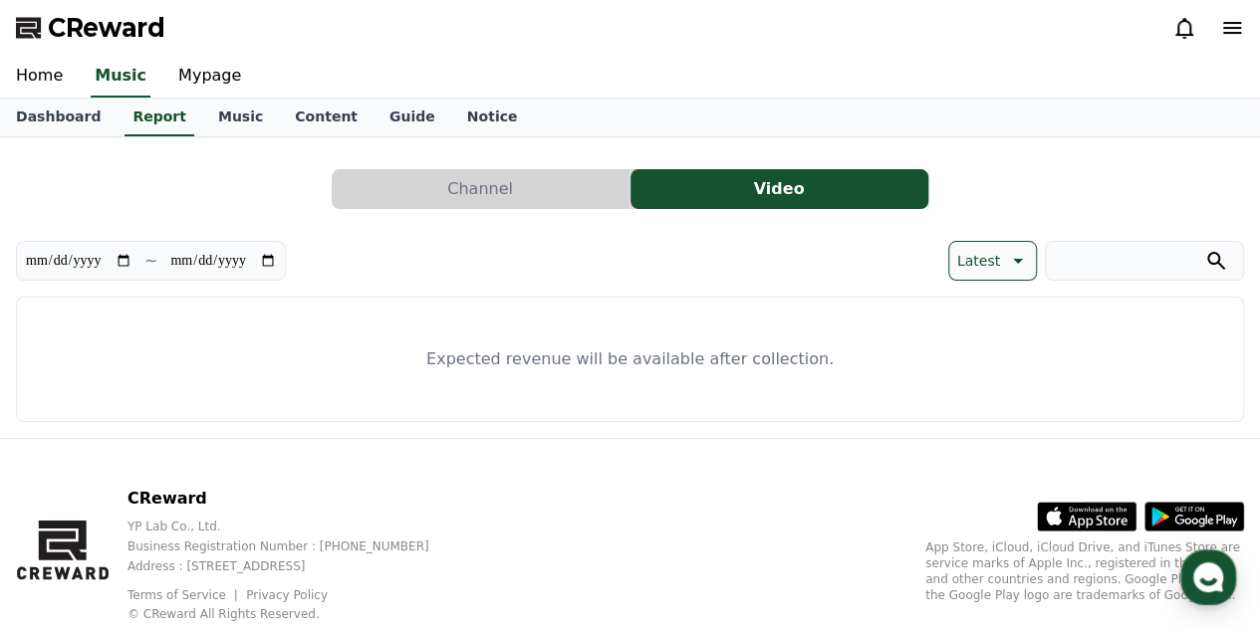
click at [570, 194] on button "Channel" at bounding box center [481, 189] width 298 height 40
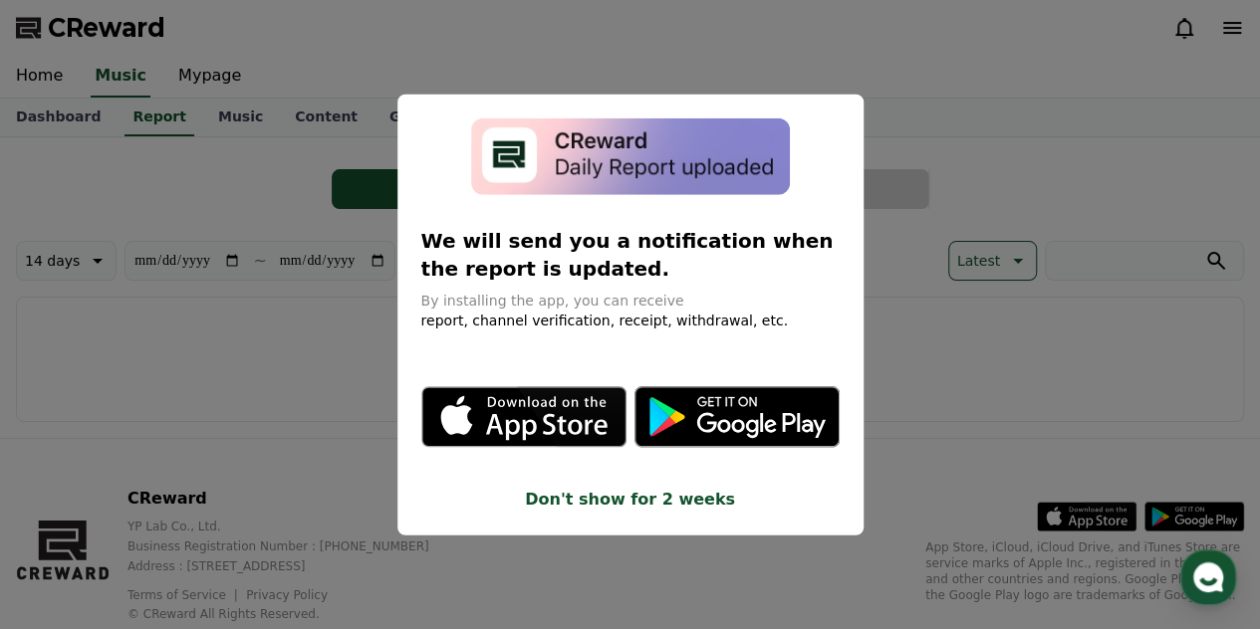
click at [339, 306] on button "close modal" at bounding box center [630, 314] width 1260 height 629
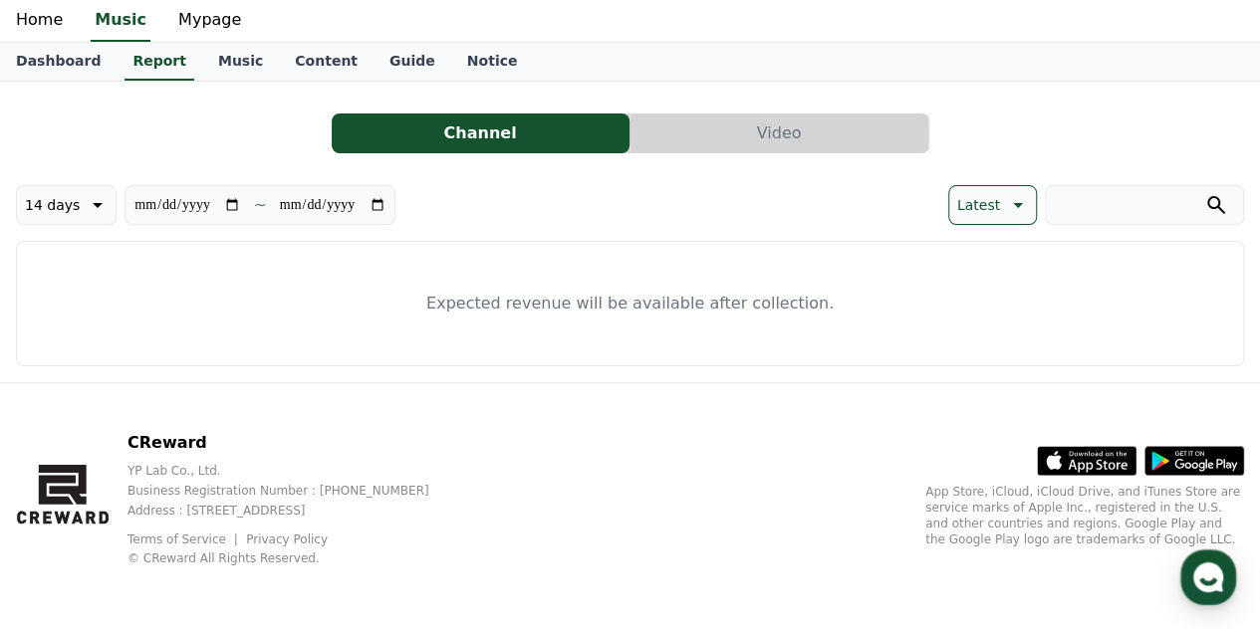
scroll to position [56, 0]
click at [374, 62] on link "Guide" at bounding box center [412, 62] width 78 height 38
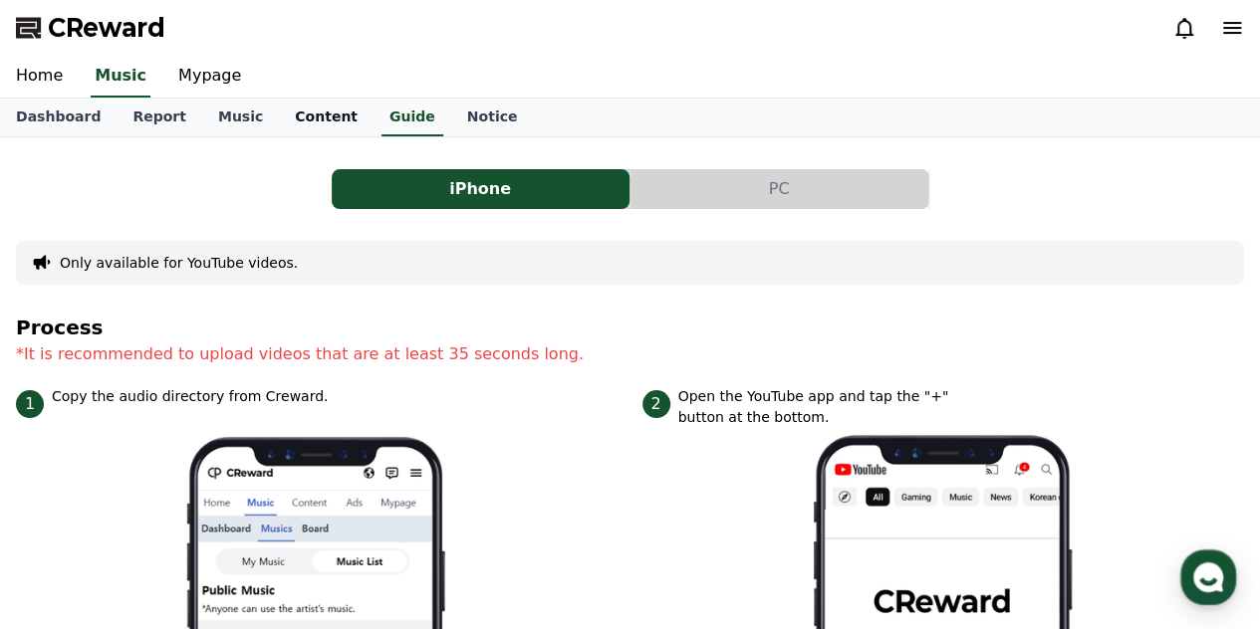
click at [305, 122] on link "Content" at bounding box center [326, 118] width 95 height 38
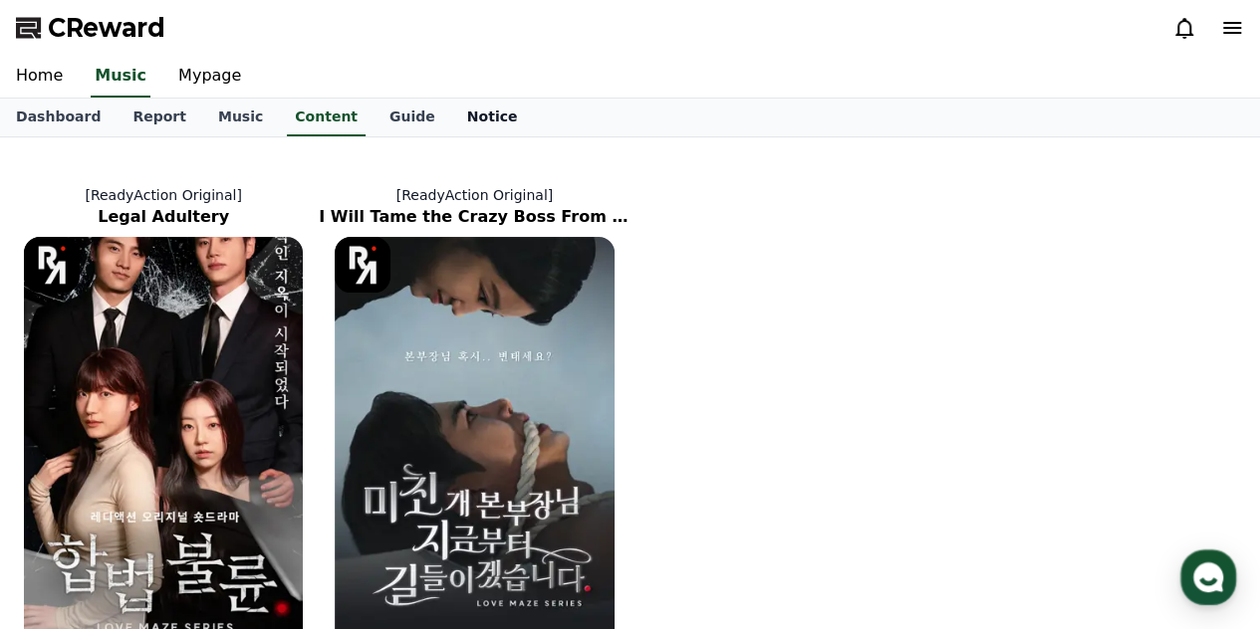
click at [451, 115] on link "Notice" at bounding box center [492, 118] width 83 height 38
click at [211, 116] on link "Music" at bounding box center [240, 118] width 77 height 38
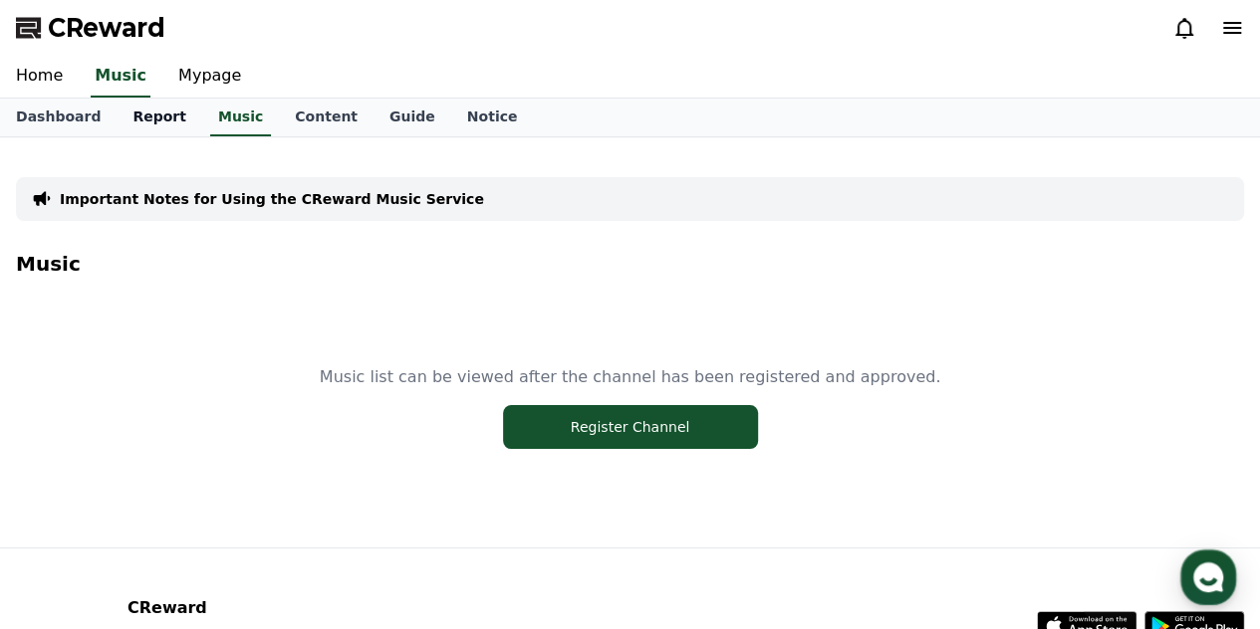
click at [173, 116] on link "Report" at bounding box center [159, 118] width 86 height 38
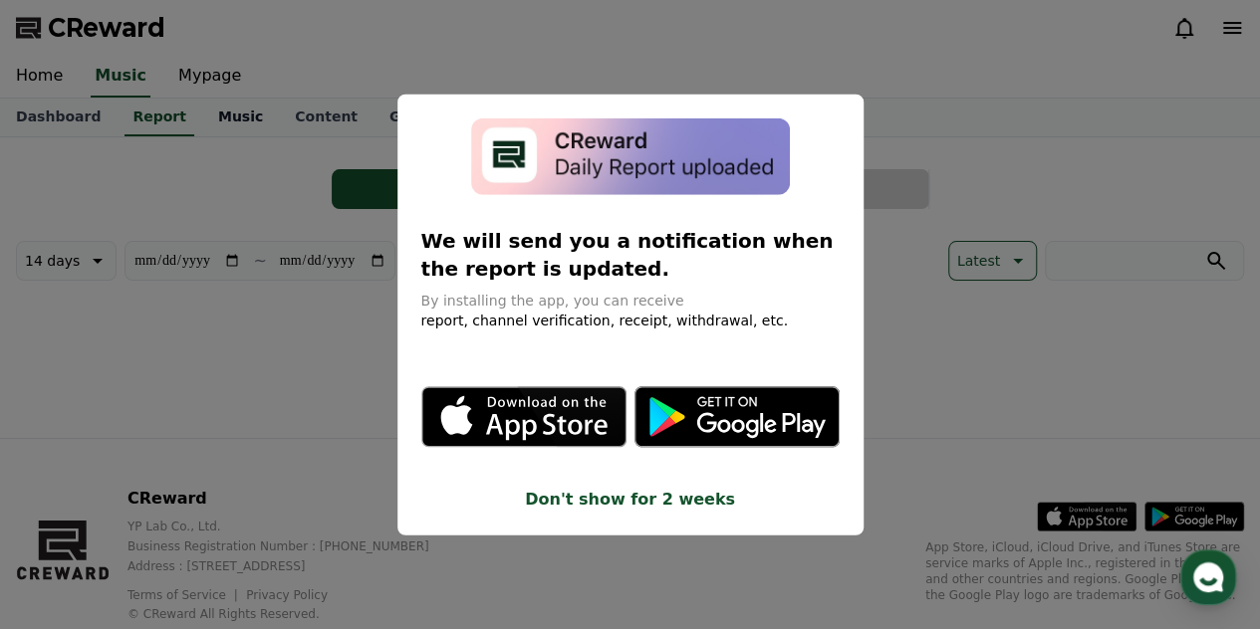
click at [207, 116] on button "close modal" at bounding box center [630, 314] width 1260 height 629
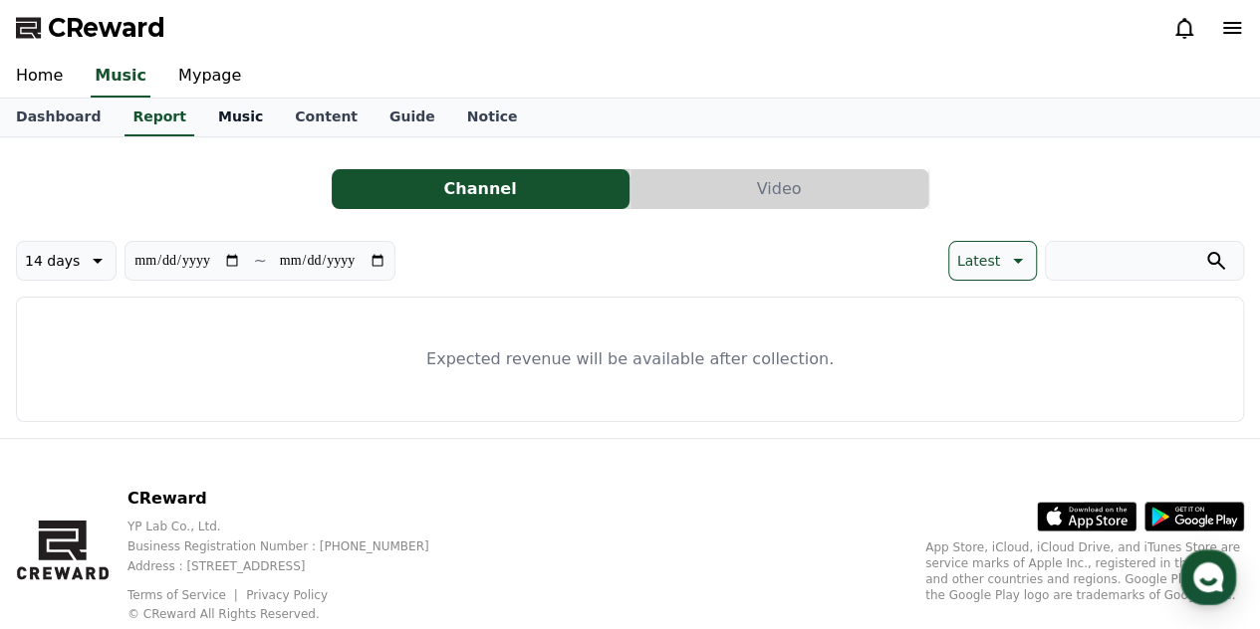
click at [207, 116] on link "Music" at bounding box center [240, 118] width 77 height 38
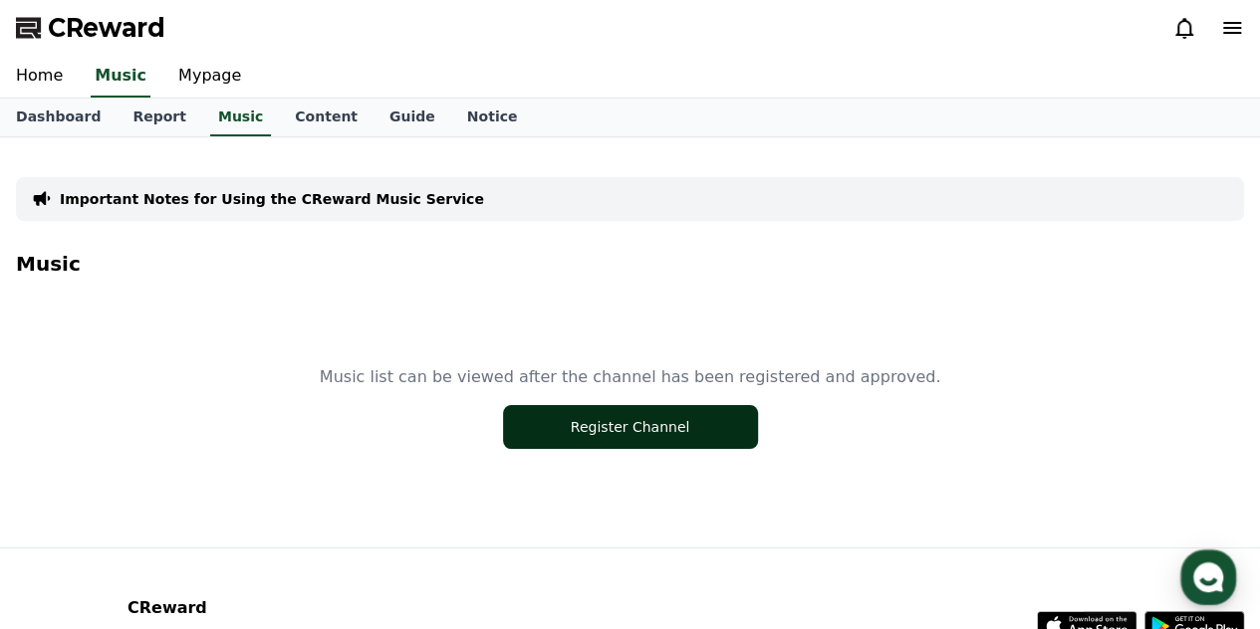
click at [589, 421] on button "Register Channel" at bounding box center [630, 427] width 255 height 44
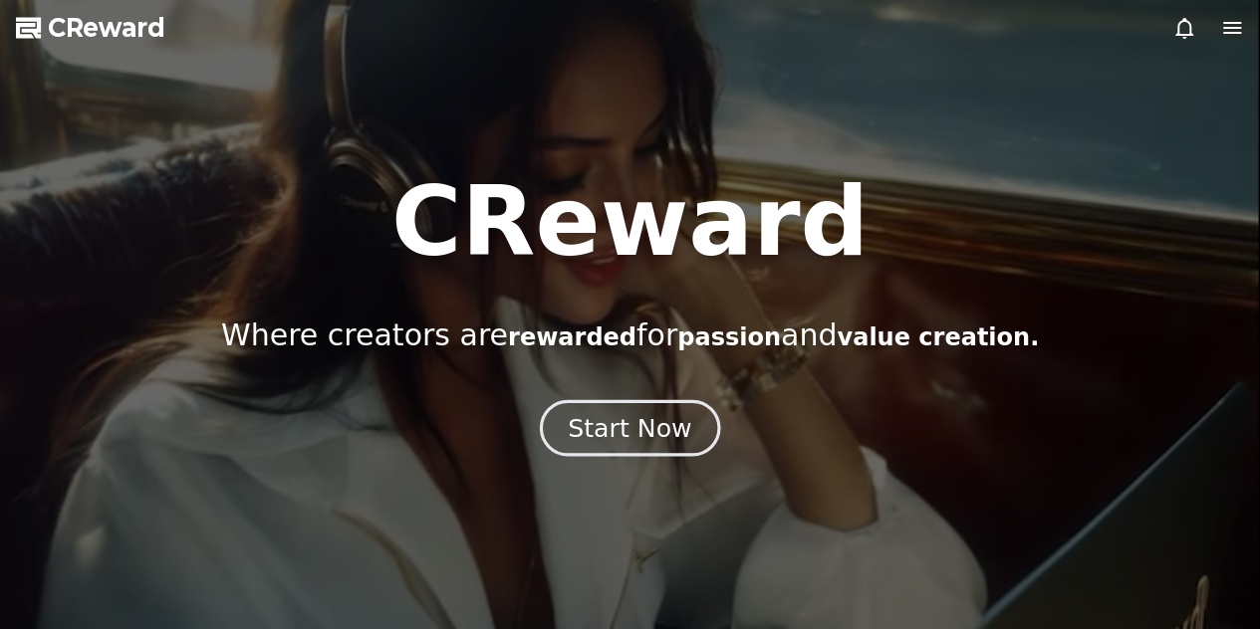
click at [598, 441] on div "Start Now" at bounding box center [629, 428] width 123 height 34
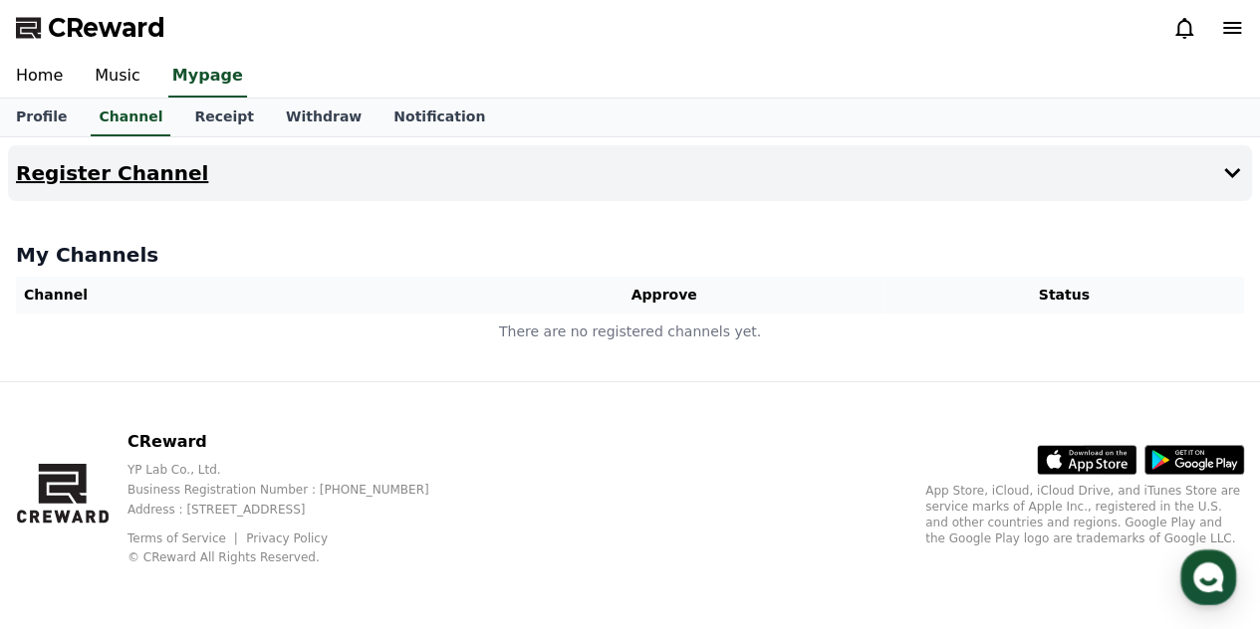
click at [151, 172] on h4 "Register Channel" at bounding box center [112, 173] width 192 height 22
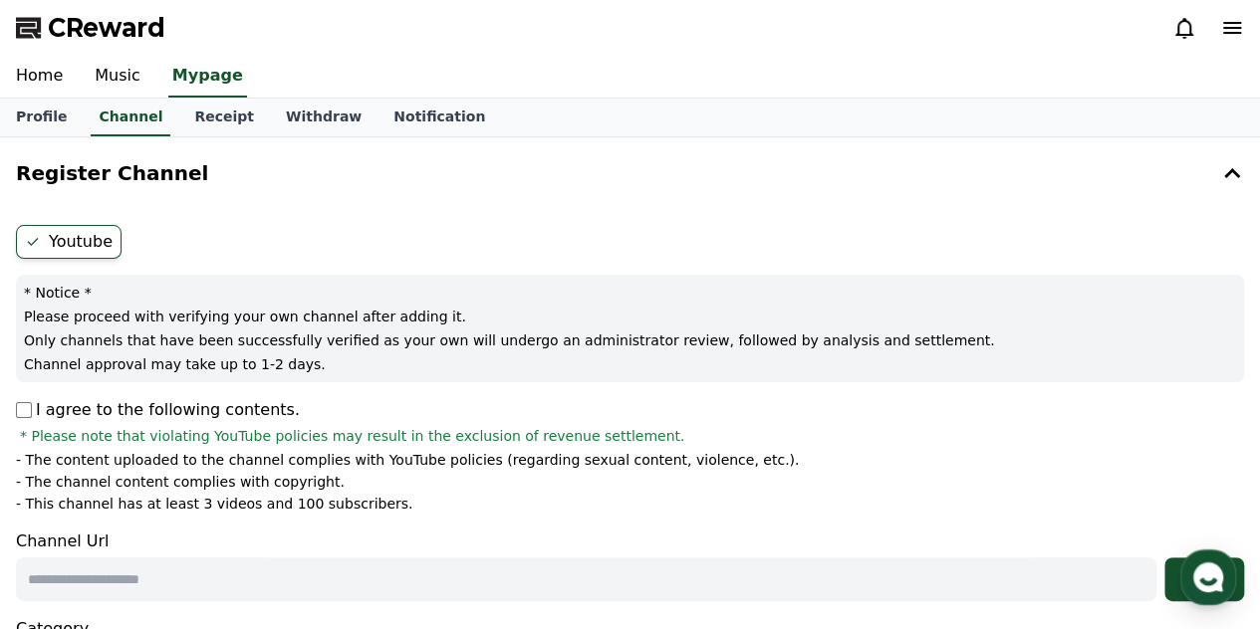
click at [78, 219] on div "Youtube * Notice * Please proceed with verifying your own channel after adding …" at bounding box center [630, 480] width 1244 height 526
click at [78, 222] on div "Youtube * Notice * Please proceed with verifying your own channel after adding …" at bounding box center [630, 480] width 1244 height 526
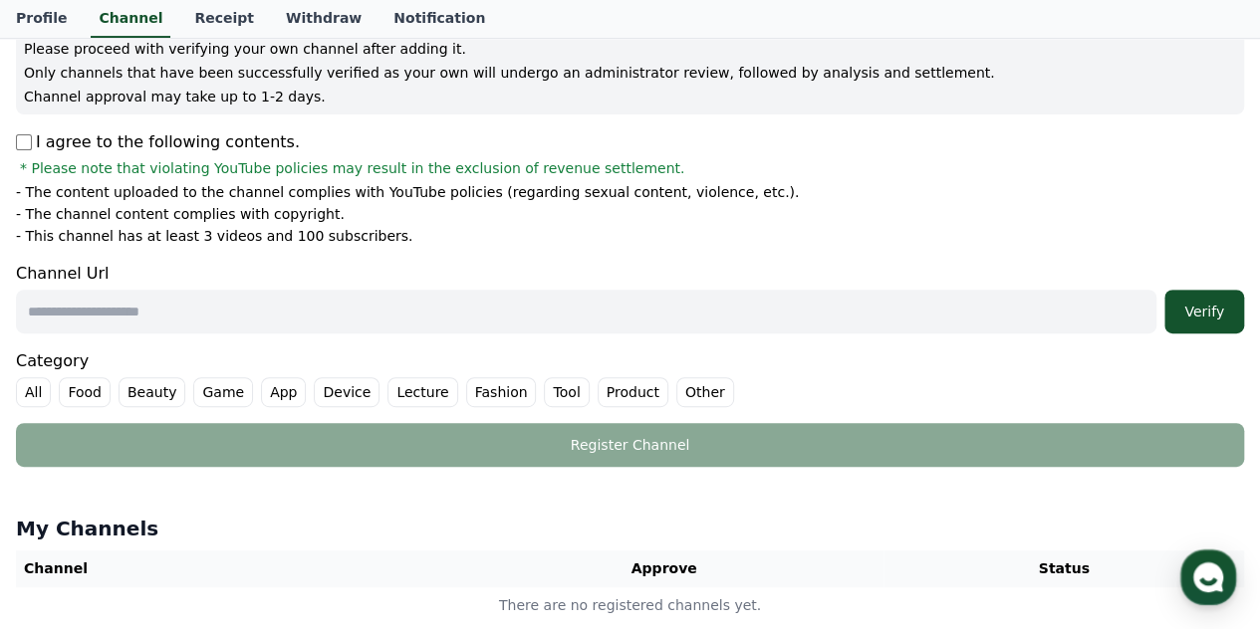
scroll to position [309, 0]
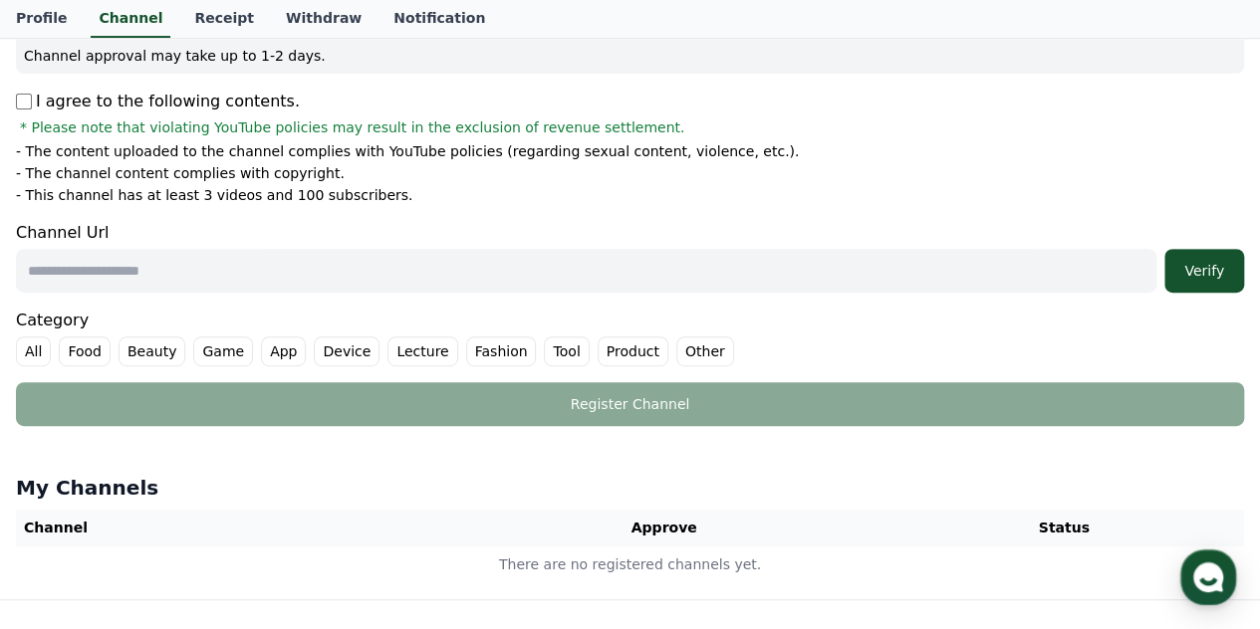
click at [194, 263] on input "text" at bounding box center [586, 271] width 1140 height 44
paste input "**********"
click at [1190, 249] on button "Verify" at bounding box center [1204, 271] width 80 height 44
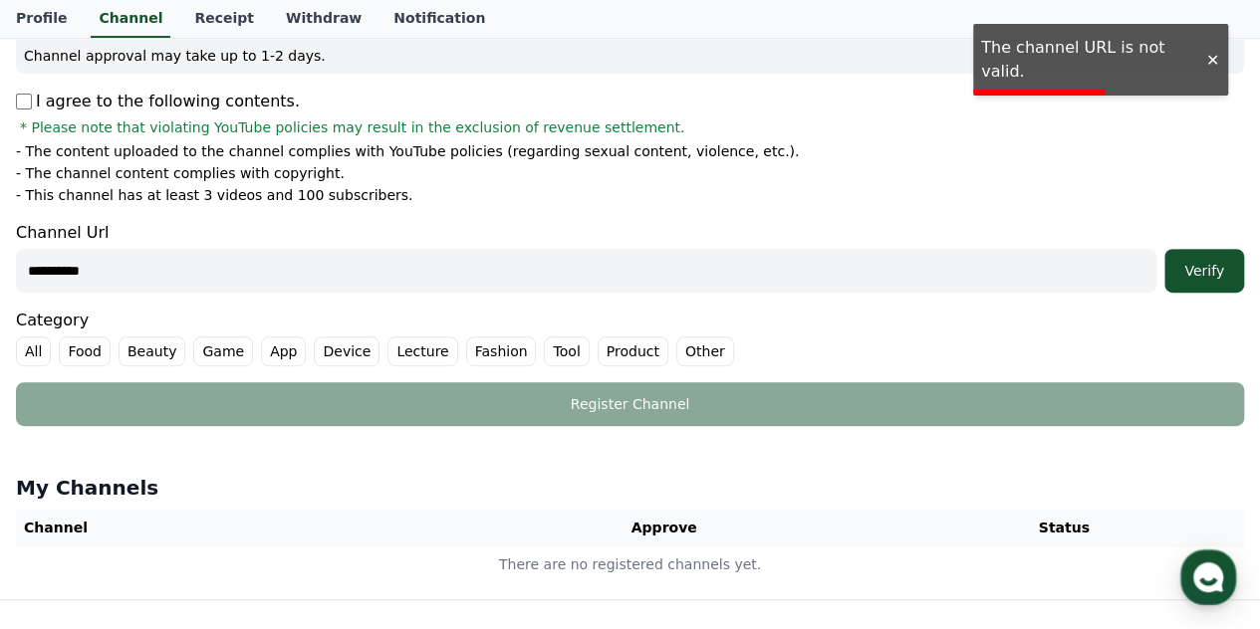
click at [520, 245] on div "**********" at bounding box center [630, 257] width 1228 height 72
click at [161, 277] on input "**********" at bounding box center [586, 271] width 1140 height 44
paste input "**********"
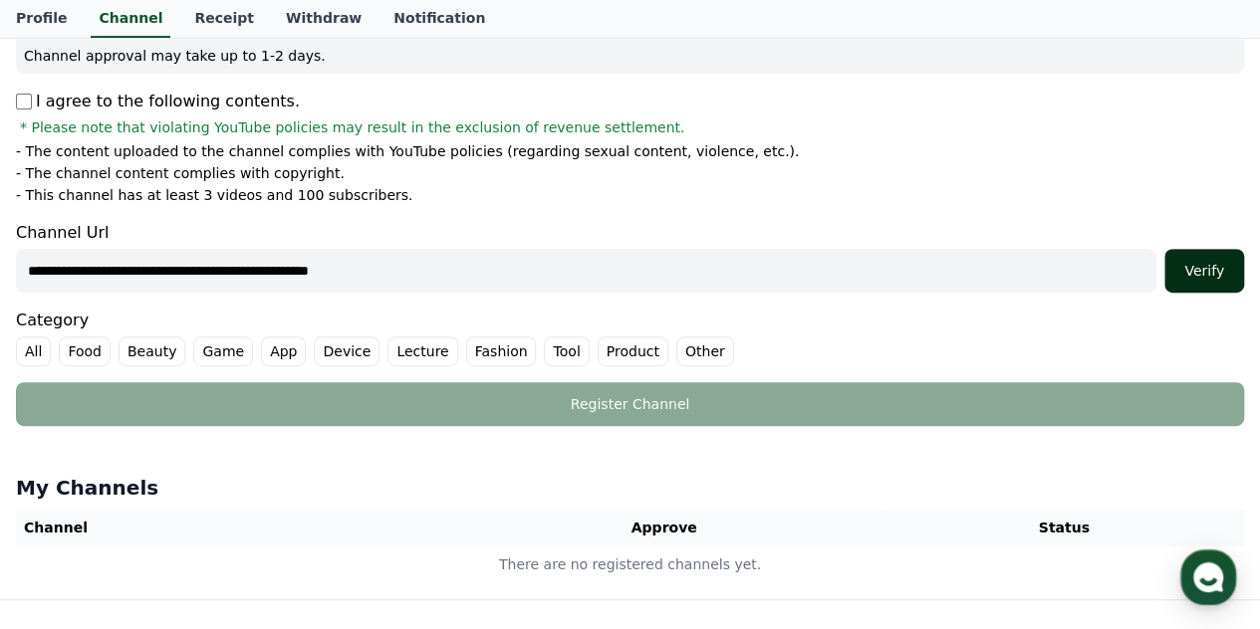
type input "**********"
click at [1166, 273] on button "Verify" at bounding box center [1204, 271] width 80 height 44
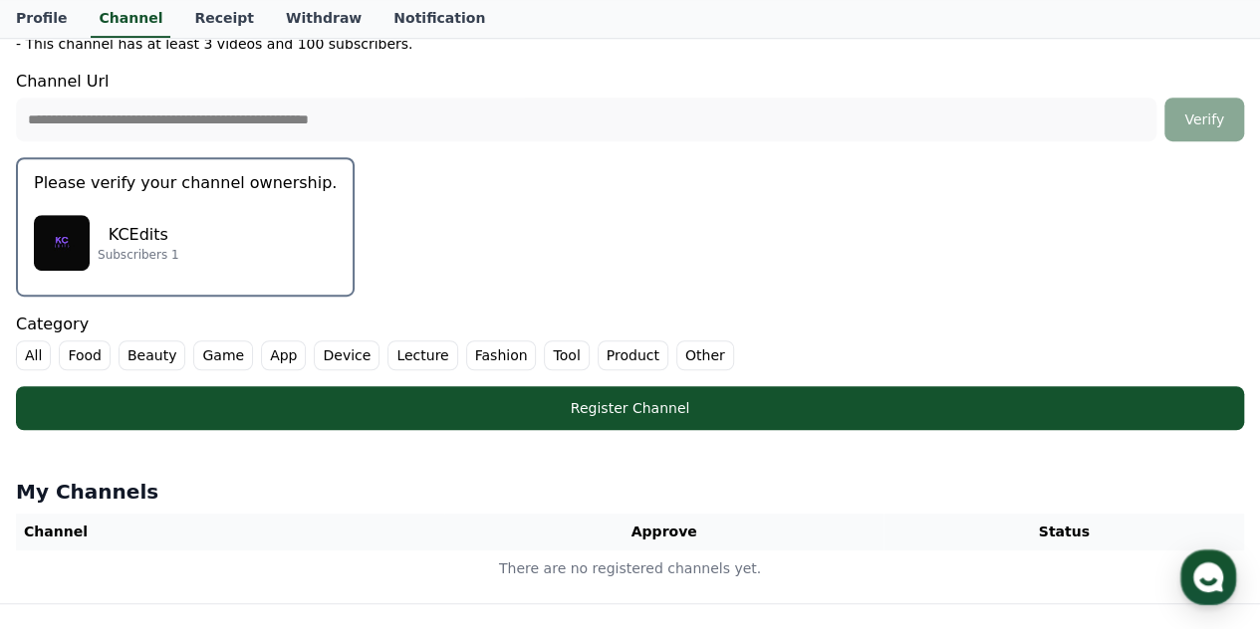
scroll to position [464, 0]
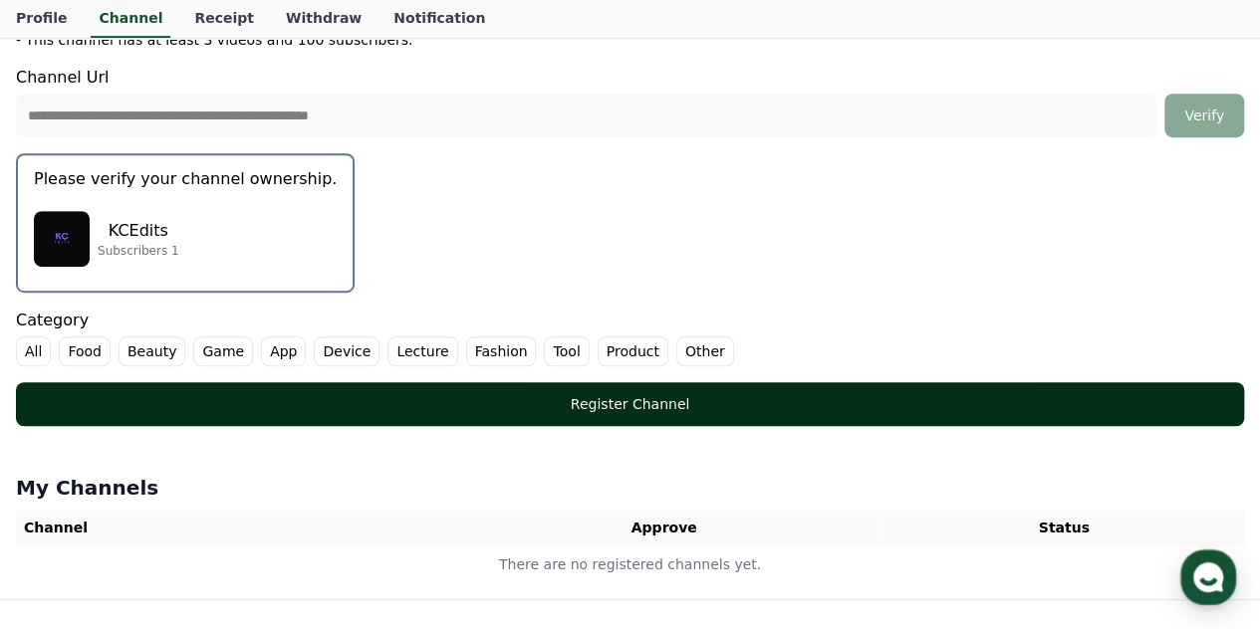
click at [651, 387] on button "Register Channel" at bounding box center [630, 404] width 1228 height 44
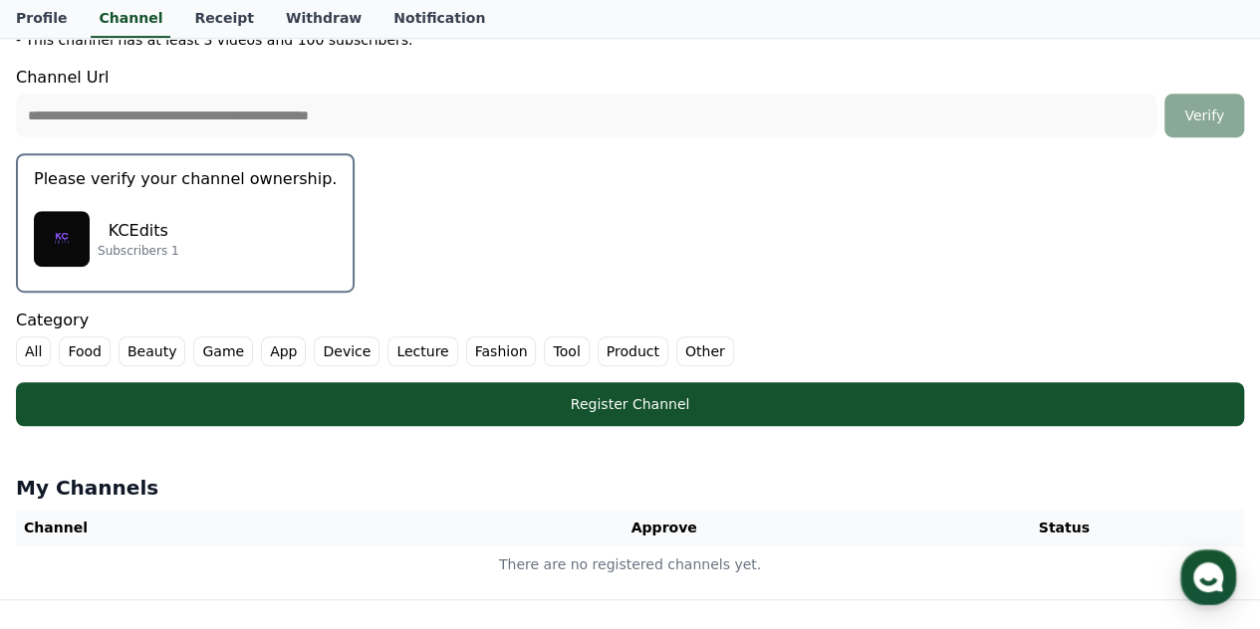
click at [676, 344] on label "Other" at bounding box center [705, 352] width 58 height 30
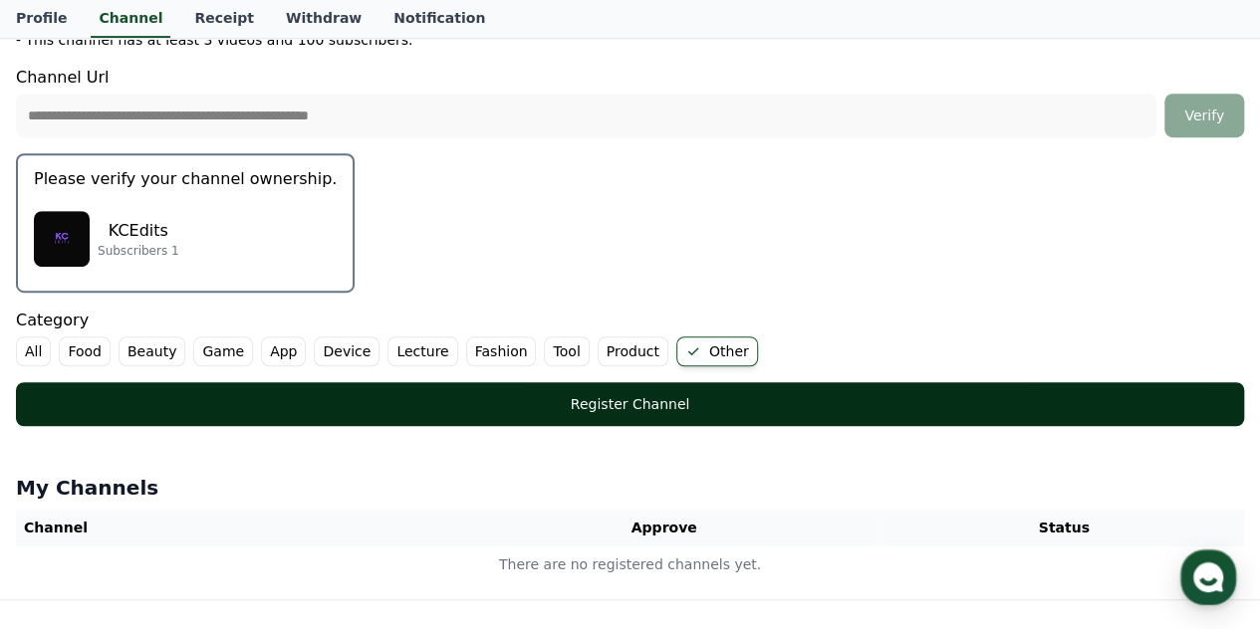
click at [546, 400] on div "Register Channel" at bounding box center [630, 404] width 1148 height 20
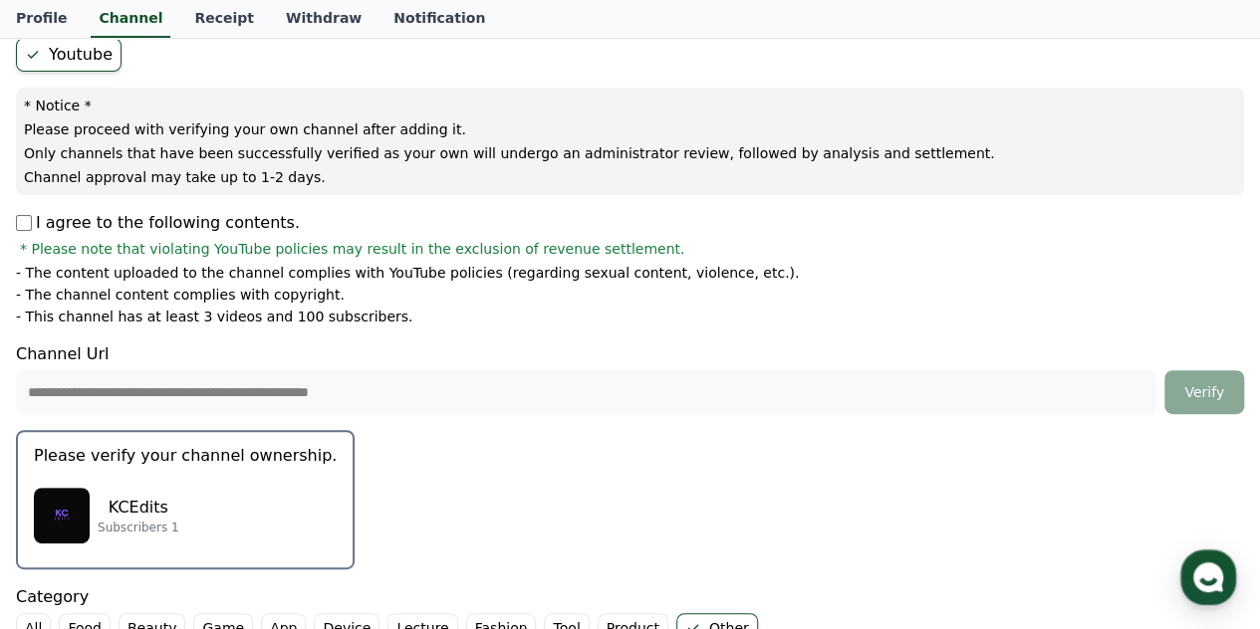
scroll to position [202, 0]
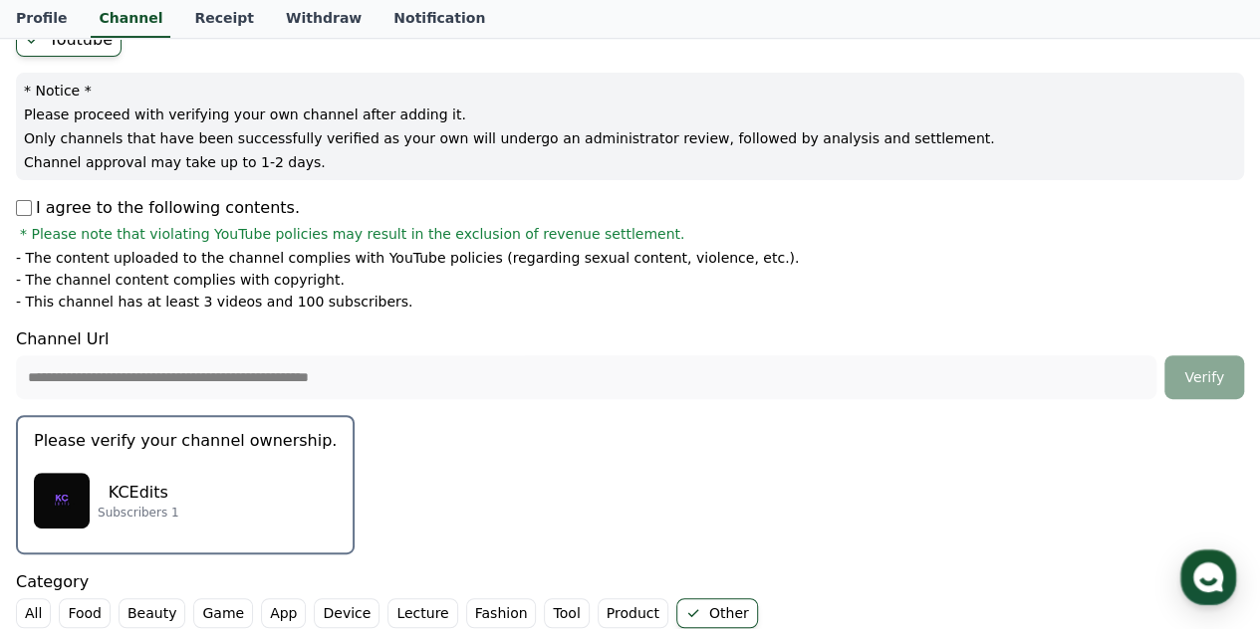
click at [151, 473] on div "KCEdits Subscribers 1" at bounding box center [185, 501] width 303 height 80
click at [42, 505] on img "button" at bounding box center [62, 501] width 56 height 56
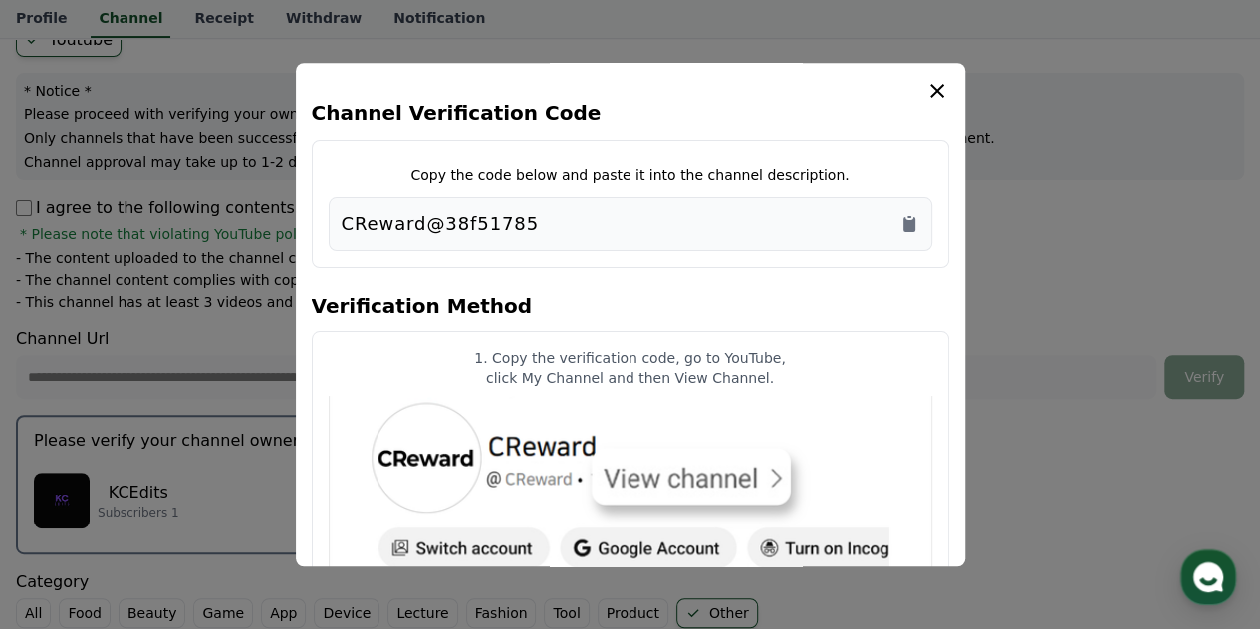
click at [78, 447] on button "close modal" at bounding box center [630, 314] width 1260 height 629
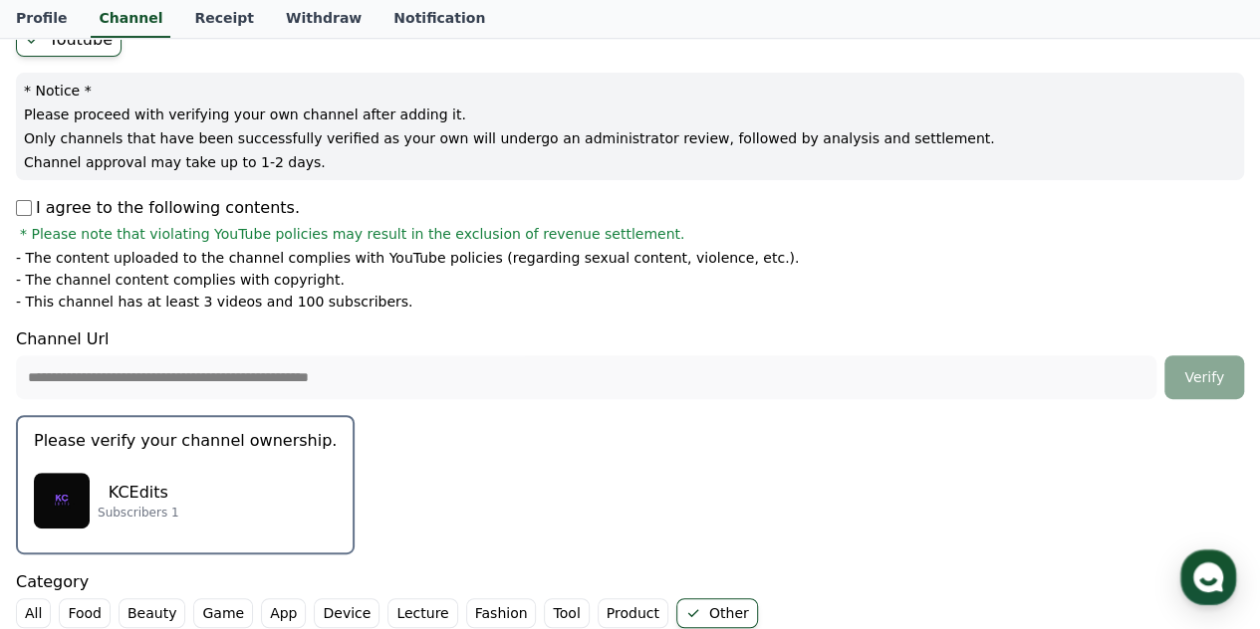
click at [78, 447] on p "Please verify your channel ownership." at bounding box center [185, 441] width 303 height 24
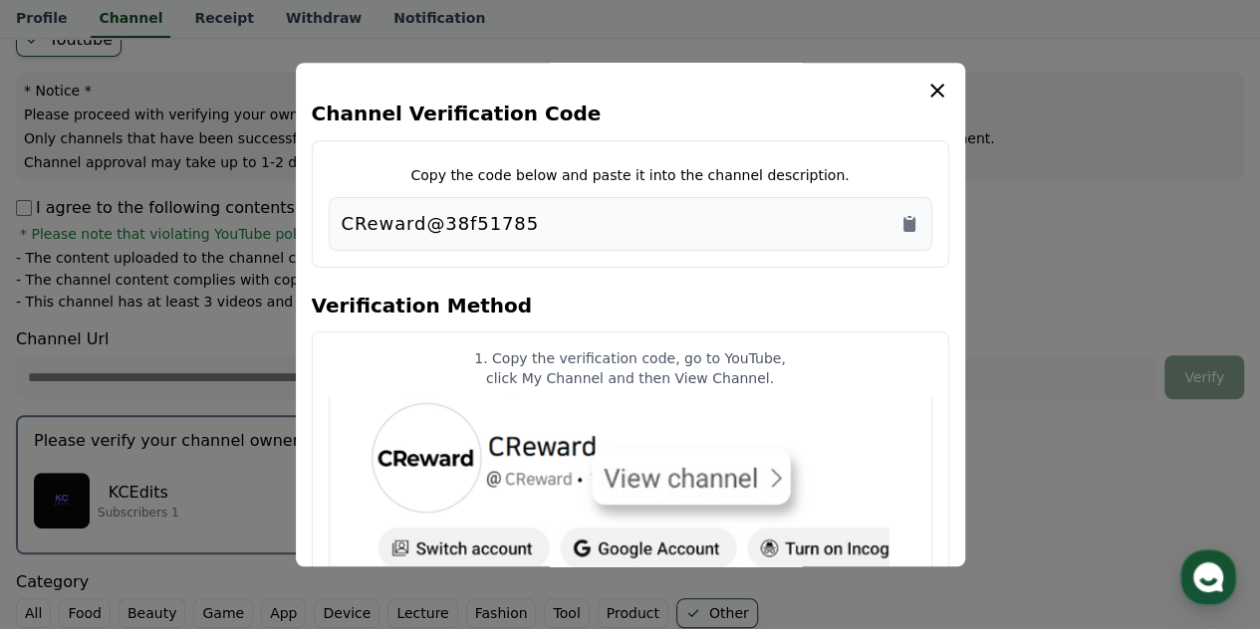
click at [86, 491] on button "close modal" at bounding box center [630, 314] width 1260 height 629
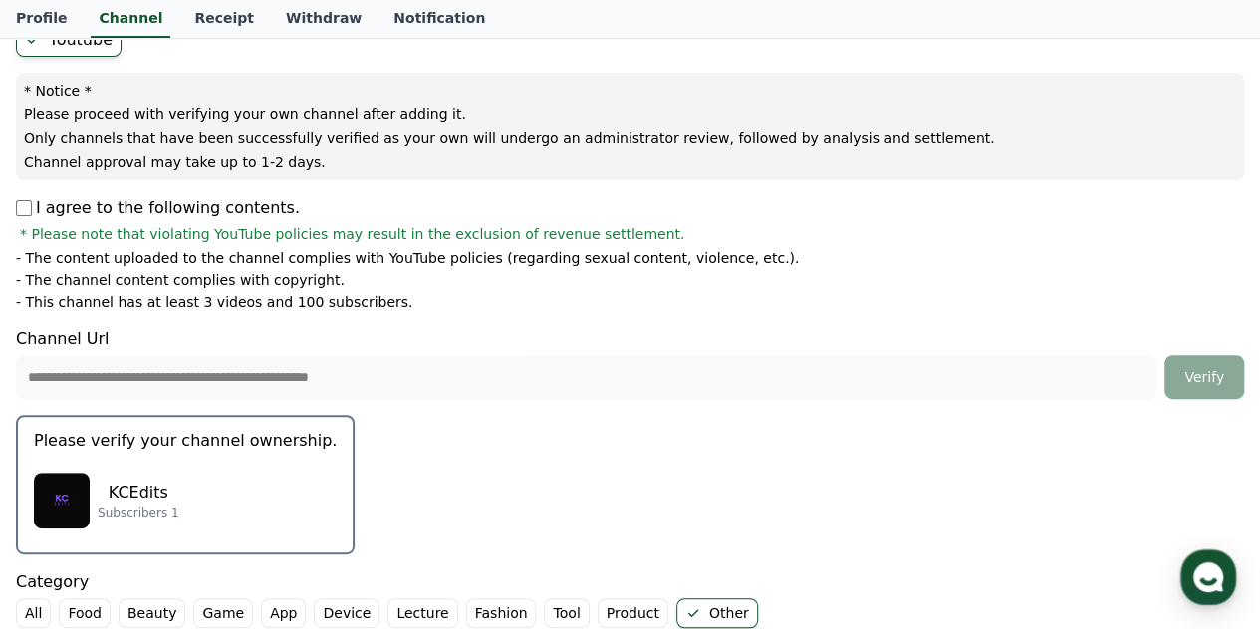
click at [86, 491] on img "button" at bounding box center [62, 501] width 56 height 56
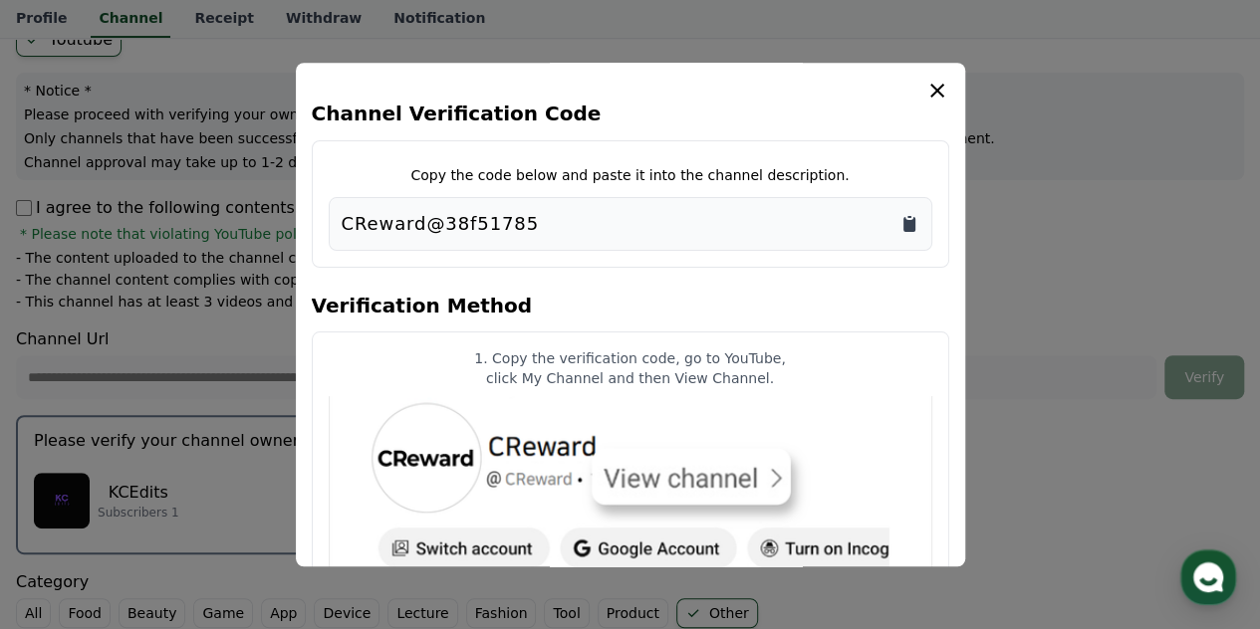
click at [902, 219] on icon "Copy to clipboard" at bounding box center [909, 224] width 20 height 20
click at [683, 485] on img "modal" at bounding box center [630, 491] width 603 height 191
click at [777, 483] on img "modal" at bounding box center [630, 491] width 603 height 191
drag, startPoint x: 723, startPoint y: 366, endPoint x: 533, endPoint y: 472, distance: 217.5
click at [551, 485] on article "1. Copy the verification code, go to YouTube, click My Channel and then View Ch…" at bounding box center [630, 468] width 637 height 273
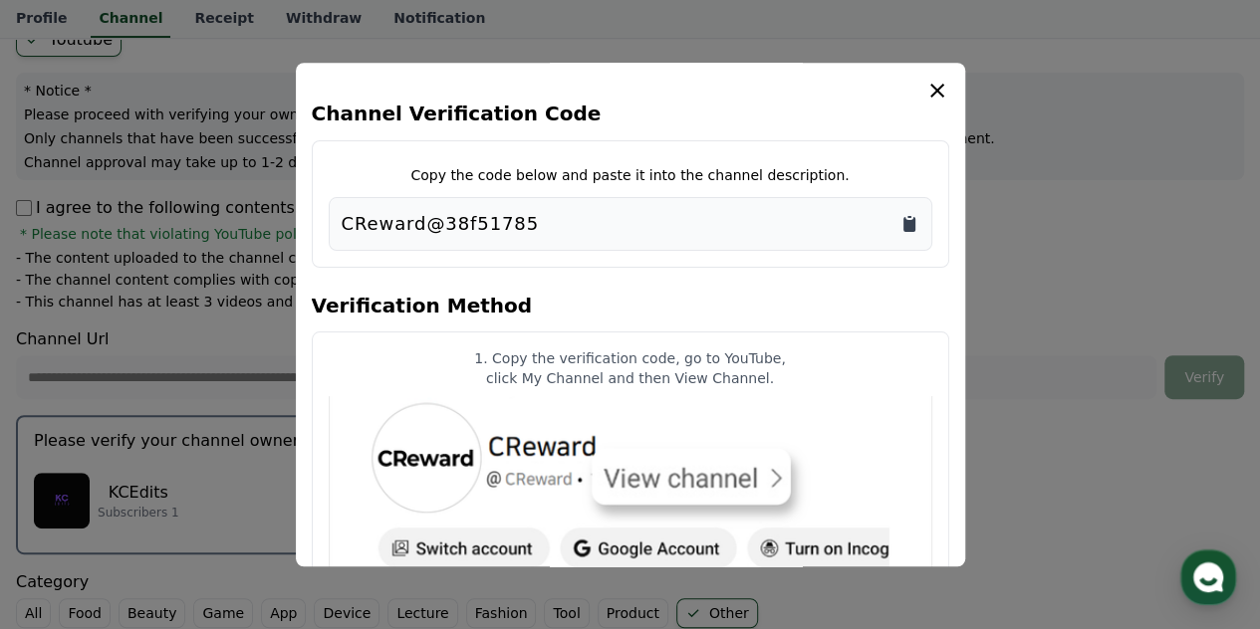
click at [906, 218] on icon "Copy to clipboard" at bounding box center [909, 224] width 20 height 20
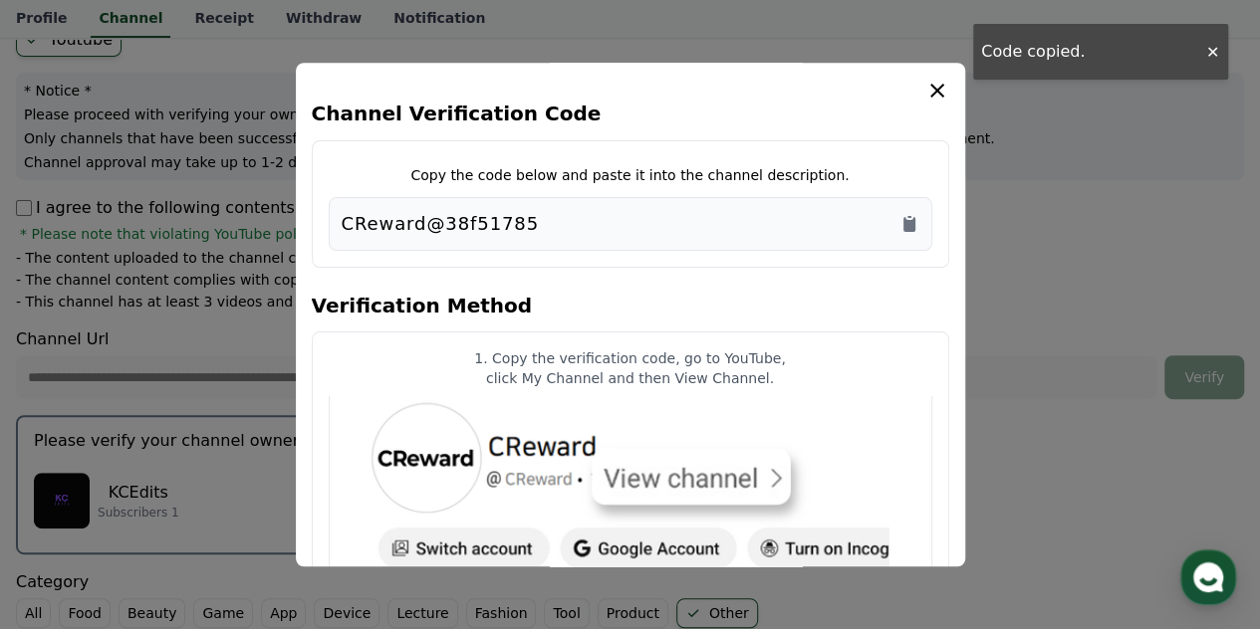
click at [708, 409] on img "modal" at bounding box center [630, 491] width 603 height 191
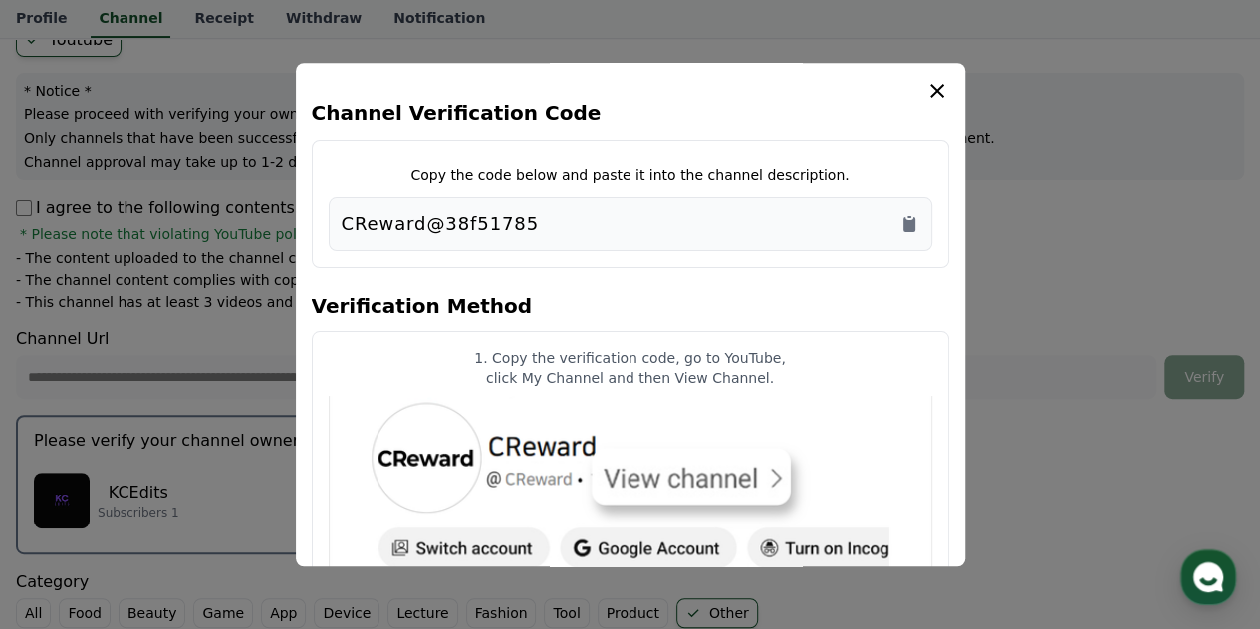
click at [699, 469] on img "modal" at bounding box center [630, 491] width 603 height 191
drag, startPoint x: 932, startPoint y: 96, endPoint x: 900, endPoint y: 107, distance: 33.7
click at [934, 93] on icon "modal" at bounding box center [937, 91] width 14 height 14
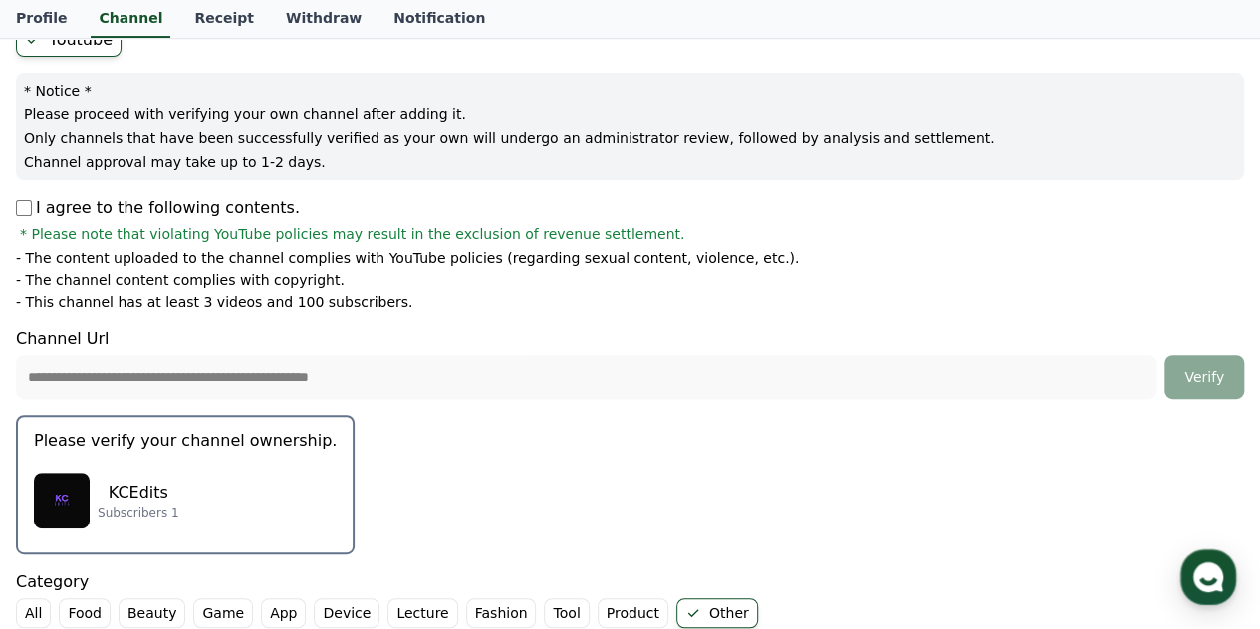
click at [242, 512] on div "KCEdits Subscribers 1" at bounding box center [185, 501] width 303 height 80
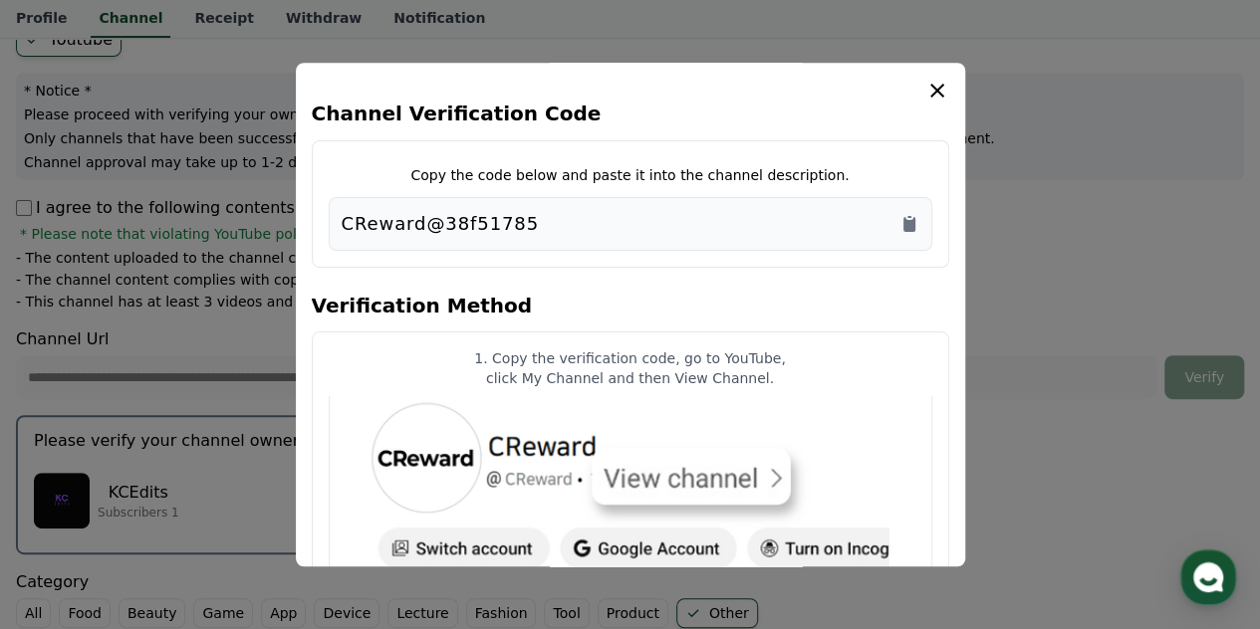
click at [173, 367] on button "close modal" at bounding box center [630, 314] width 1260 height 629
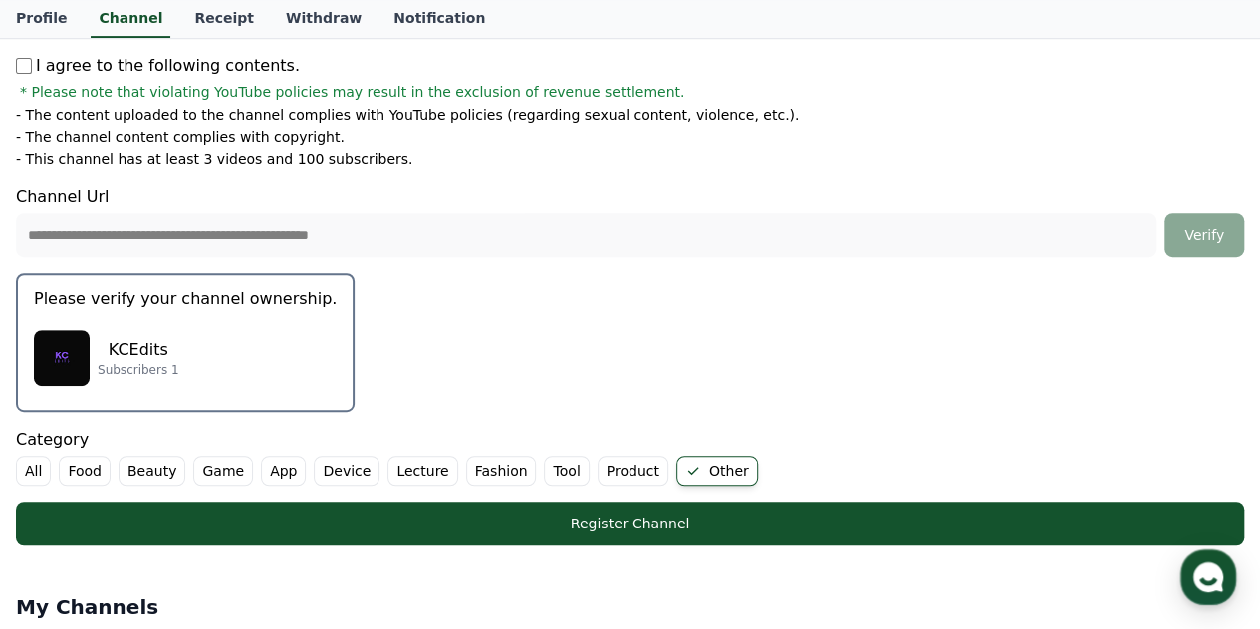
scroll to position [390, 0]
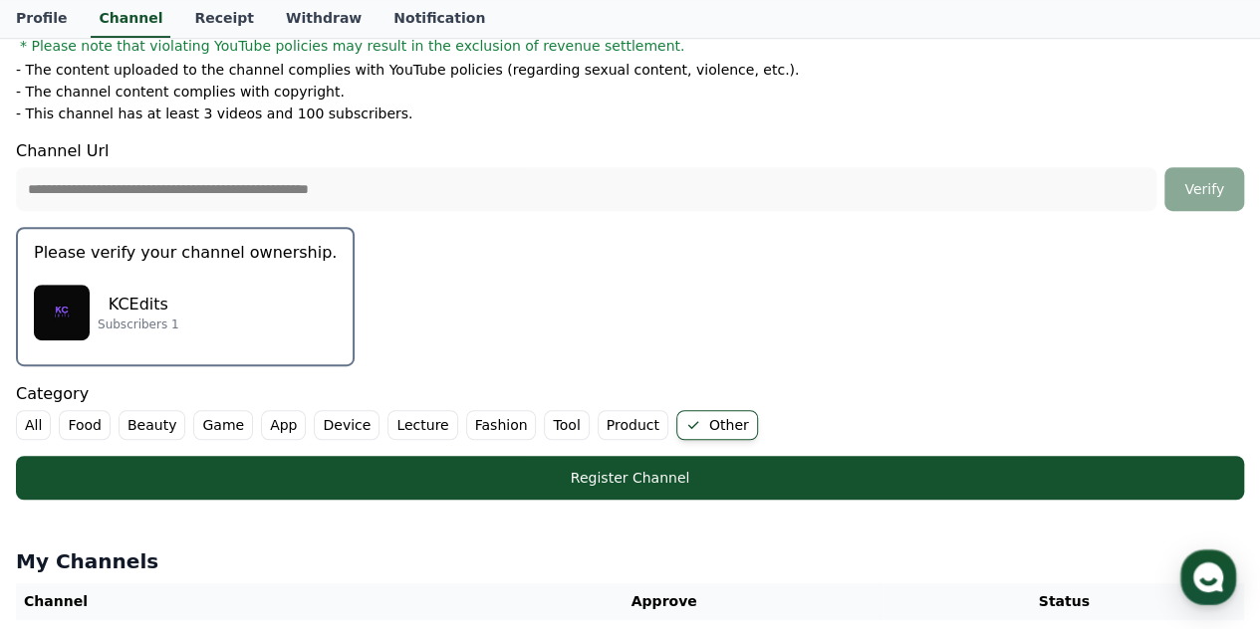
click at [61, 294] on img "button" at bounding box center [62, 313] width 56 height 56
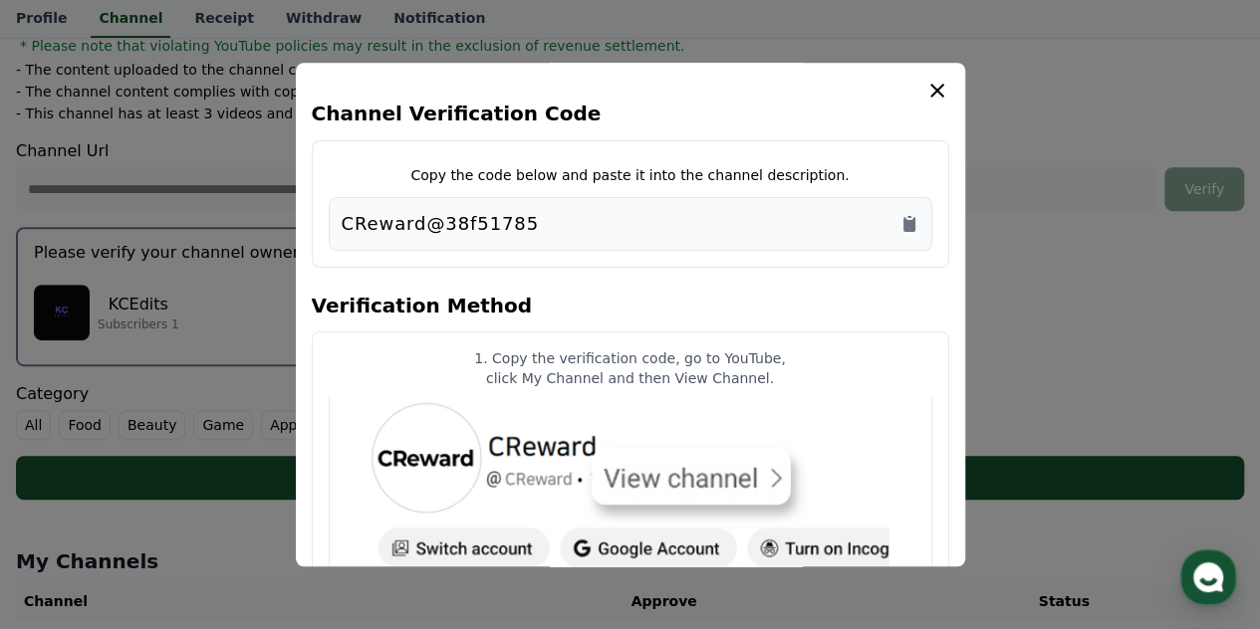
drag, startPoint x: 870, startPoint y: 361, endPoint x: 813, endPoint y: 435, distance: 93.0
click at [145, 223] on button "close modal" at bounding box center [630, 314] width 1260 height 629
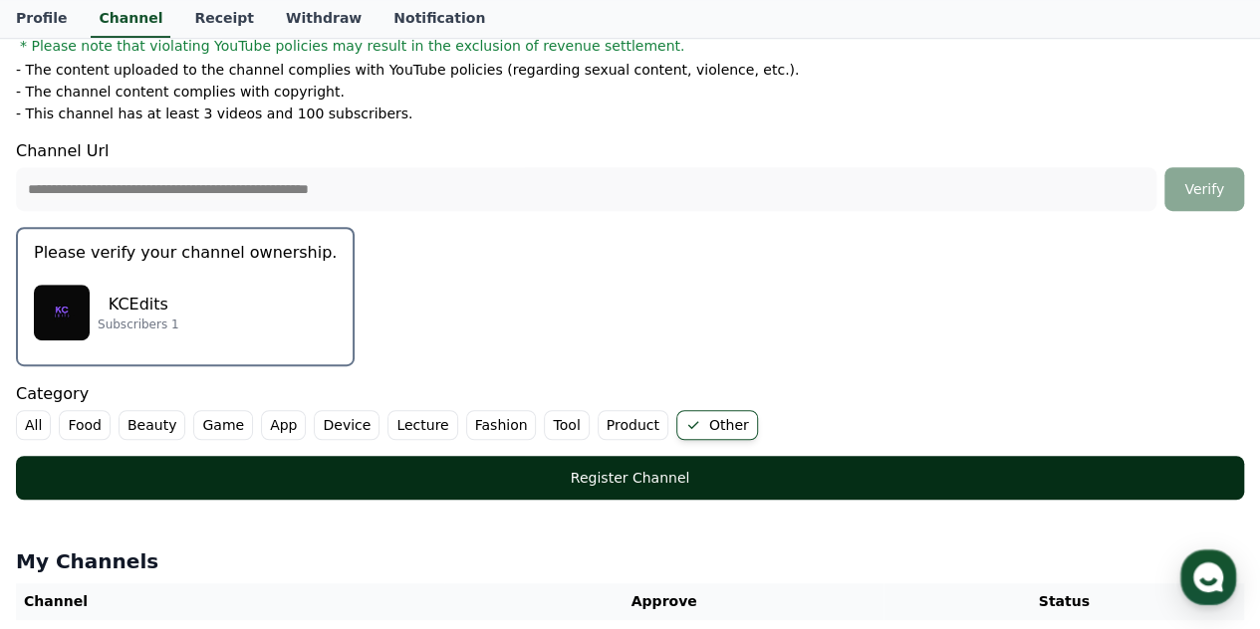
click at [621, 468] on div "Register Channel" at bounding box center [630, 478] width 1148 height 20
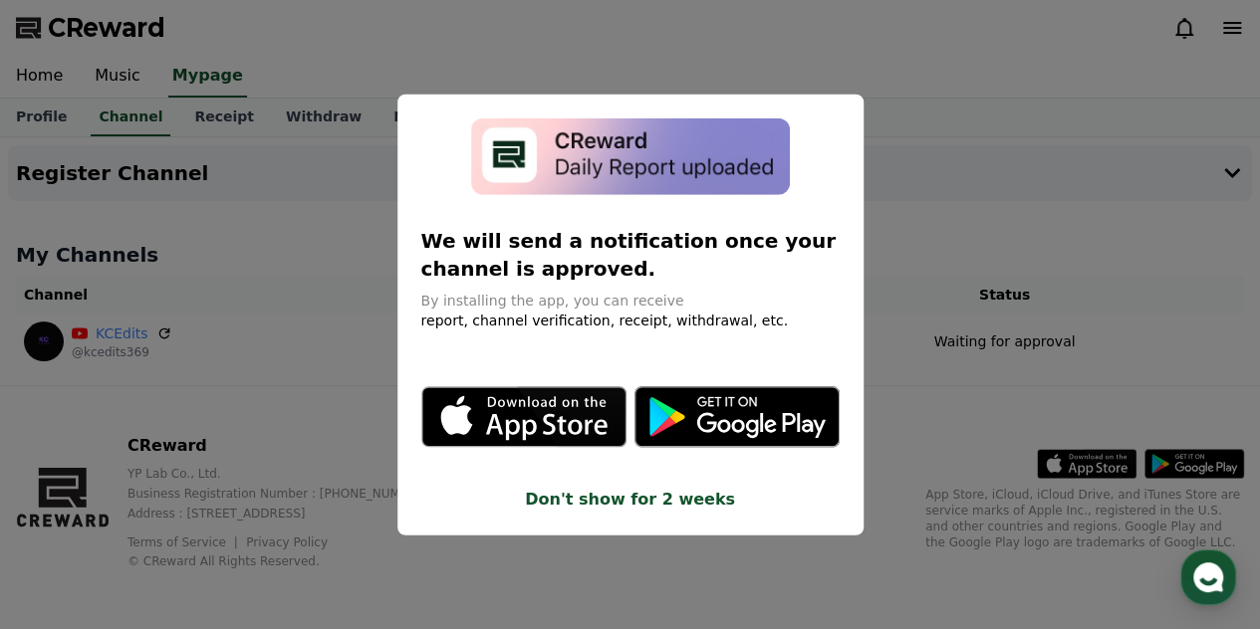
click at [952, 195] on button "close modal" at bounding box center [630, 314] width 1260 height 629
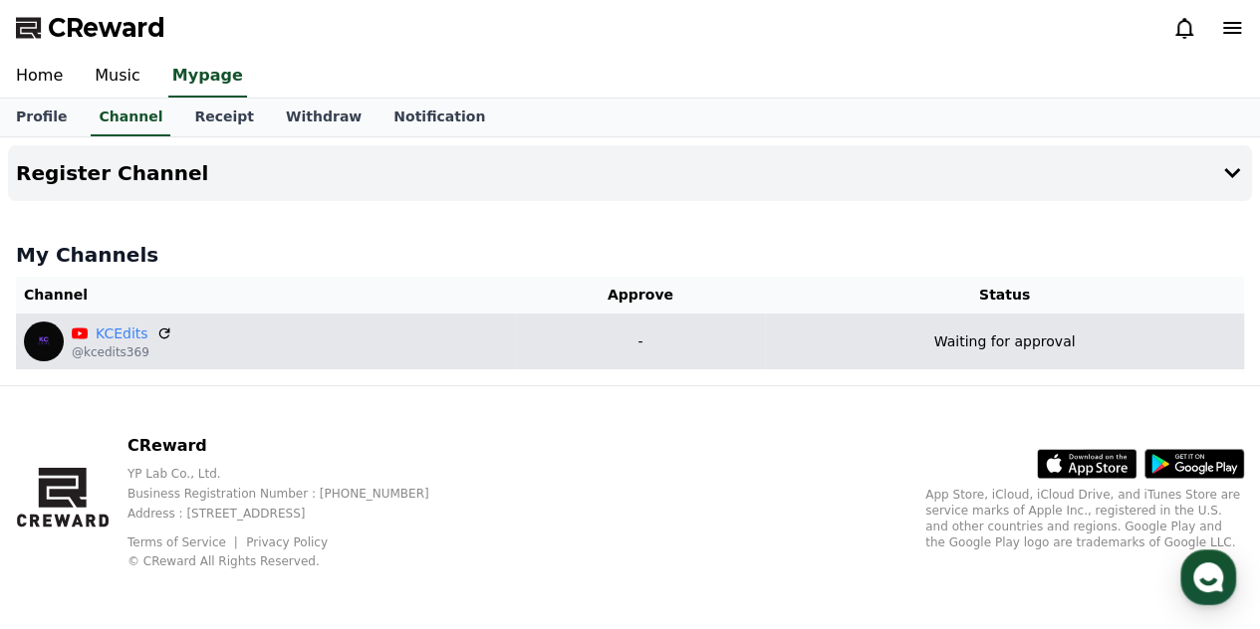
click at [169, 334] on div "KCEdits @kcedits369" at bounding box center [266, 342] width 484 height 40
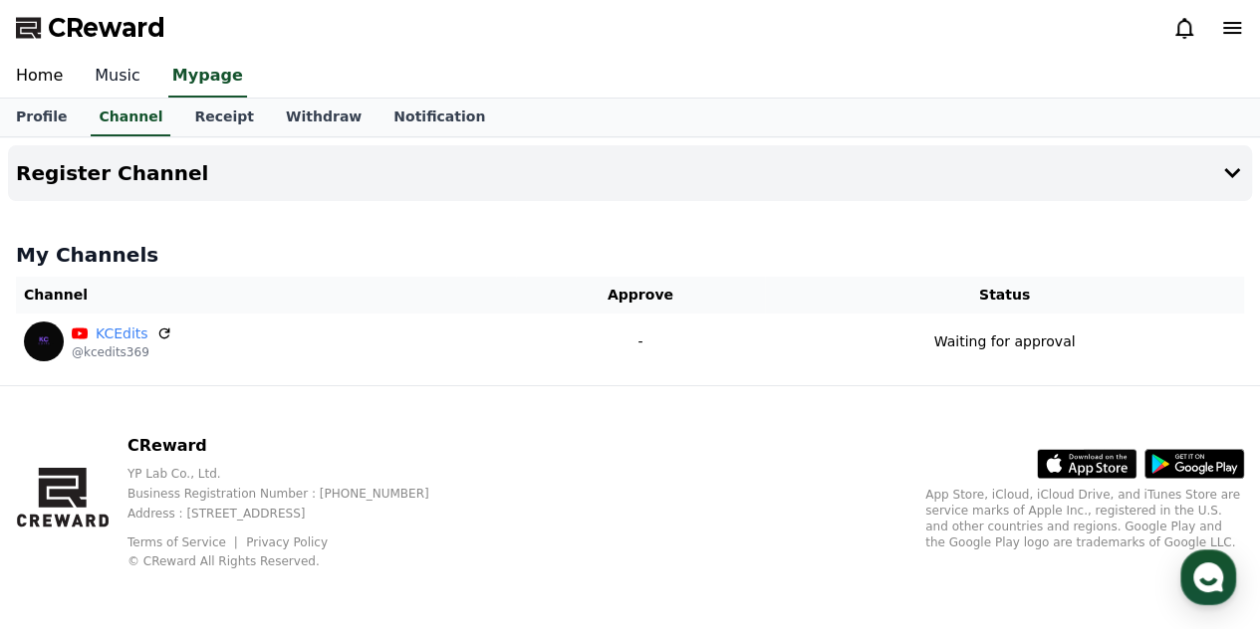
click at [127, 91] on link "Music" at bounding box center [118, 77] width 78 height 42
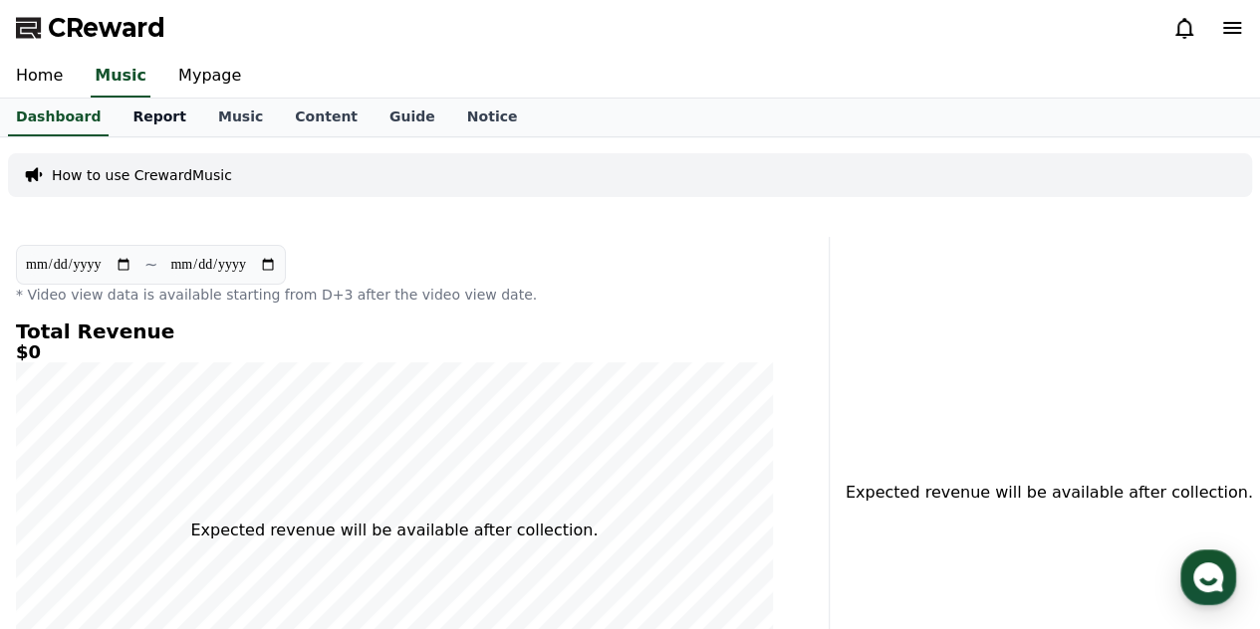
click at [154, 119] on link "Report" at bounding box center [159, 118] width 86 height 38
click at [0, 0] on div "**********" at bounding box center [0, 0] width 0 height 0
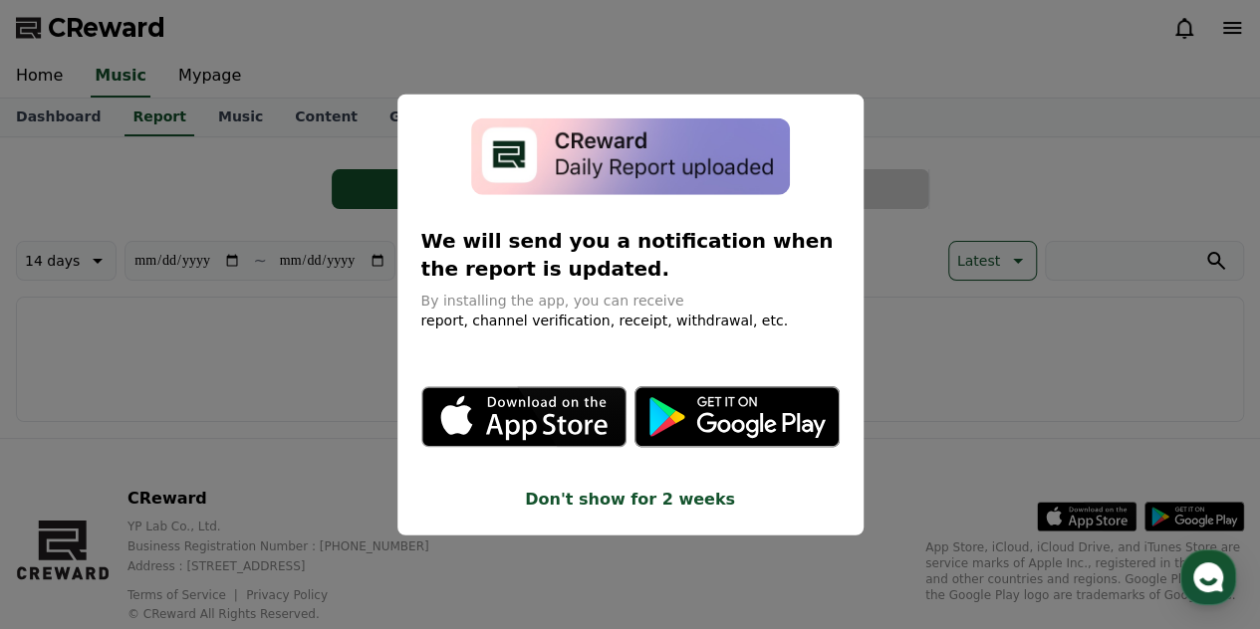
click at [294, 427] on button "close modal" at bounding box center [630, 314] width 1260 height 629
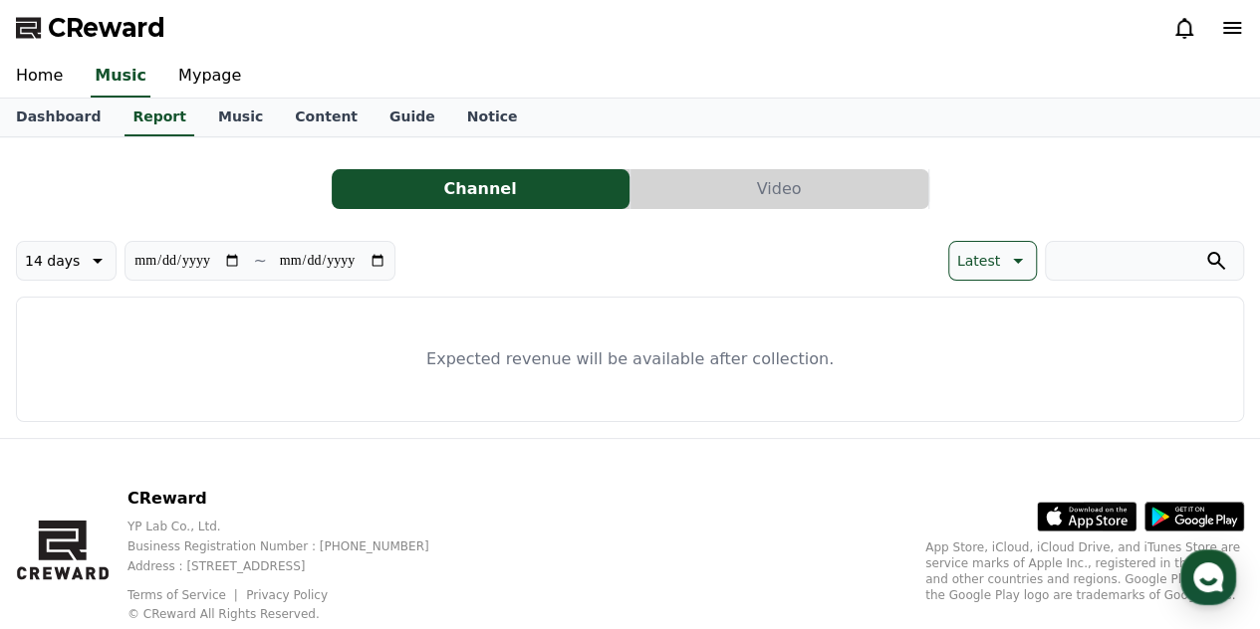
click at [445, 183] on button "Channel" at bounding box center [481, 189] width 298 height 40
click at [231, 118] on link "Music" at bounding box center [240, 118] width 77 height 38
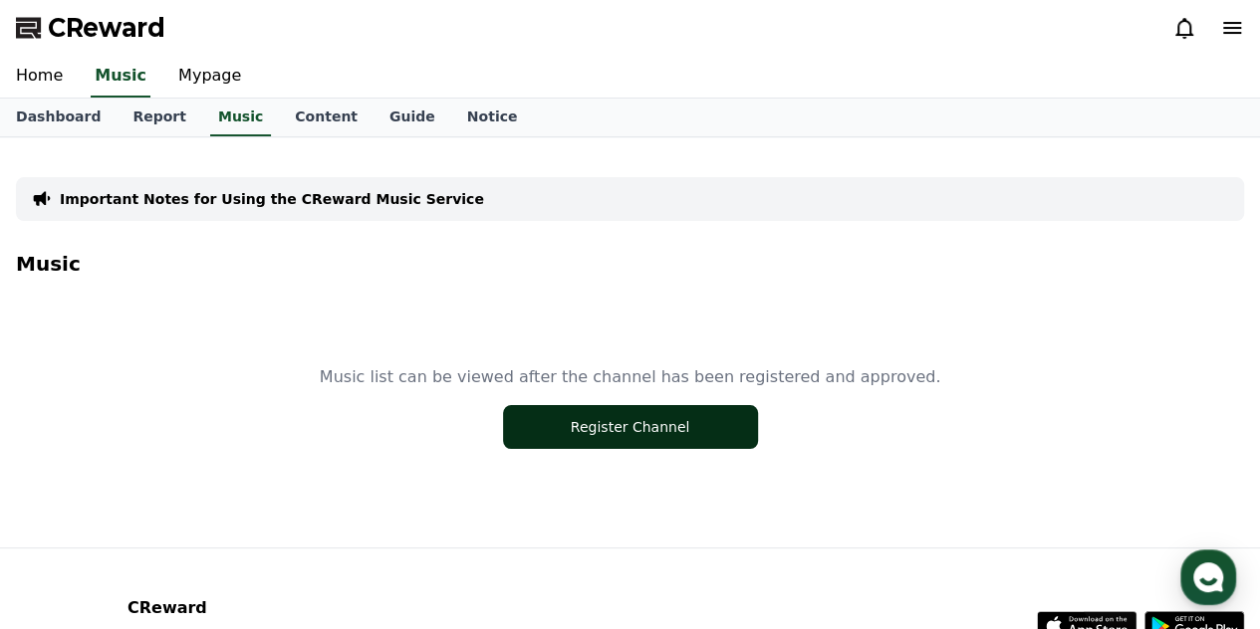
click at [638, 428] on button "Register Channel" at bounding box center [630, 427] width 255 height 44
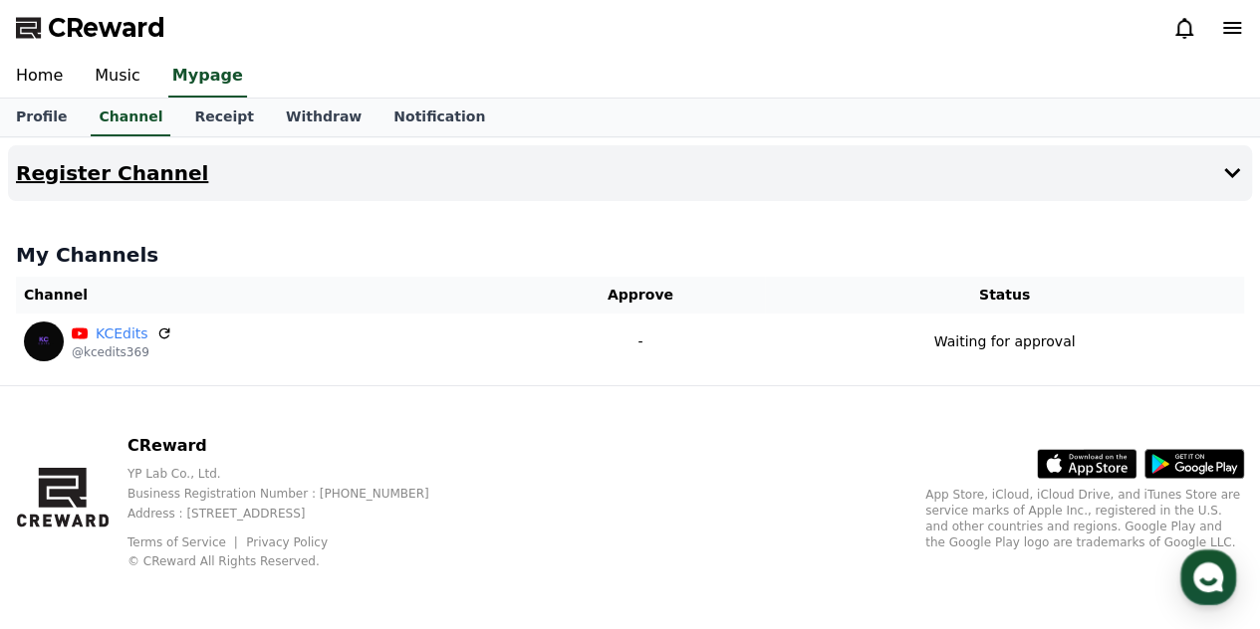
drag, startPoint x: 134, startPoint y: 170, endPoint x: 119, endPoint y: 160, distance: 18.0
click at [127, 162] on h4 "Register Channel" at bounding box center [112, 173] width 192 height 22
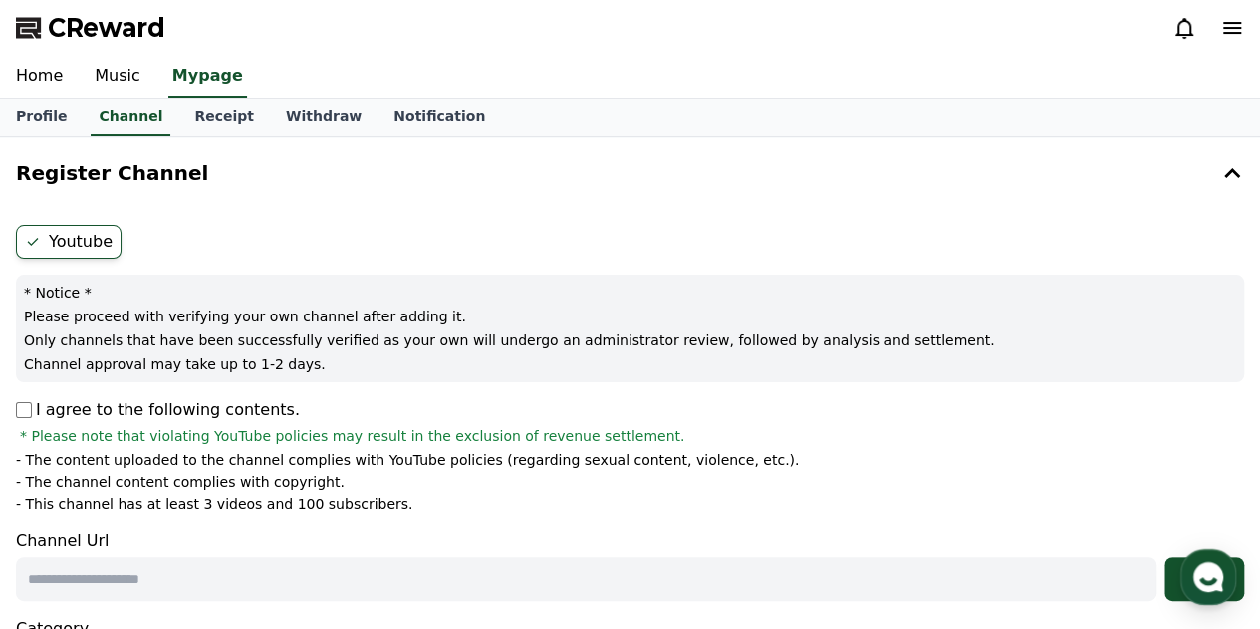
click at [80, 236] on label "Youtube" at bounding box center [69, 242] width 106 height 34
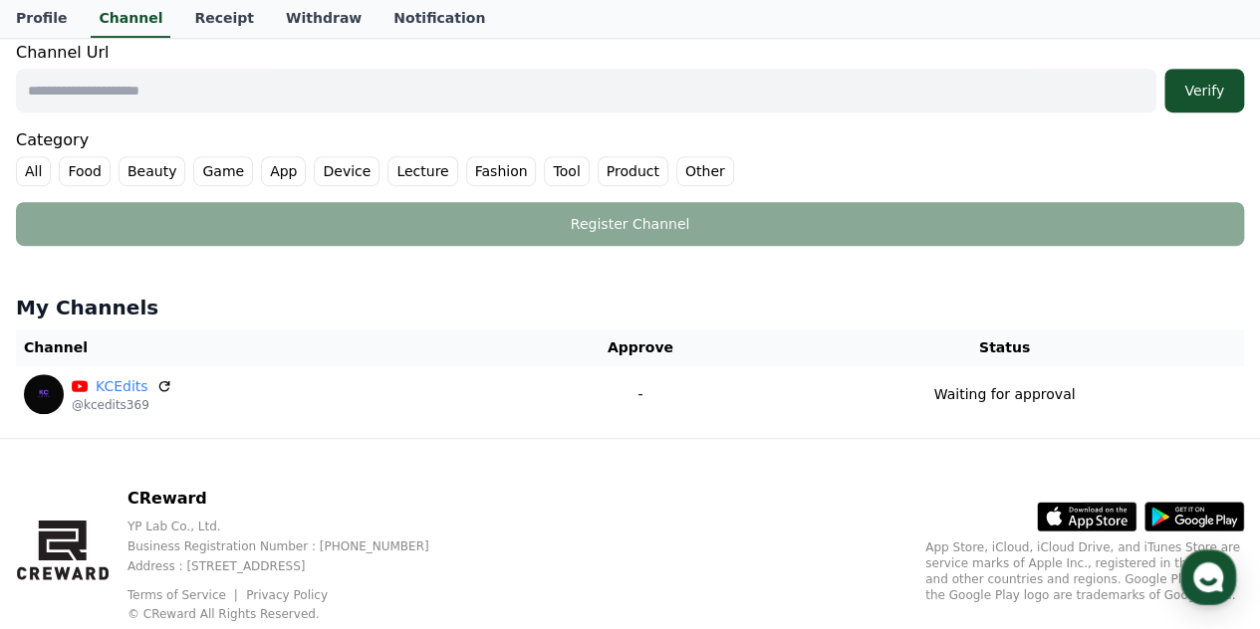
scroll to position [544, 0]
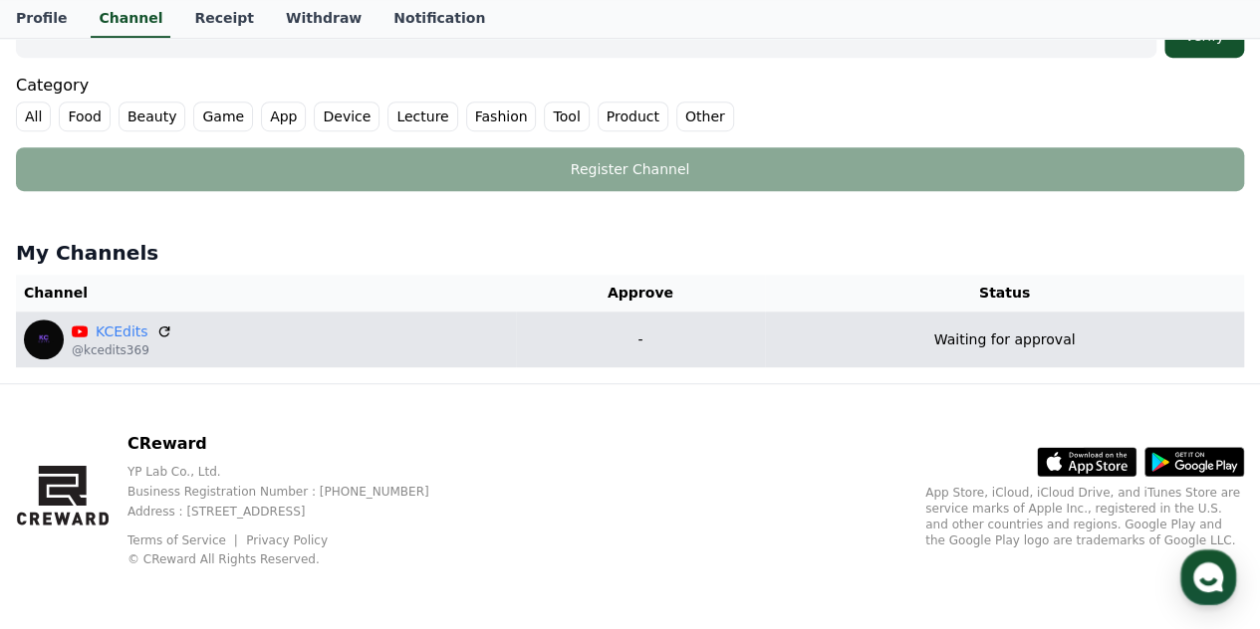
click at [166, 328] on div "KCEdits @kcedits369" at bounding box center [266, 340] width 484 height 40
click at [159, 328] on icon at bounding box center [164, 332] width 12 height 12
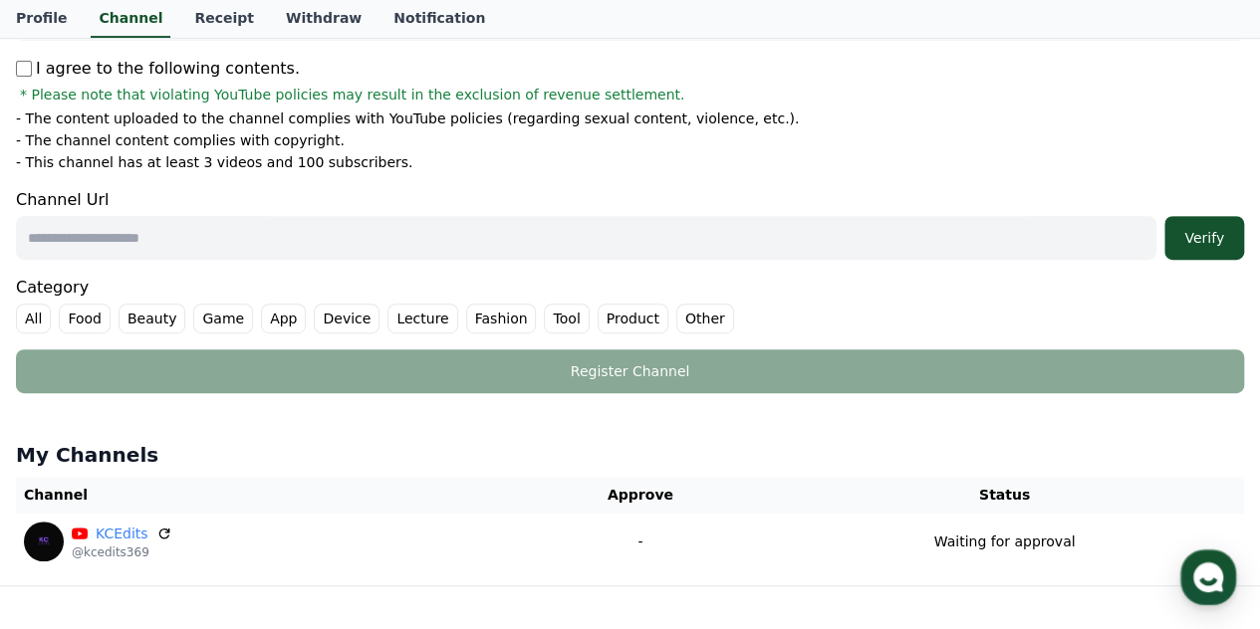
scroll to position [339, 0]
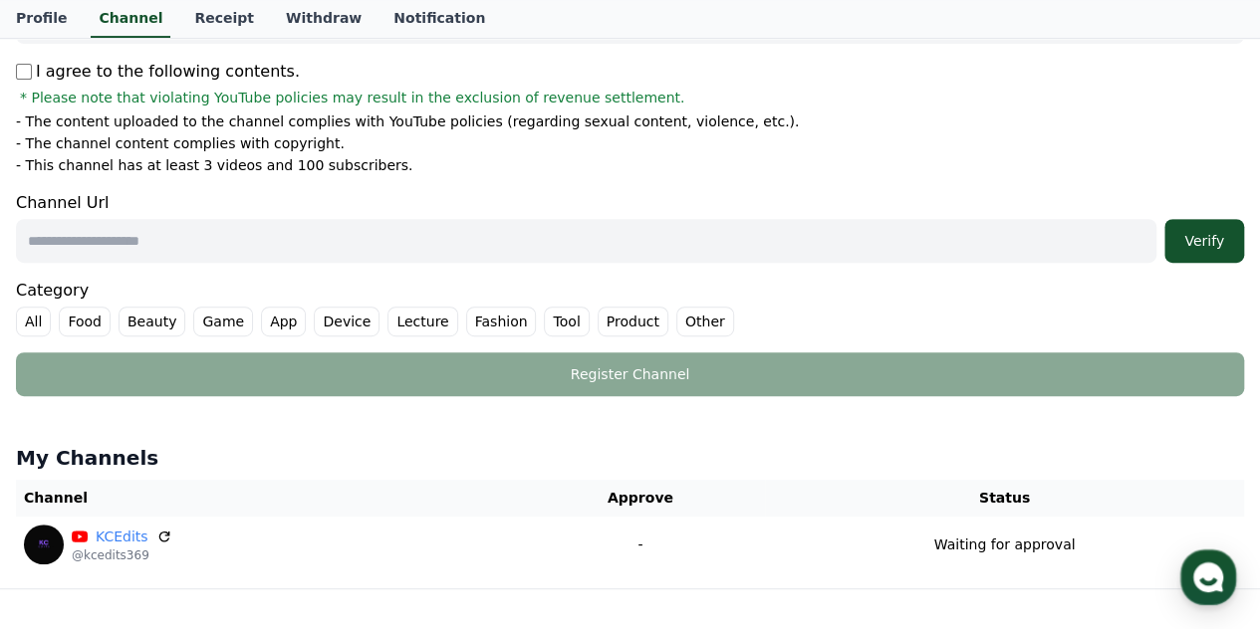
click at [289, 248] on input "text" at bounding box center [586, 241] width 1140 height 44
paste input "**********"
type input "**********"
click at [1189, 241] on div "Verify" at bounding box center [1204, 241] width 64 height 20
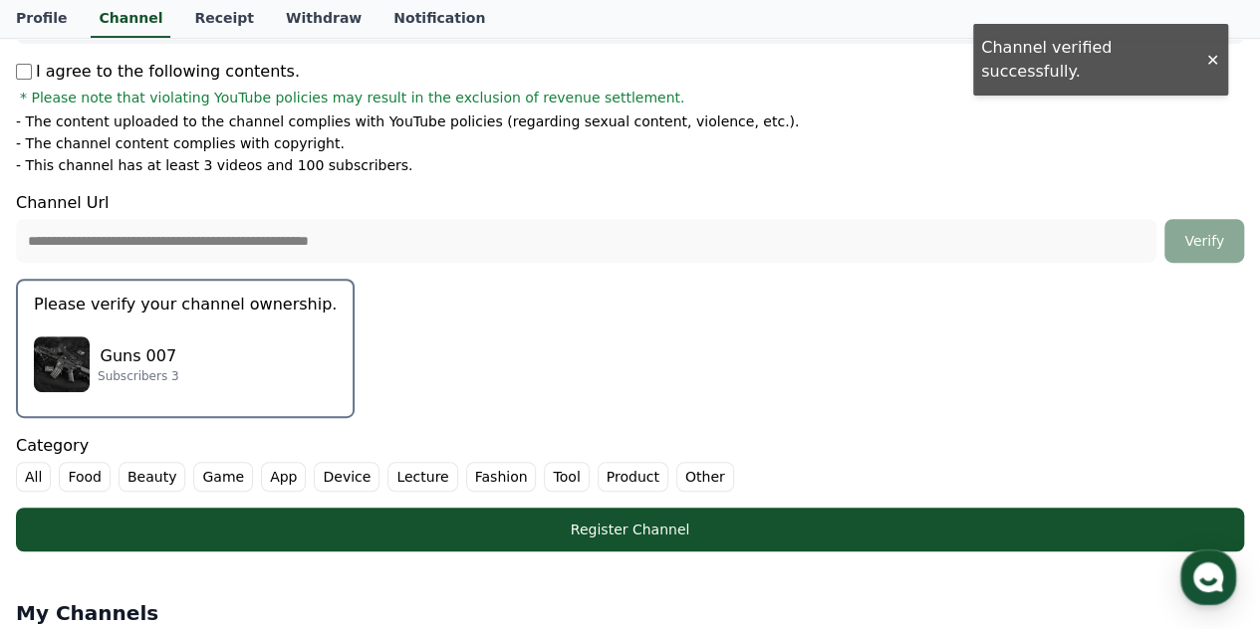
click at [147, 347] on p "Guns 007" at bounding box center [139, 357] width 82 height 24
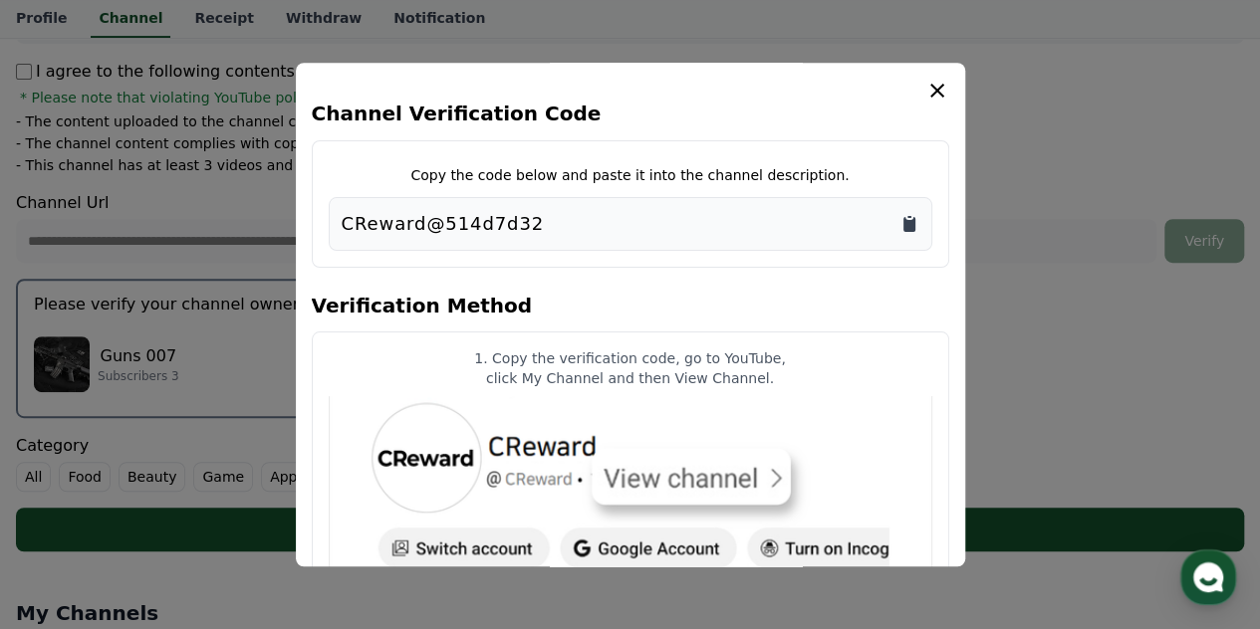
click at [910, 228] on icon "Copy to clipboard" at bounding box center [909, 224] width 12 height 15
click at [929, 95] on icon "modal" at bounding box center [937, 91] width 24 height 24
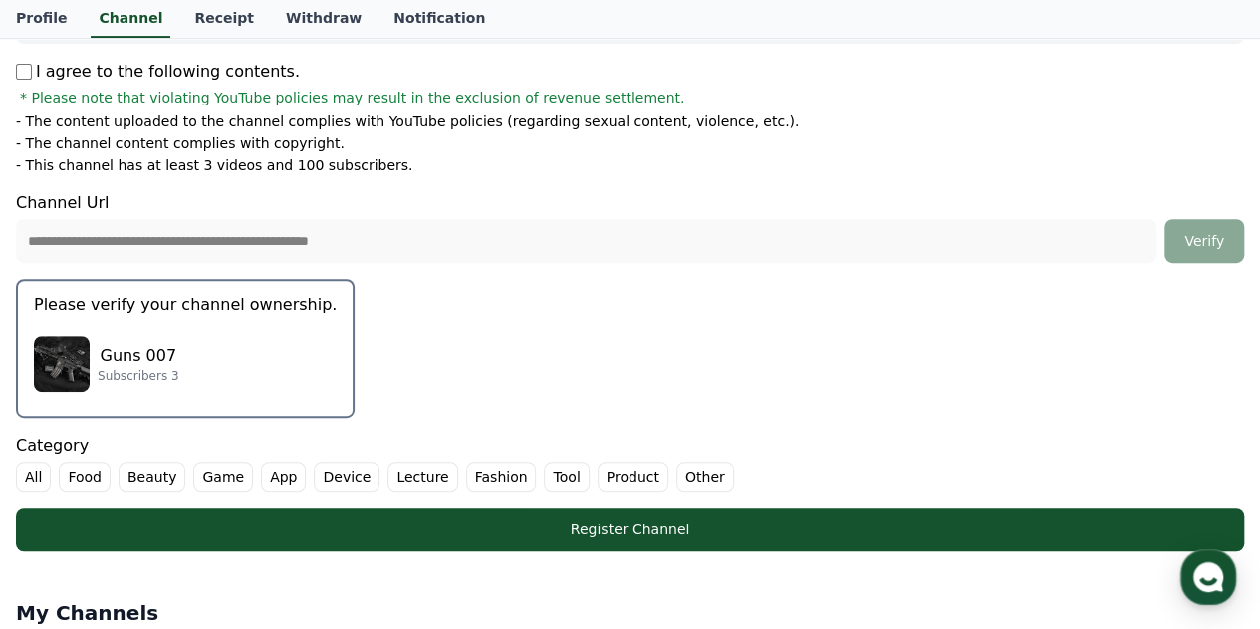
click at [676, 477] on label "Other" at bounding box center [705, 477] width 58 height 30
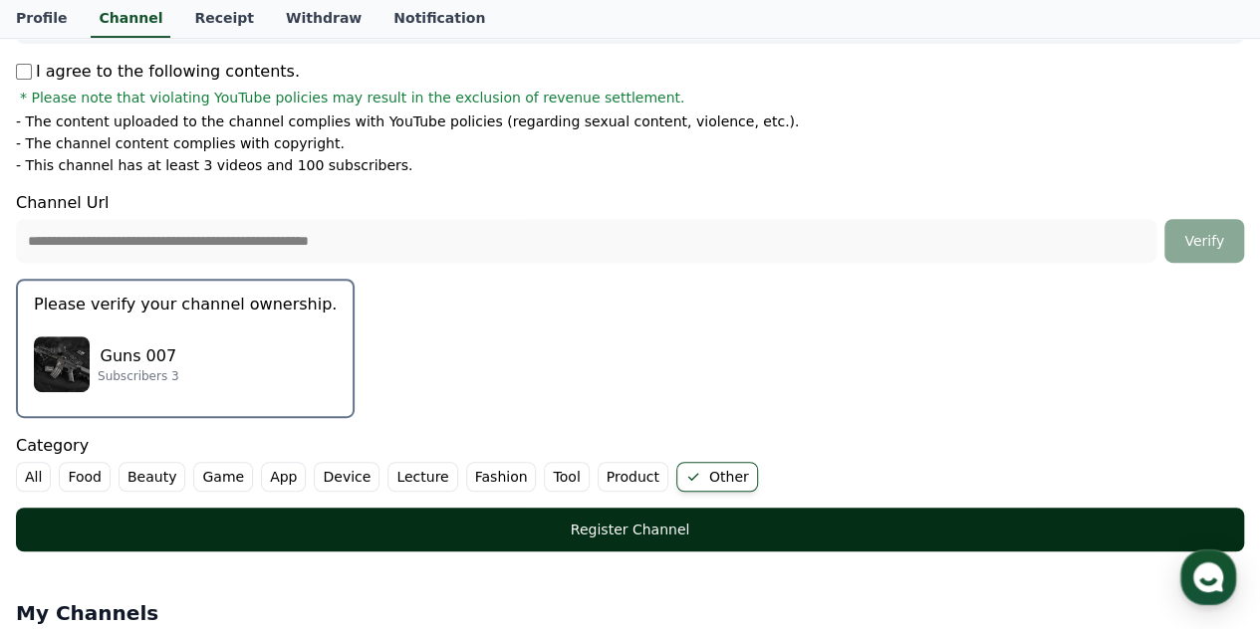
click at [605, 525] on div "Register Channel" at bounding box center [630, 530] width 1148 height 20
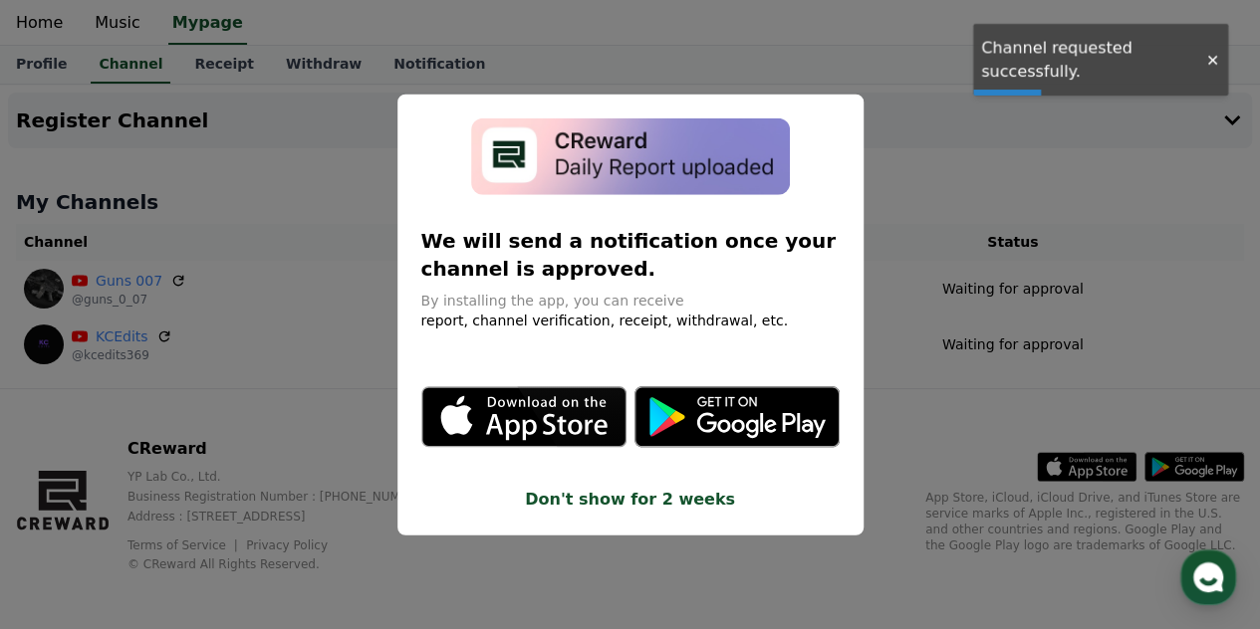
click at [948, 320] on button "close modal" at bounding box center [630, 314] width 1260 height 629
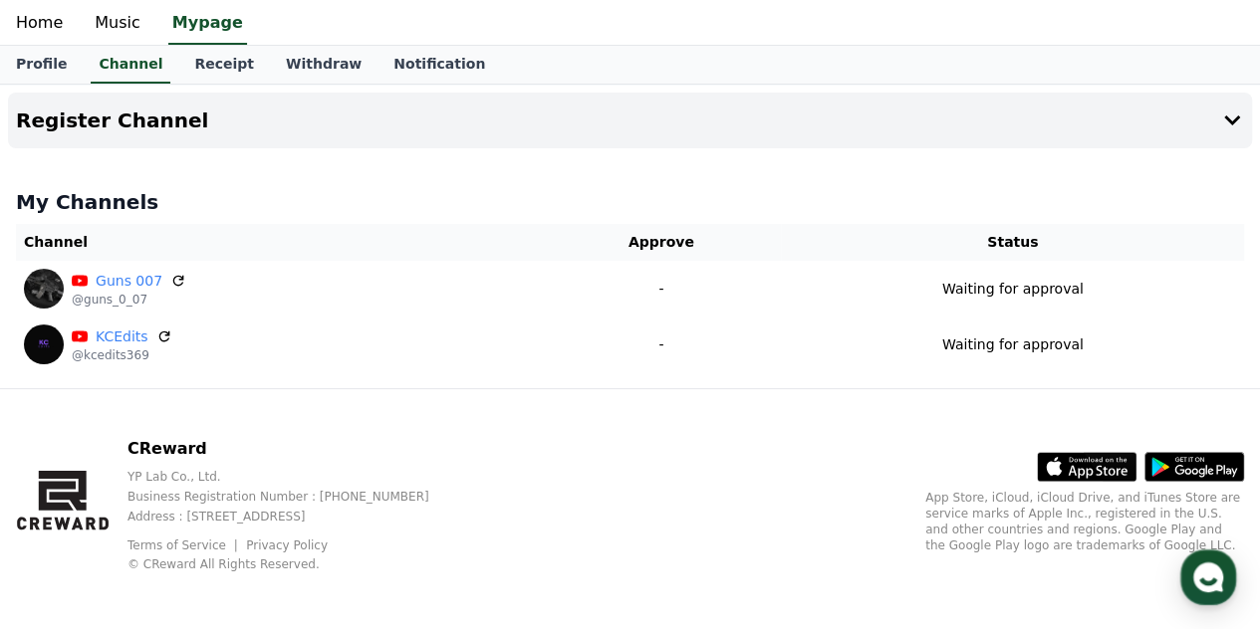
click at [1216, 59] on div "Profile Channel Receipt Withdraw Notification" at bounding box center [630, 65] width 1260 height 38
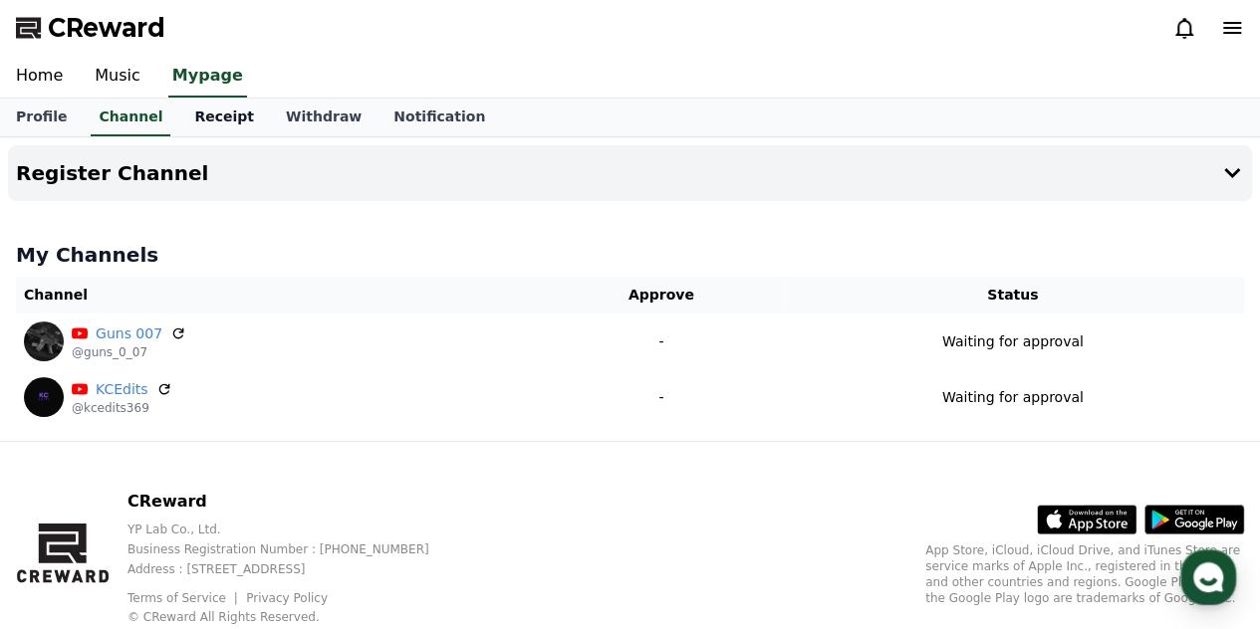
click at [206, 124] on link "Receipt" at bounding box center [224, 118] width 92 height 38
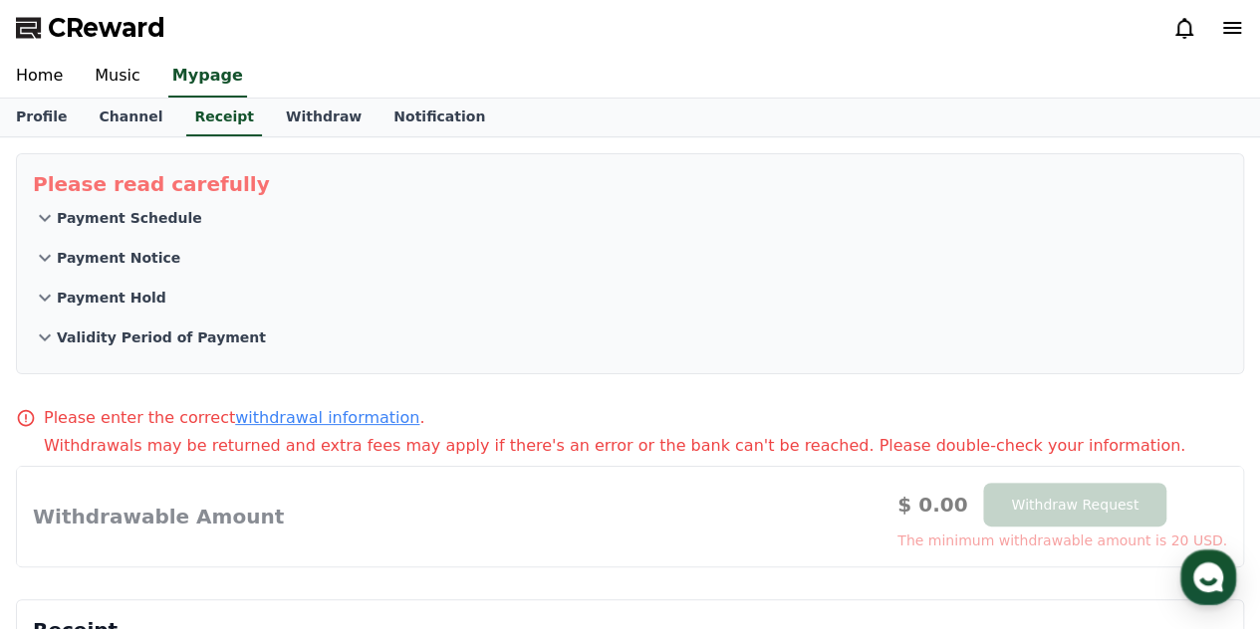
click at [110, 218] on p "Payment Schedule" at bounding box center [129, 218] width 145 height 20
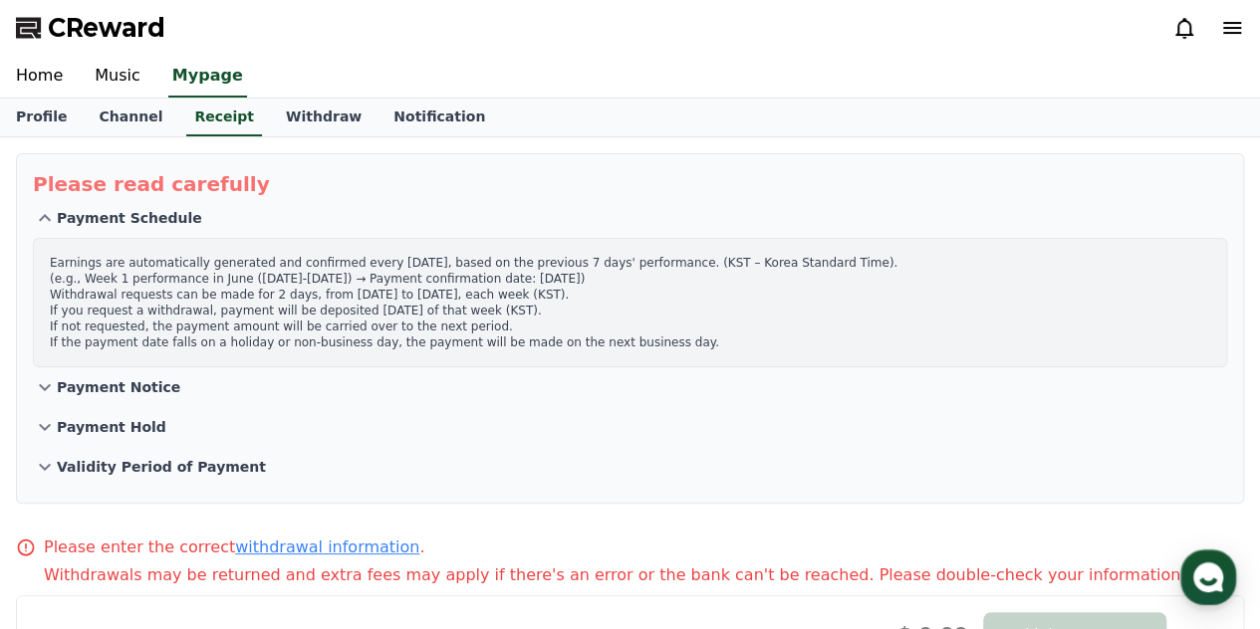
click at [110, 218] on p "Payment Schedule" at bounding box center [129, 218] width 145 height 20
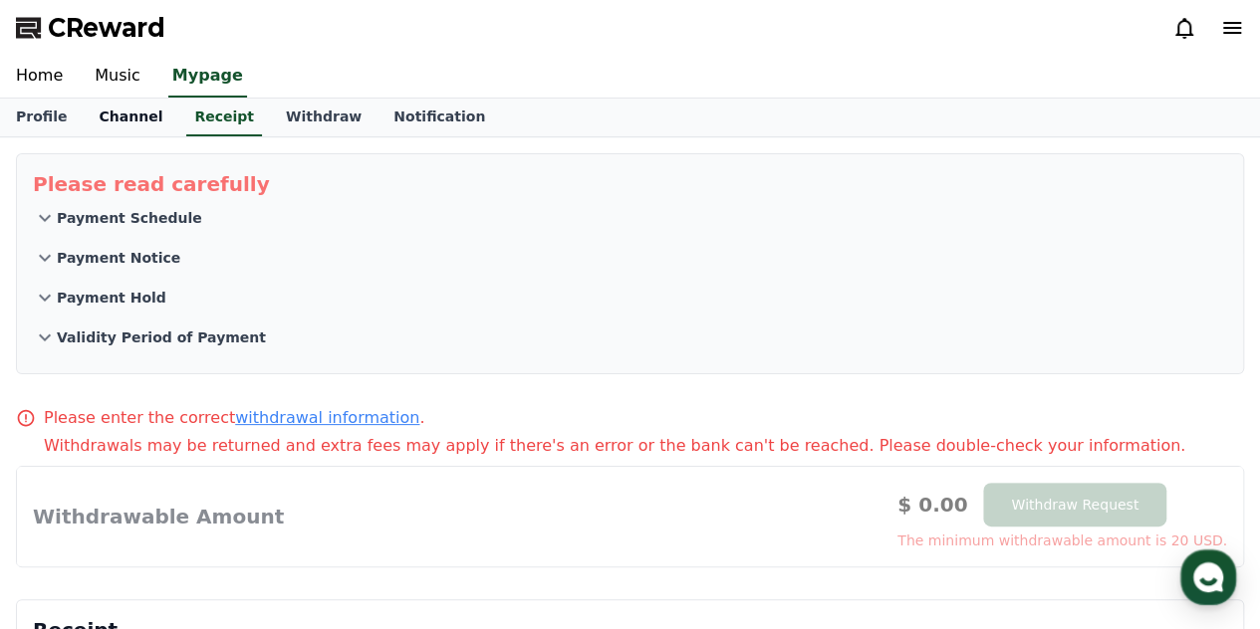
click at [114, 120] on link "Channel" at bounding box center [131, 118] width 96 height 38
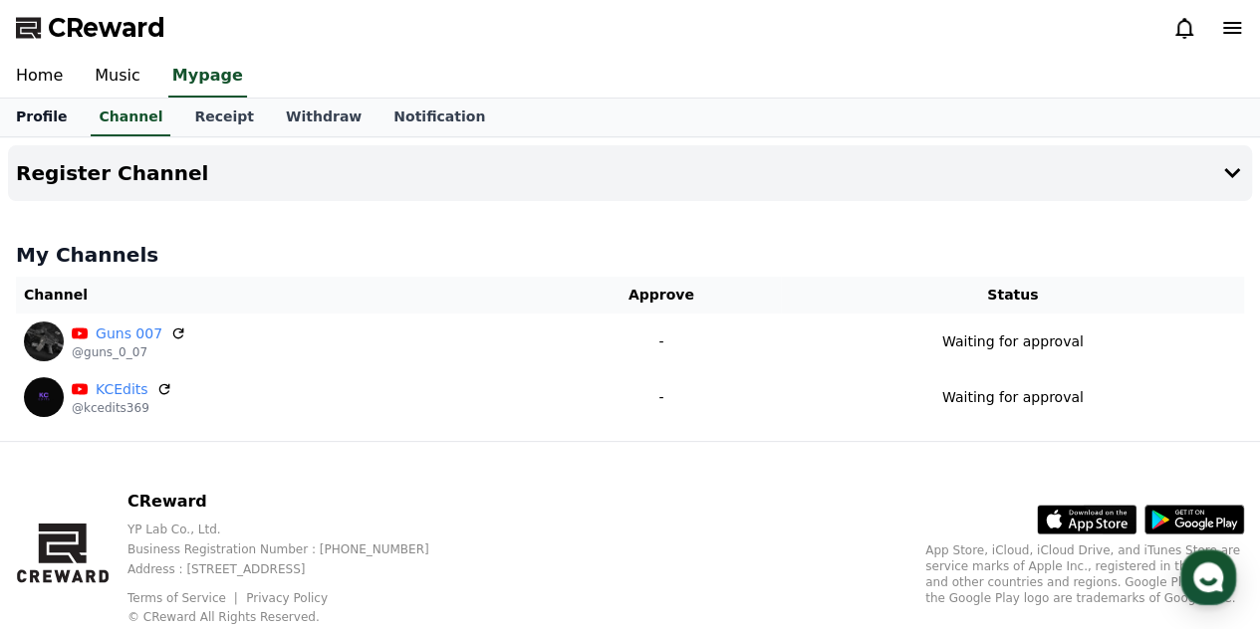
click at [4, 110] on link "Profile" at bounding box center [41, 118] width 83 height 38
select select "**********"
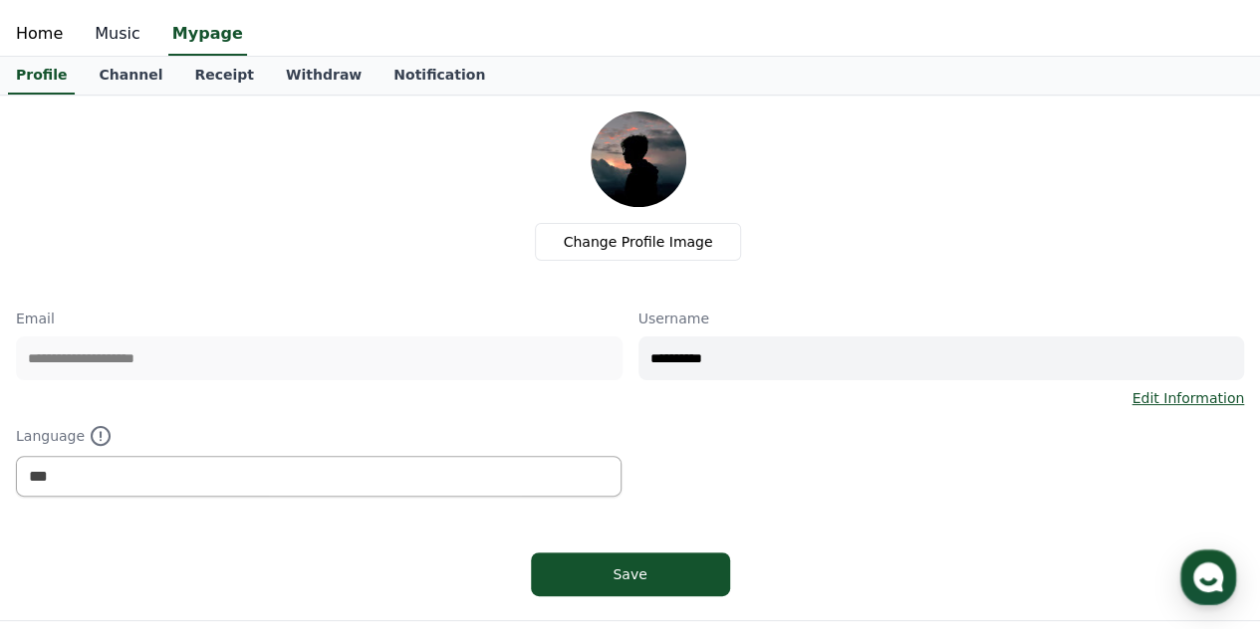
scroll to position [40, 0]
